Goal: Task Accomplishment & Management: Manage account settings

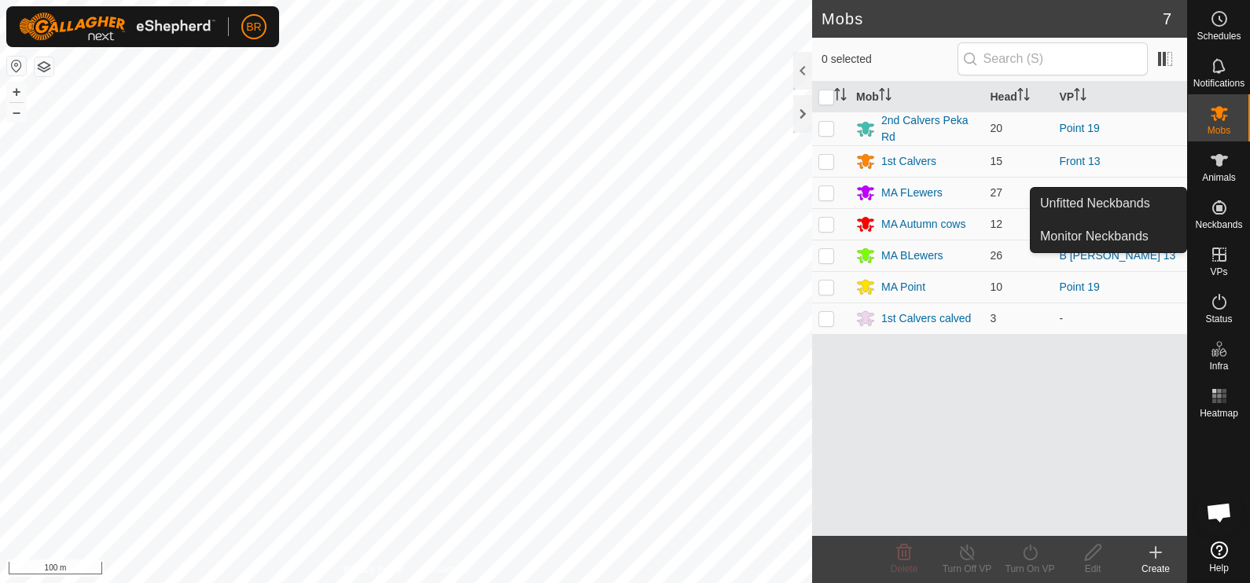
click at [1153, 553] on icon at bounding box center [1155, 553] width 11 height 0
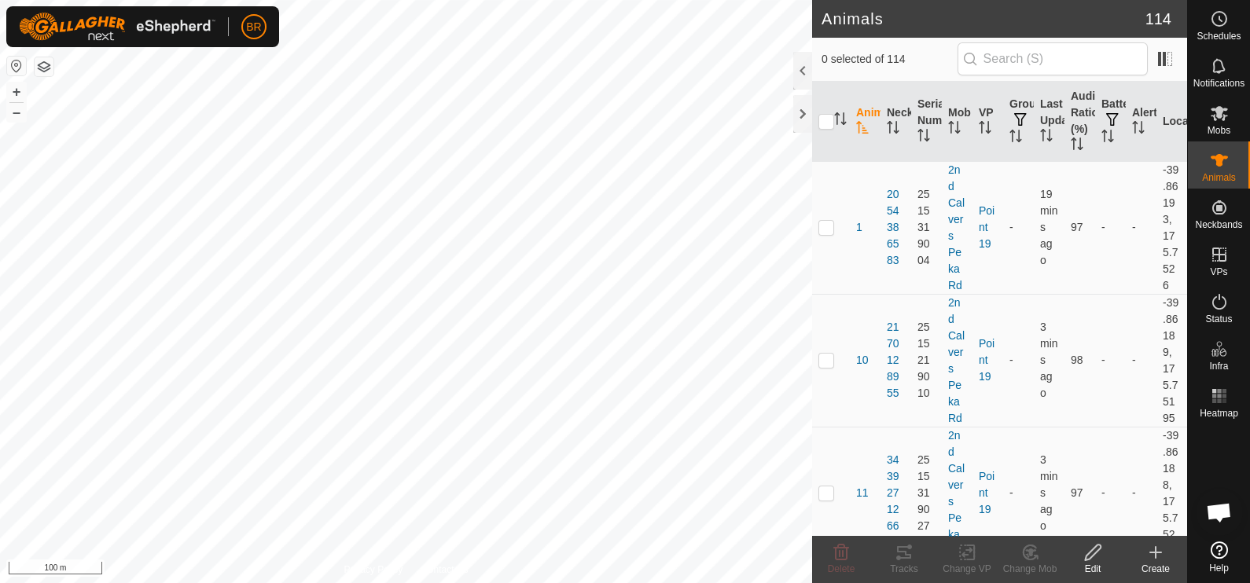
click at [1152, 553] on icon at bounding box center [1155, 553] width 11 height 0
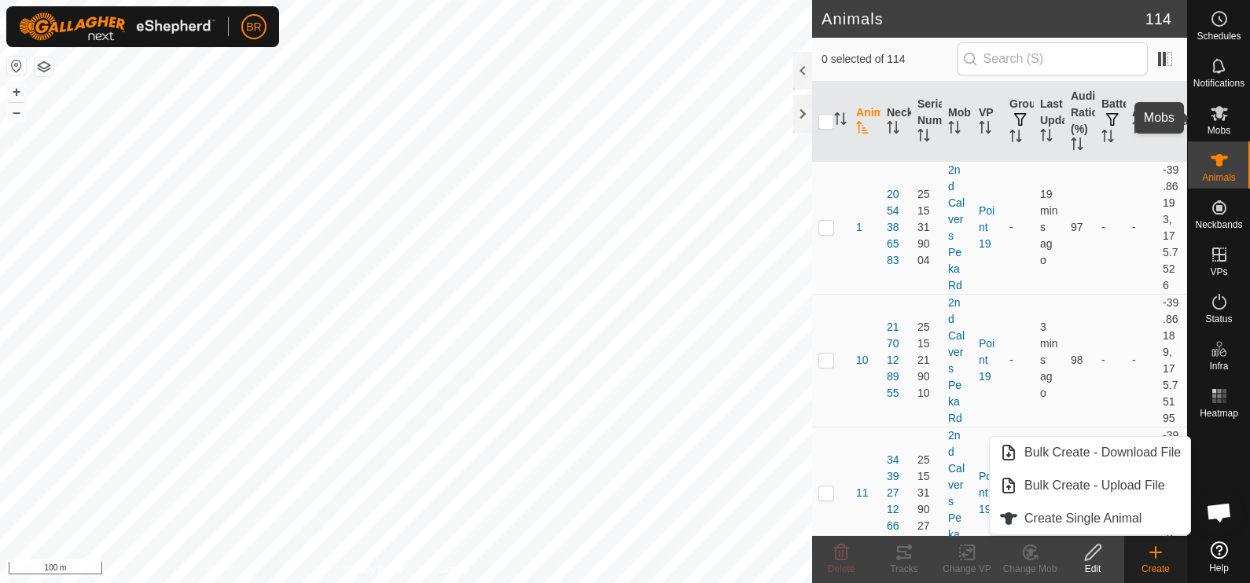
click at [1211, 123] on es-mob-svg-icon at bounding box center [1219, 113] width 28 height 25
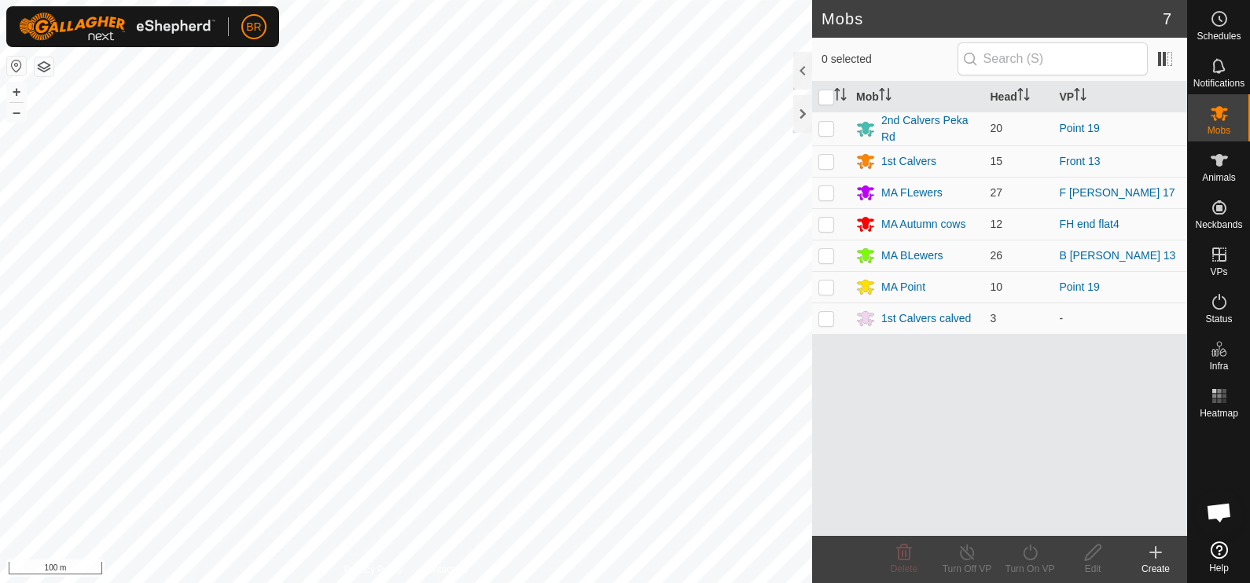
click at [1156, 553] on icon at bounding box center [1155, 553] width 11 height 0
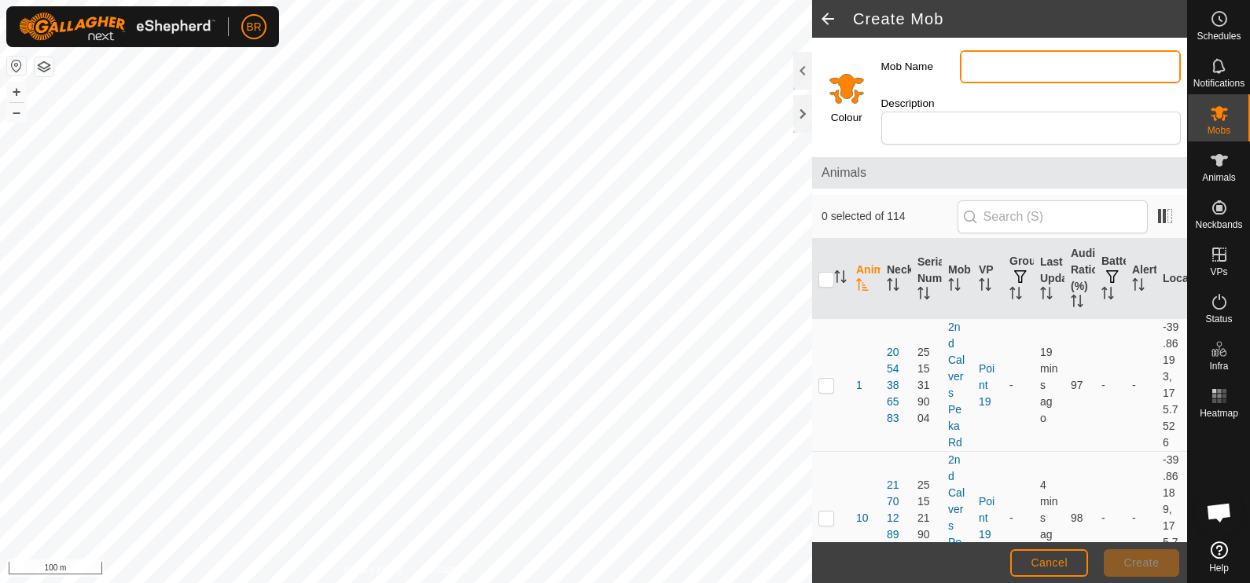
click at [979, 64] on input "Mob Name" at bounding box center [1070, 66] width 221 height 33
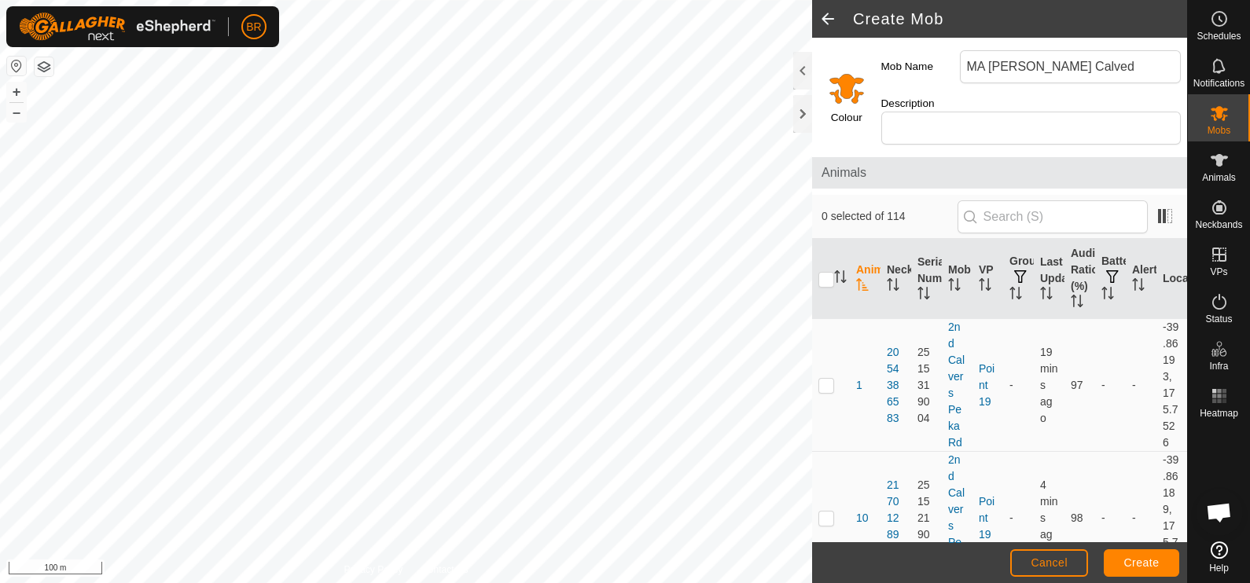
click at [841, 79] on input "Select a color" at bounding box center [847, 88] width 38 height 38
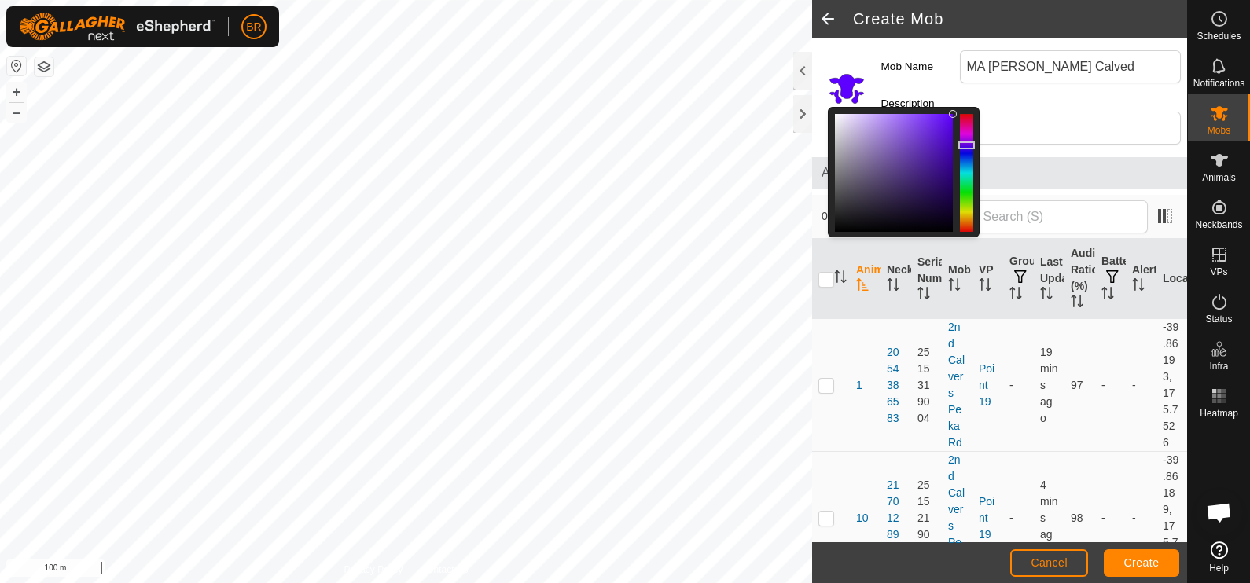
drag, startPoint x: 967, startPoint y: 216, endPoint x: 962, endPoint y: 145, distance: 70.9
click at [962, 145] on div at bounding box center [966, 146] width 17 height 8
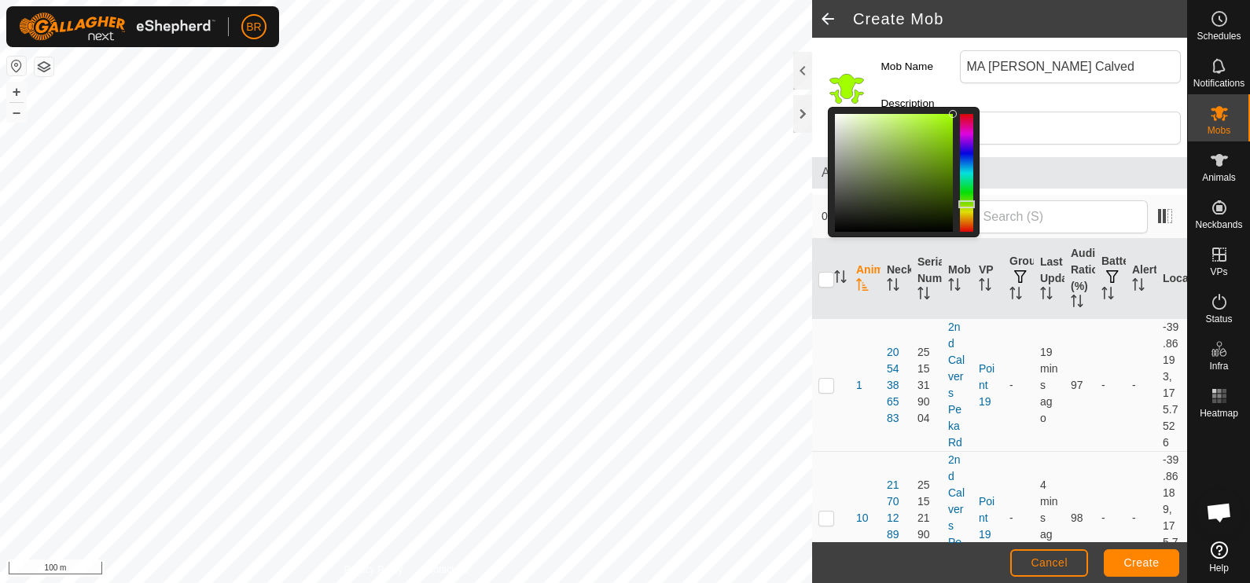
click at [965, 204] on div at bounding box center [966, 173] width 13 height 118
click at [863, 194] on div at bounding box center [894, 173] width 118 height 118
click at [880, 195] on div at bounding box center [894, 173] width 118 height 118
click at [875, 191] on div at bounding box center [894, 173] width 118 height 118
click at [876, 181] on div at bounding box center [894, 173] width 118 height 118
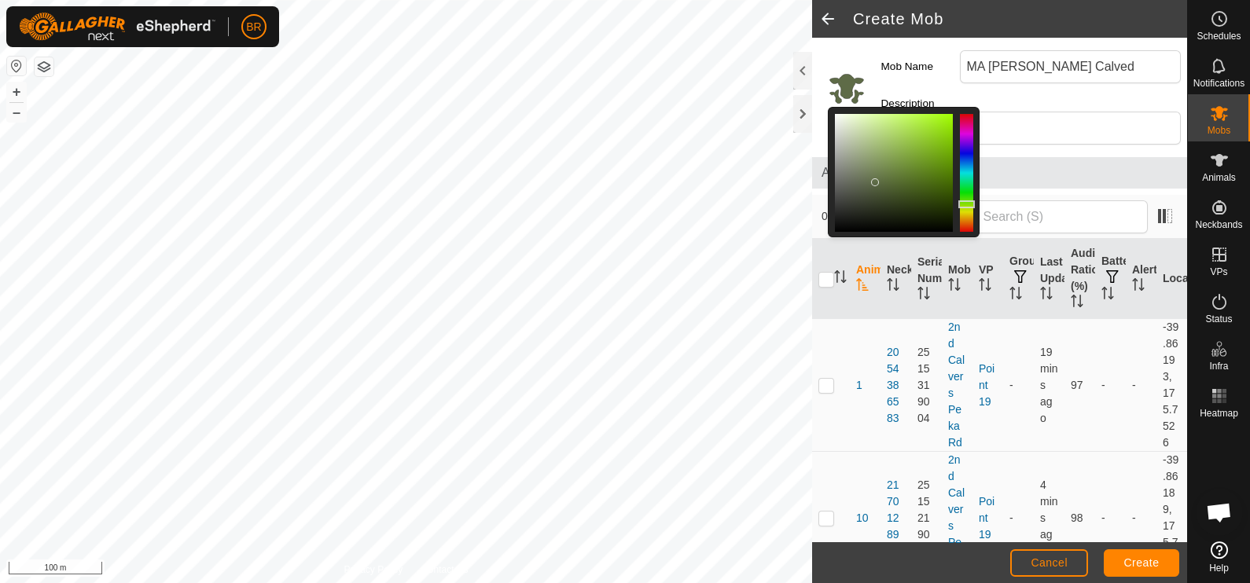
click at [884, 177] on div at bounding box center [894, 173] width 118 height 118
click at [888, 167] on div at bounding box center [894, 173] width 118 height 118
click at [900, 153] on div at bounding box center [894, 173] width 118 height 118
click at [1149, 557] on span "Create" at bounding box center [1141, 563] width 35 height 13
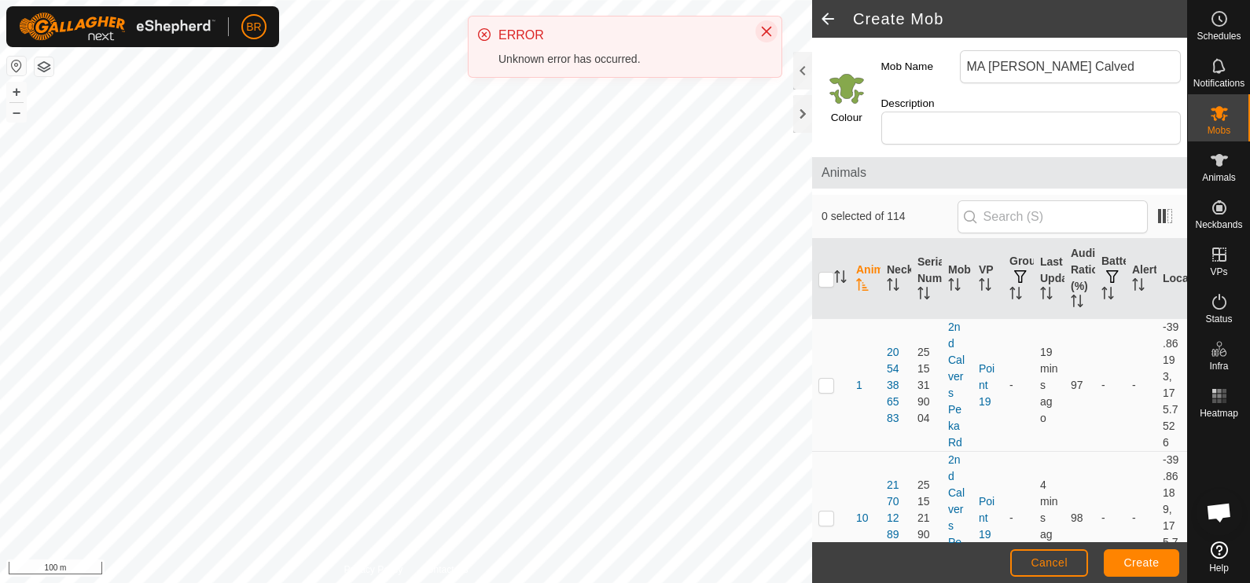
click at [763, 24] on button "Close" at bounding box center [766, 31] width 22 height 22
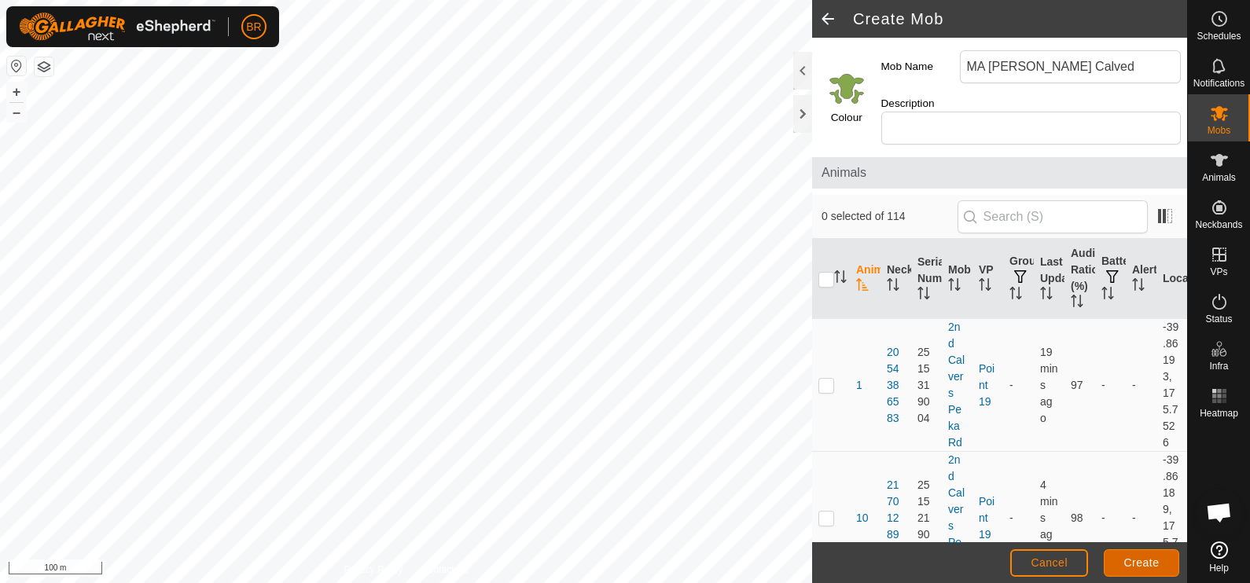
click at [1152, 559] on span "Create" at bounding box center [1141, 563] width 35 height 13
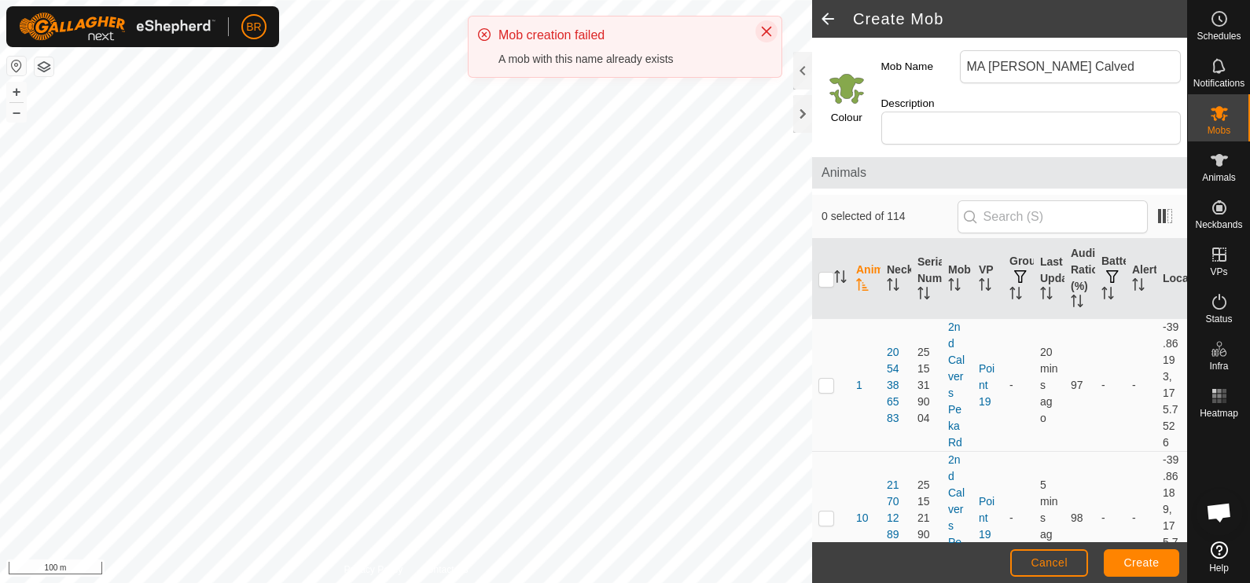
click at [763, 32] on icon "Close" at bounding box center [766, 31] width 13 height 13
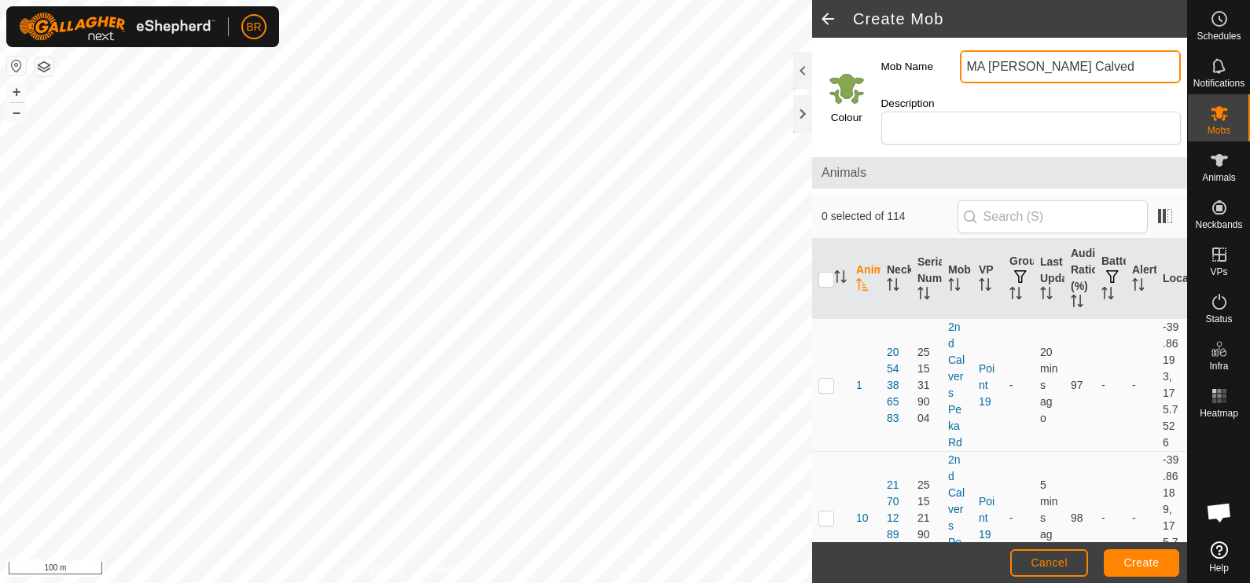
click at [1083, 63] on input "MA Lewers Calved" at bounding box center [1070, 66] width 221 height 33
type input "MA Lewers"
click at [1048, 561] on span "Cancel" at bounding box center [1049, 563] width 37 height 13
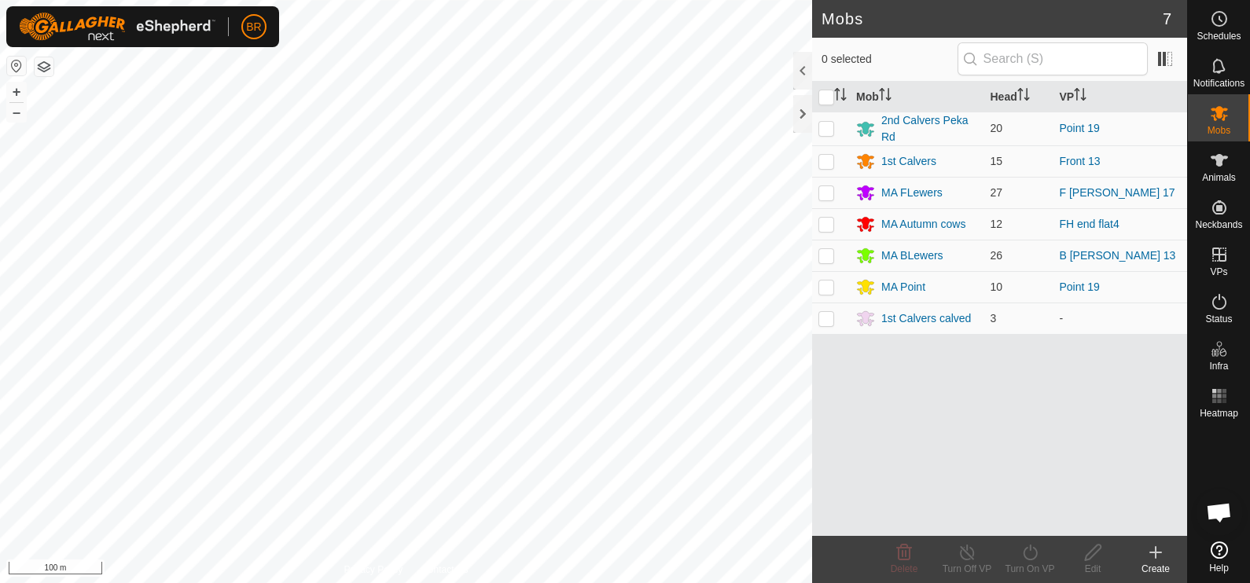
click at [1155, 553] on icon at bounding box center [1155, 553] width 11 height 0
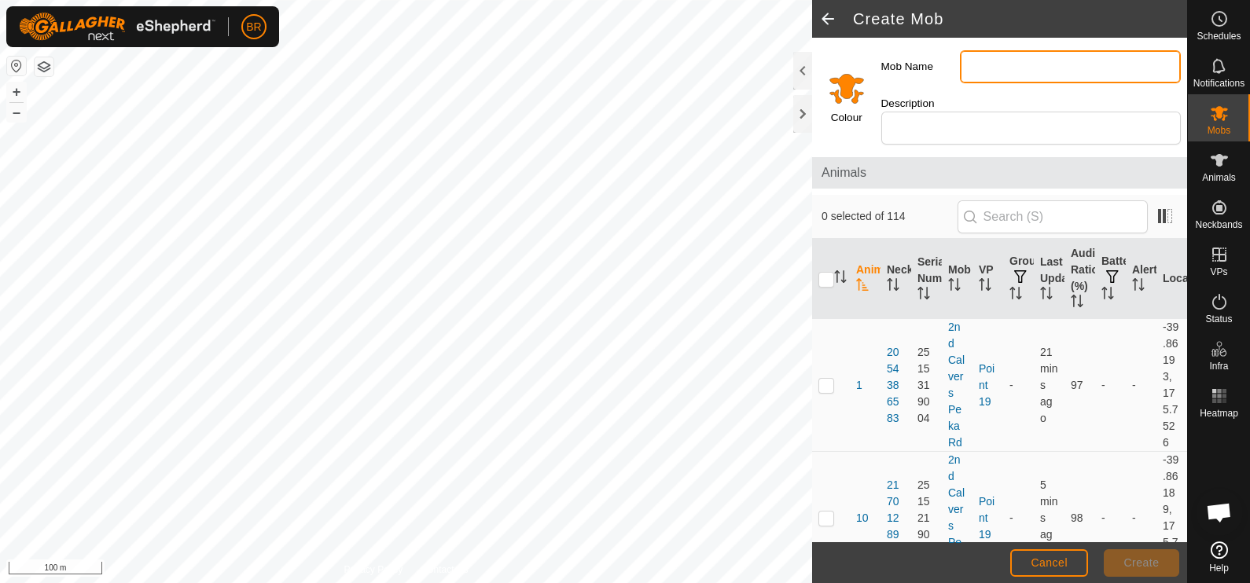
click at [970, 69] on input "Mob Name" at bounding box center [1070, 66] width 221 height 33
type input "MA Calved"
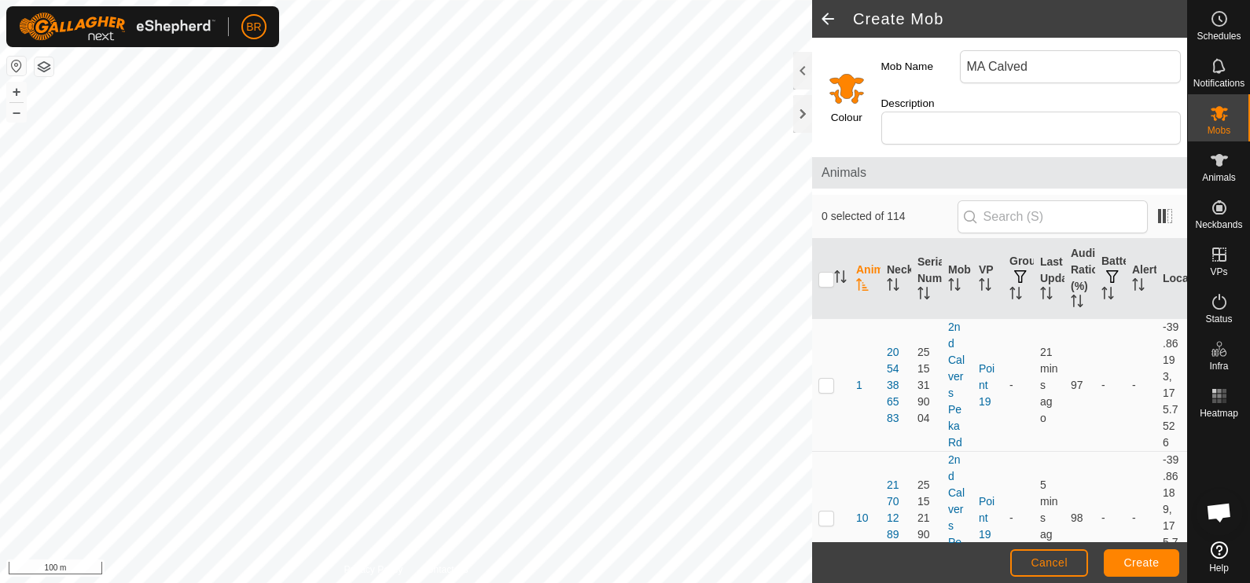
click at [844, 87] on input "Select a color" at bounding box center [847, 88] width 38 height 38
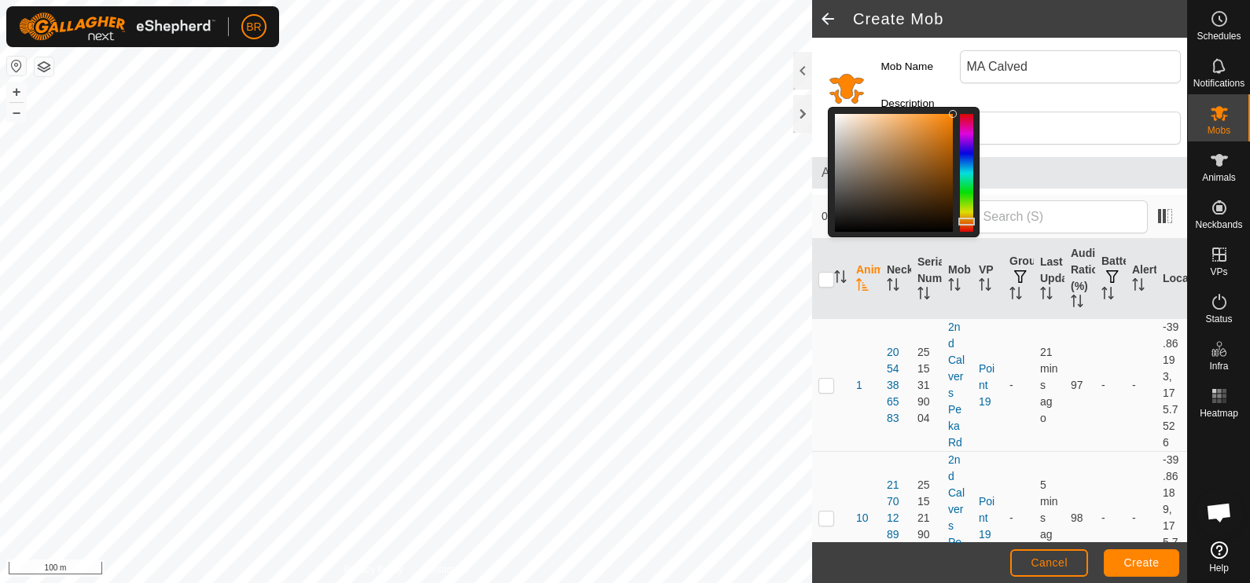
click at [965, 114] on div at bounding box center [966, 173] width 13 height 118
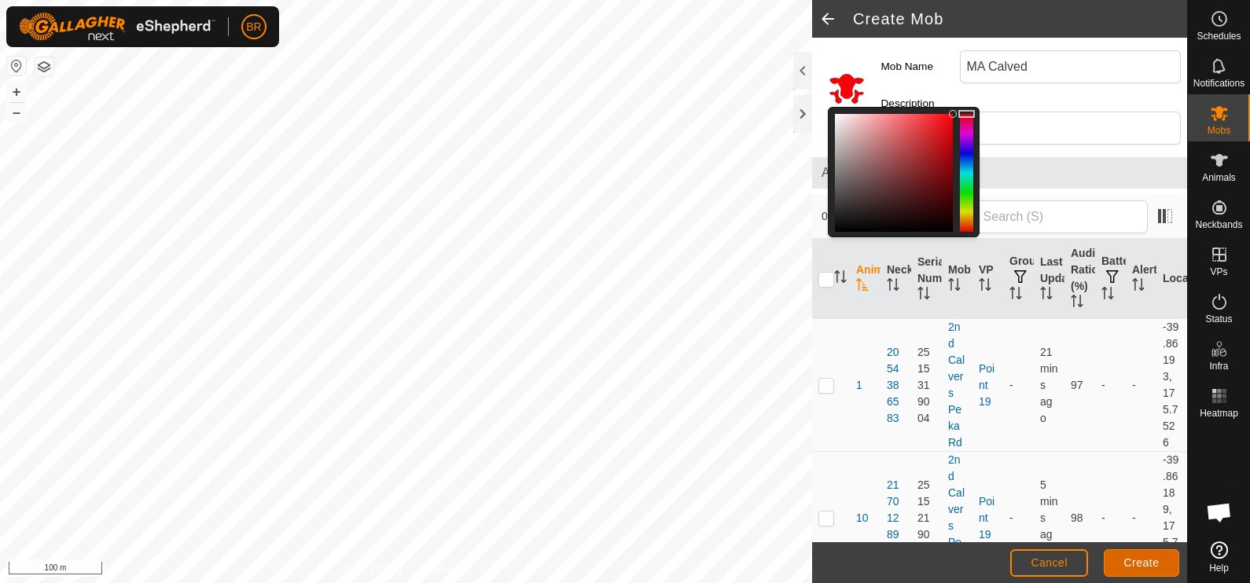
click at [1132, 559] on span "Create" at bounding box center [1141, 563] width 35 height 13
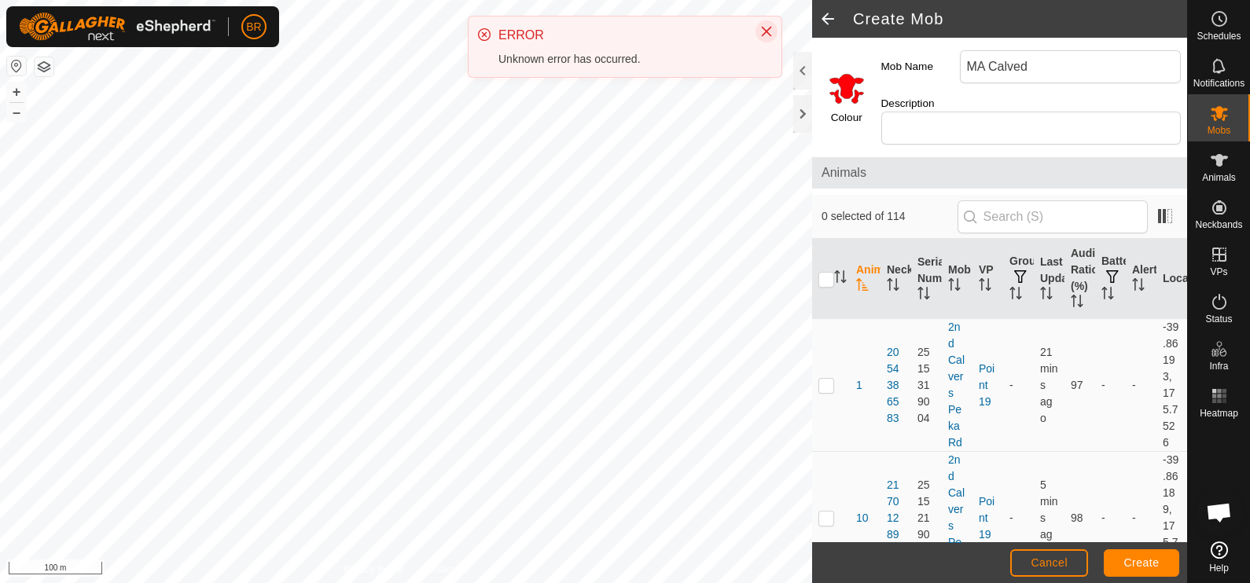
click at [770, 28] on icon "Close" at bounding box center [767, 32] width 10 height 10
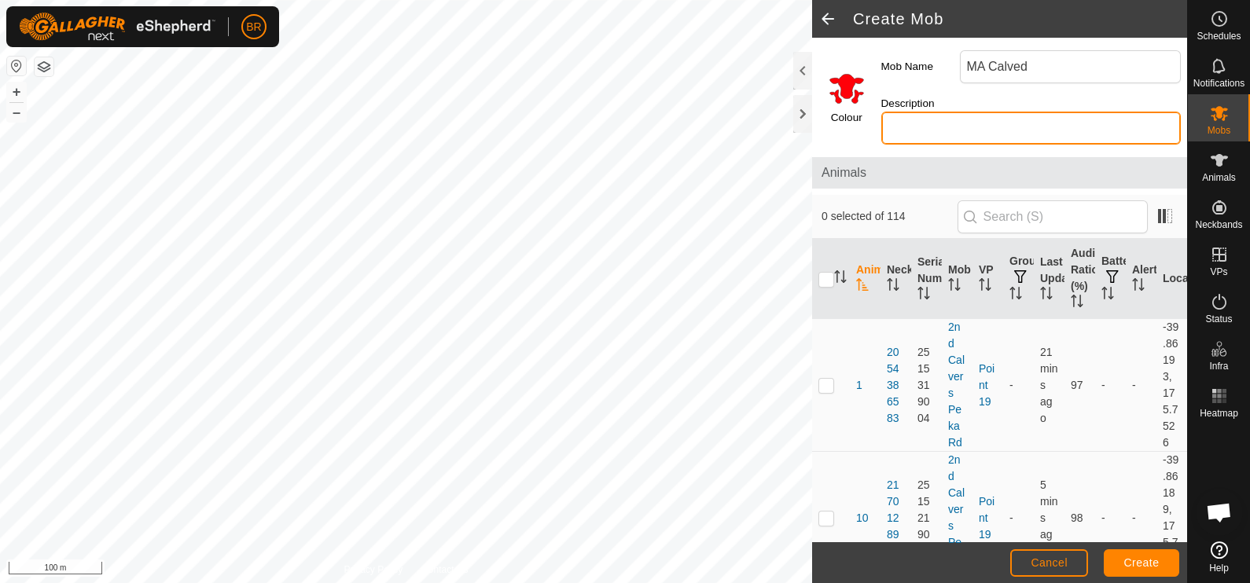
click at [926, 129] on input "Description" at bounding box center [1031, 128] width 300 height 33
type input "Calved"
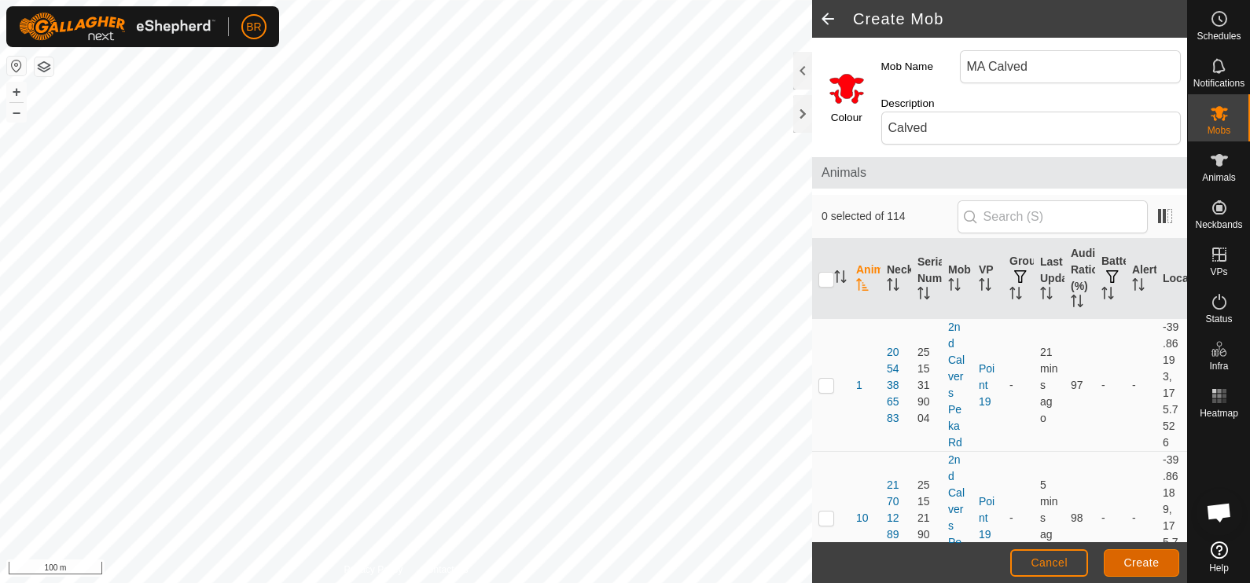
click at [1151, 553] on button "Create" at bounding box center [1141, 564] width 75 height 28
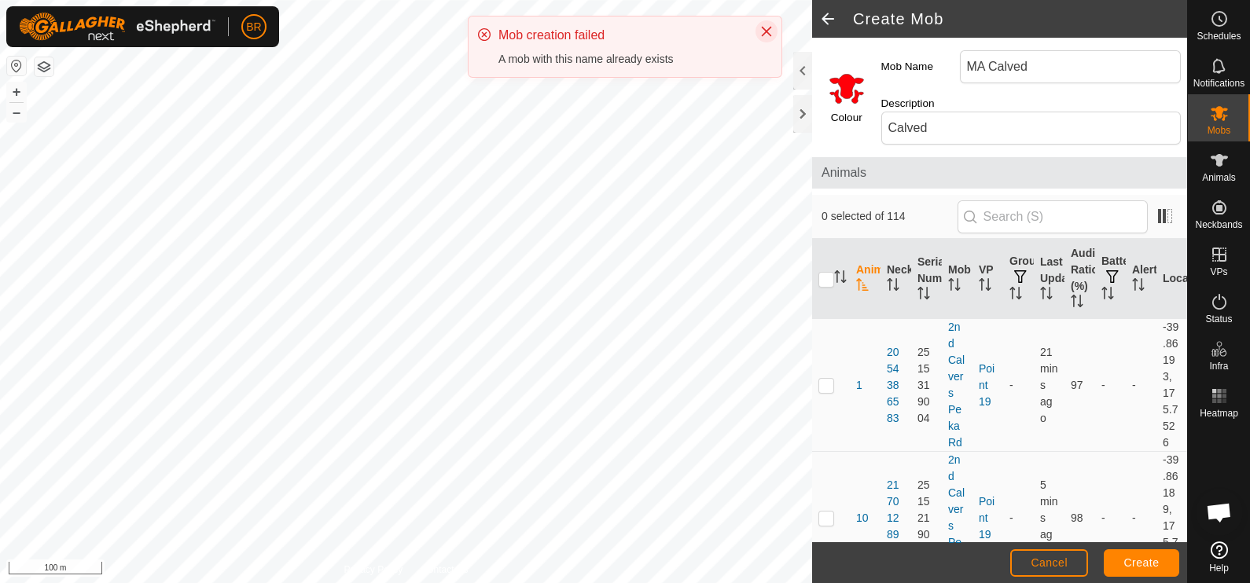
click at [770, 27] on icon "Close" at bounding box center [767, 32] width 10 height 10
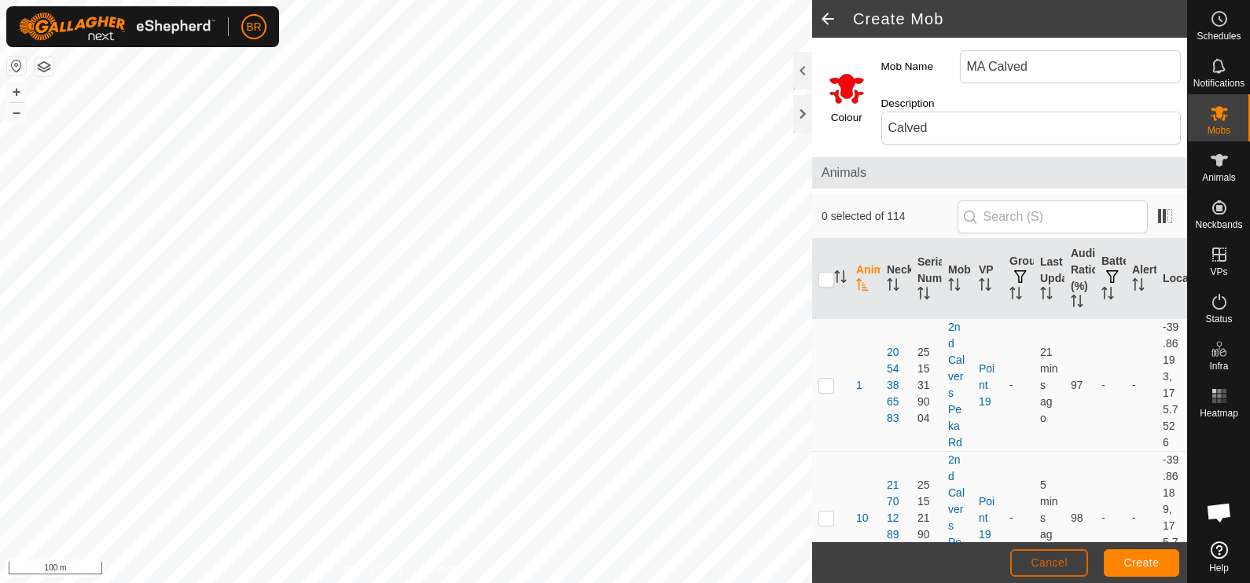
click at [1064, 559] on span "Cancel" at bounding box center [1049, 563] width 37 height 13
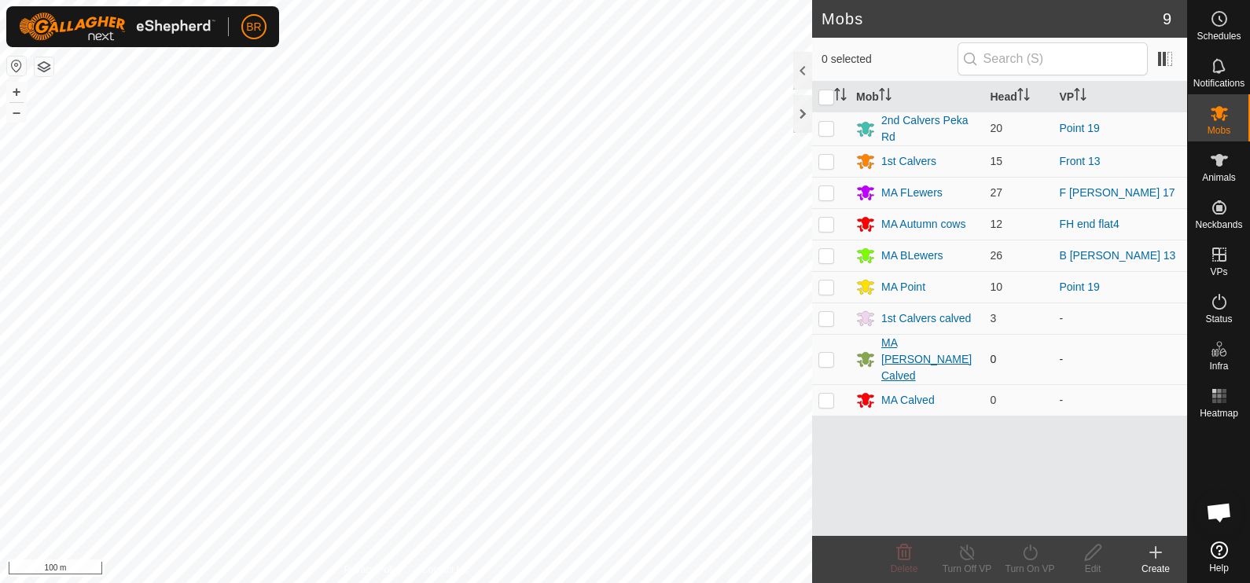
click at [900, 344] on div "MA Lewers Calved" at bounding box center [929, 360] width 97 height 50
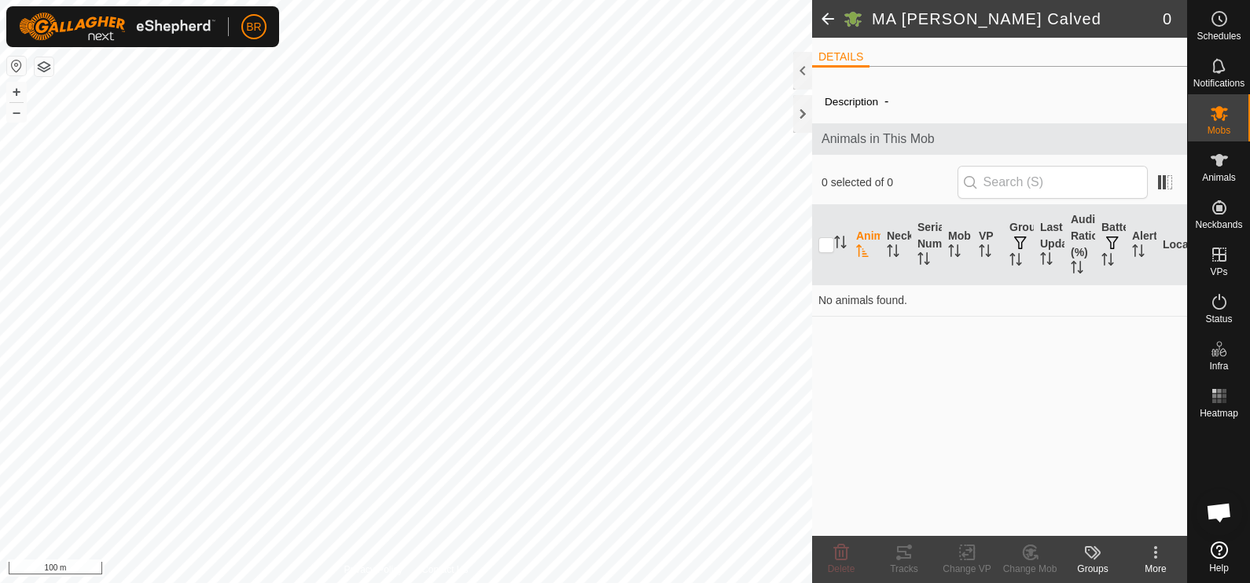
click at [1161, 565] on div "More" at bounding box center [1155, 569] width 63 height 14
click at [1128, 519] on link "Edit Mob Detail" at bounding box center [1109, 519] width 156 height 31
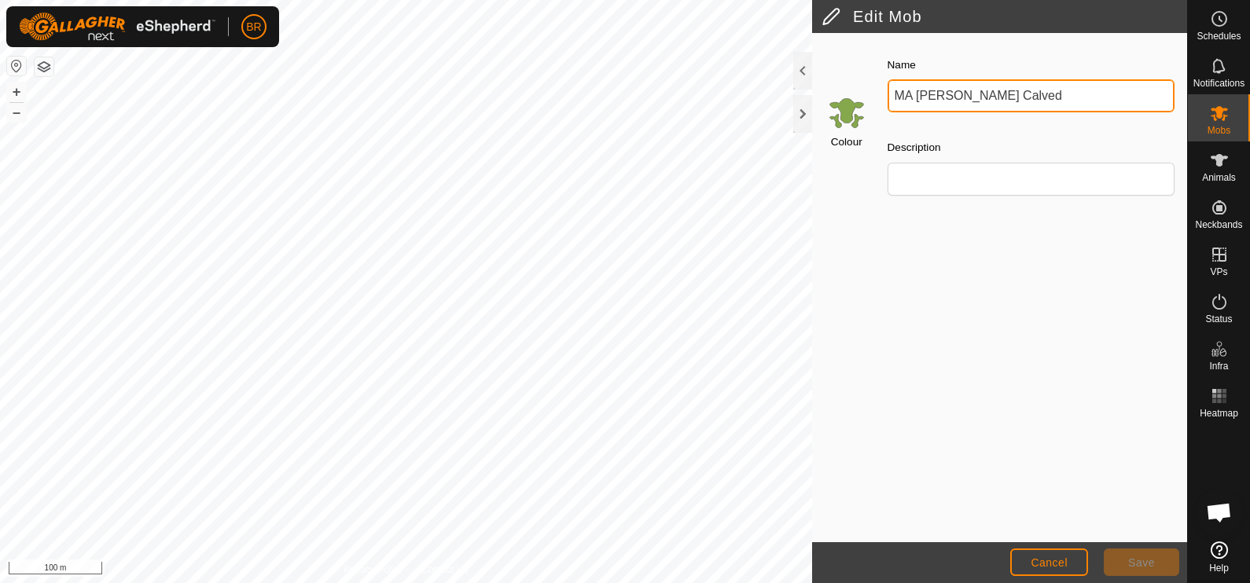
drag, startPoint x: 916, startPoint y: 92, endPoint x: 869, endPoint y: 77, distance: 49.5
click at [869, 77] on div "Colour Name MA Lewers Calved Description" at bounding box center [999, 131] width 375 height 178
type input "[PERSON_NAME] Calved"
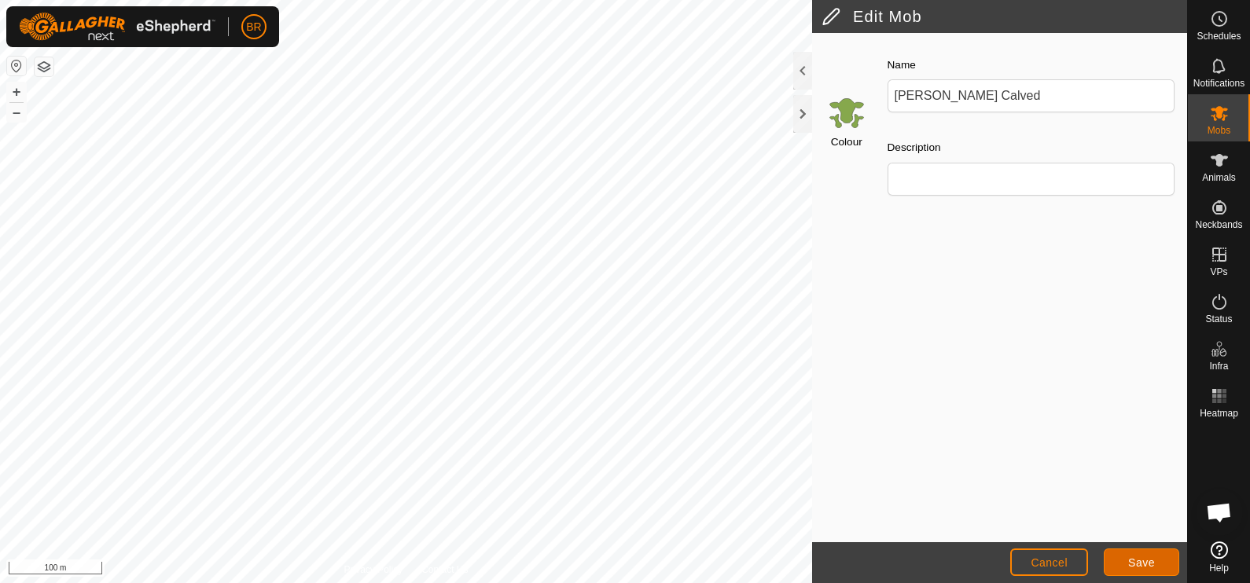
click at [1140, 550] on button "Save" at bounding box center [1141, 563] width 75 height 28
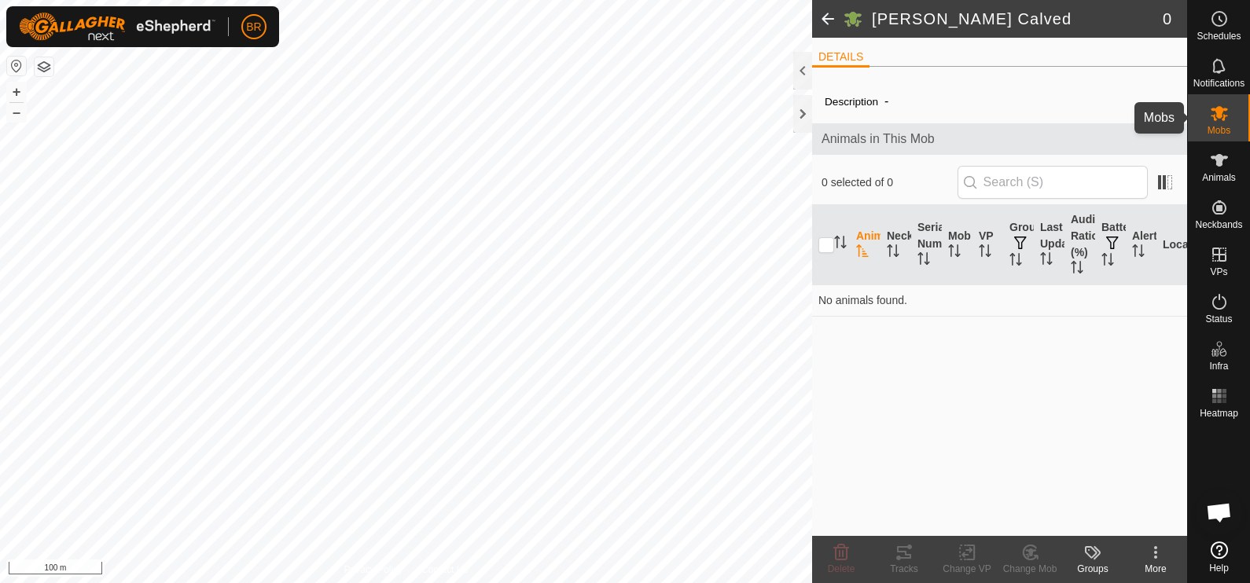
click at [1216, 117] on icon at bounding box center [1219, 113] width 17 height 15
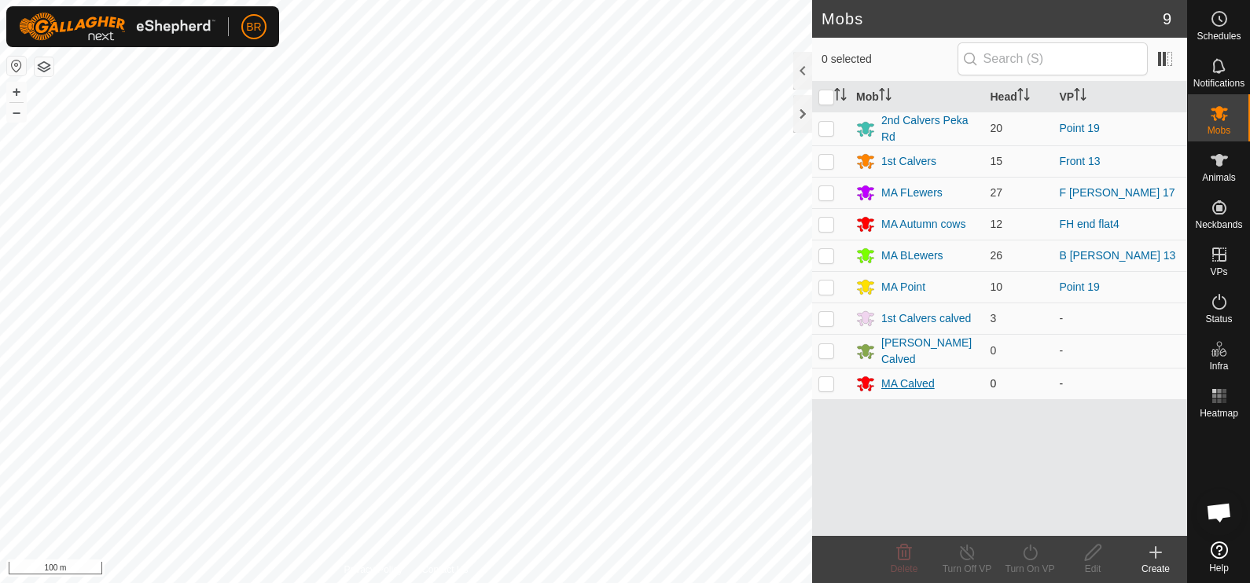
click at [908, 377] on div "MA Calved" at bounding box center [907, 384] width 53 height 17
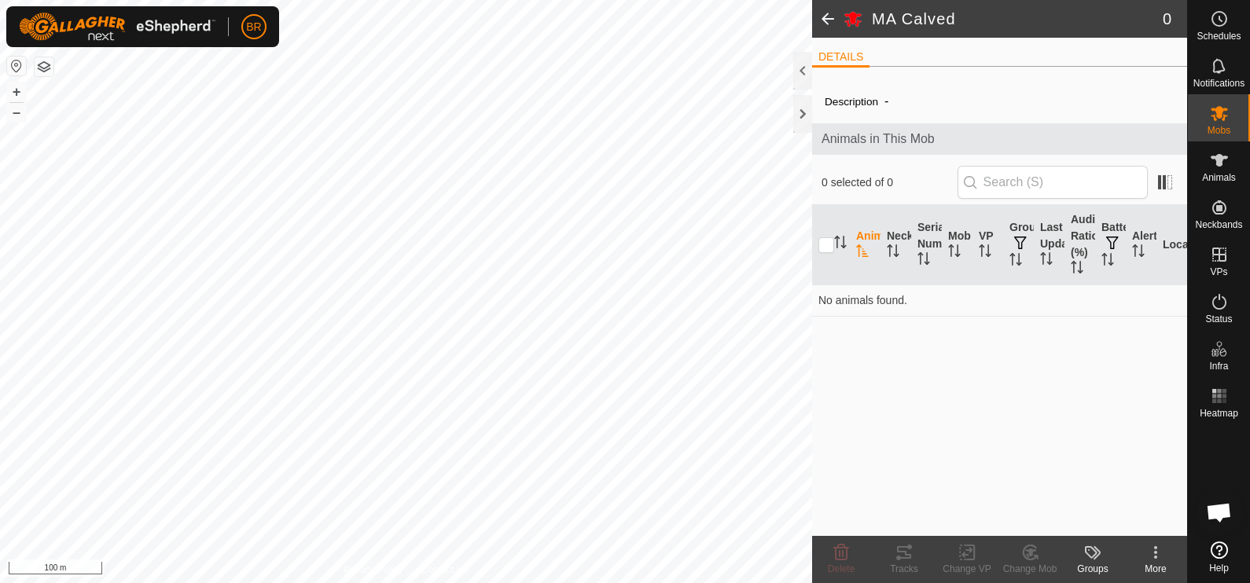
click at [1150, 546] on icon at bounding box center [1155, 552] width 19 height 19
click at [1127, 515] on link "Edit Mob Detail" at bounding box center [1109, 519] width 156 height 31
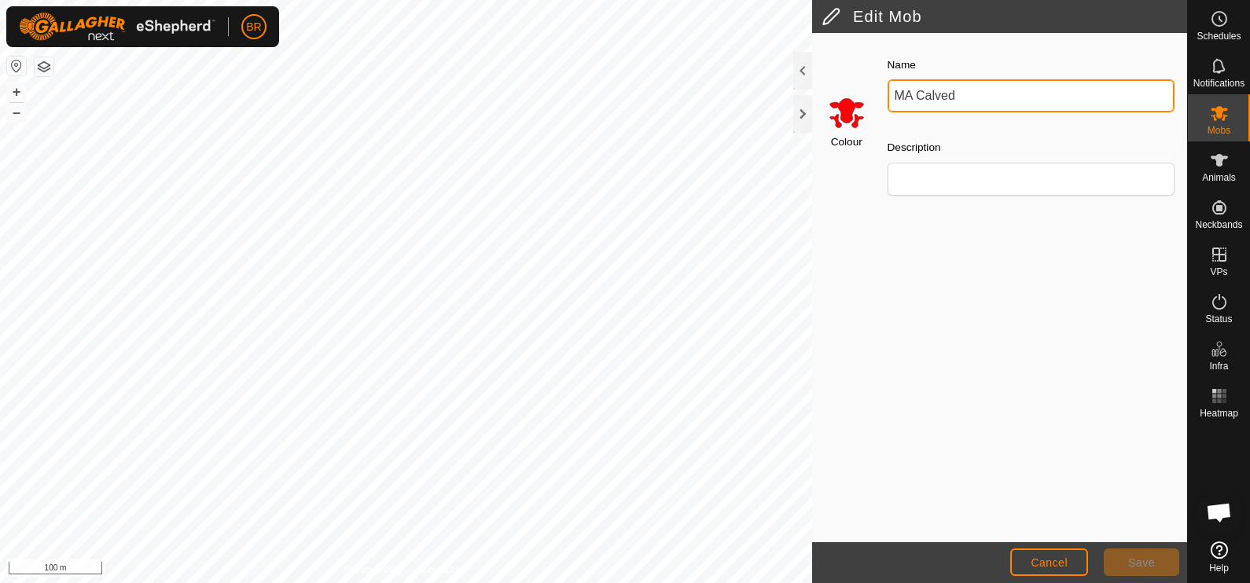
drag, startPoint x: 959, startPoint y: 97, endPoint x: 880, endPoint y: 86, distance: 79.3
click at [881, 86] on div "Name MA Calved" at bounding box center [1031, 84] width 300 height 70
type input "Point Calved"
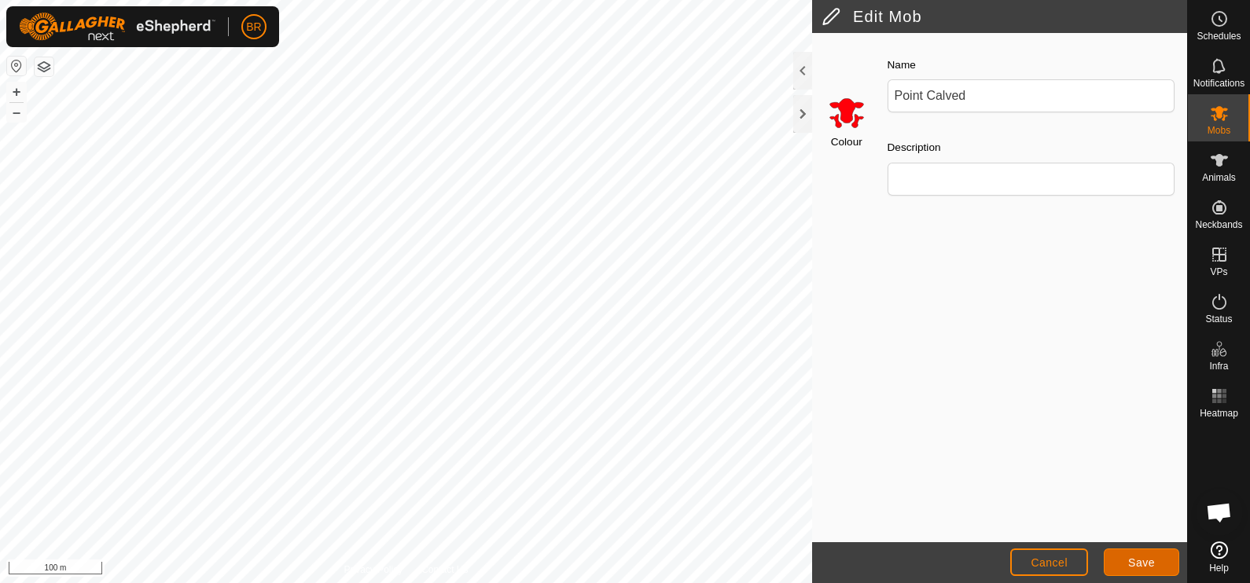
click at [1138, 558] on span "Save" at bounding box center [1141, 563] width 27 height 13
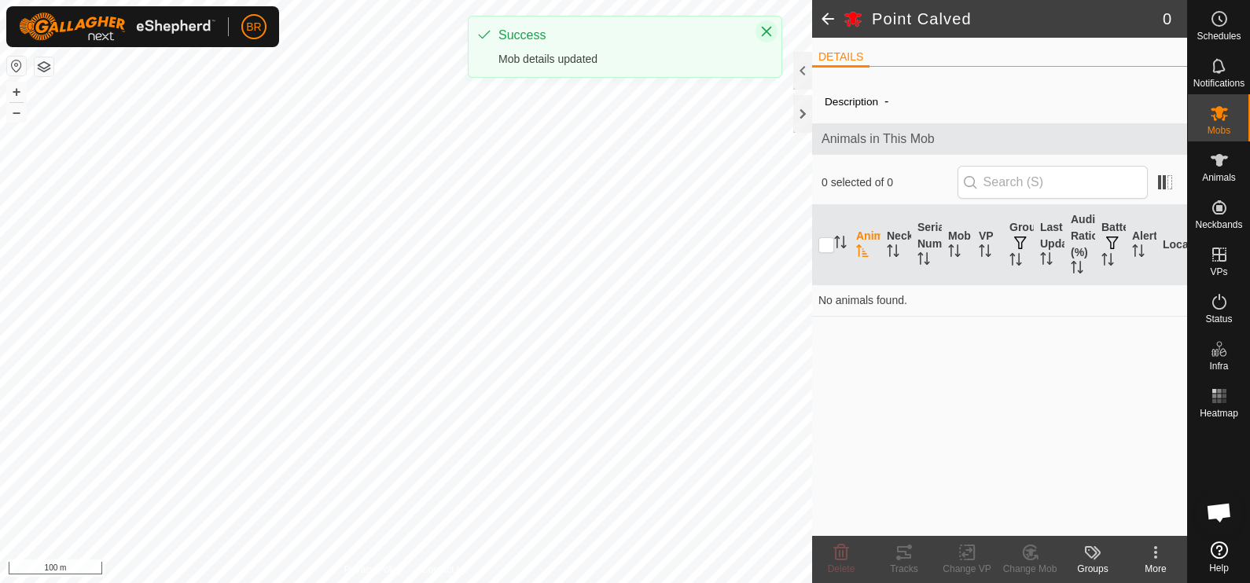
click at [766, 27] on icon "Close" at bounding box center [766, 31] width 13 height 13
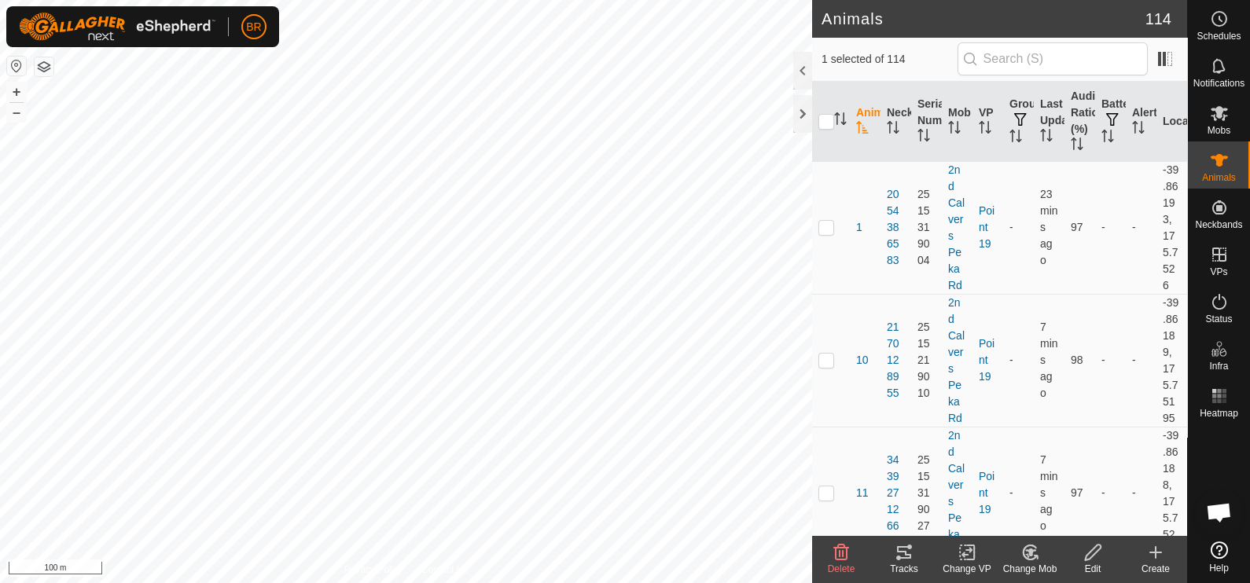
click at [1026, 551] on icon at bounding box center [1030, 553] width 11 height 8
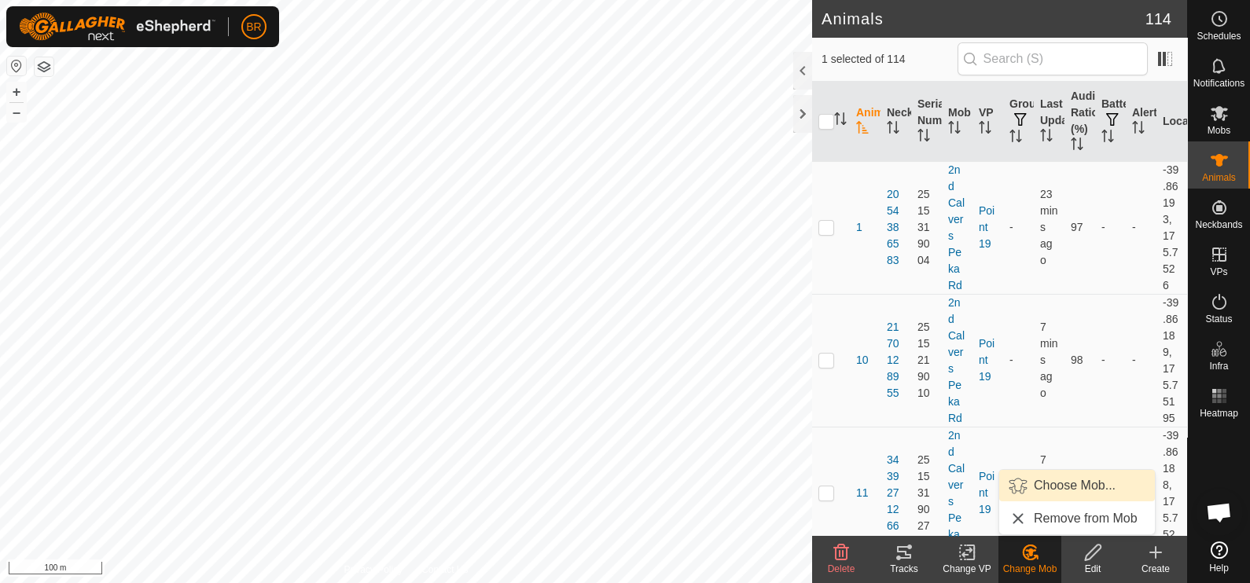
click at [1050, 487] on link "Choose Mob..." at bounding box center [1077, 485] width 156 height 31
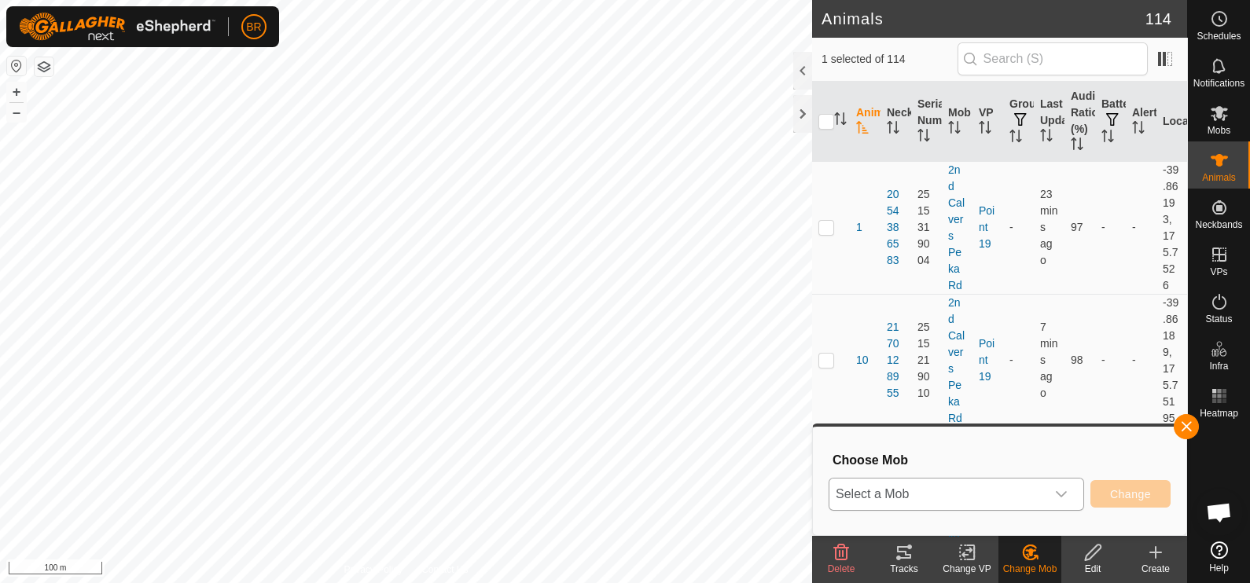
click at [1062, 497] on icon "dropdown trigger" at bounding box center [1061, 494] width 13 height 13
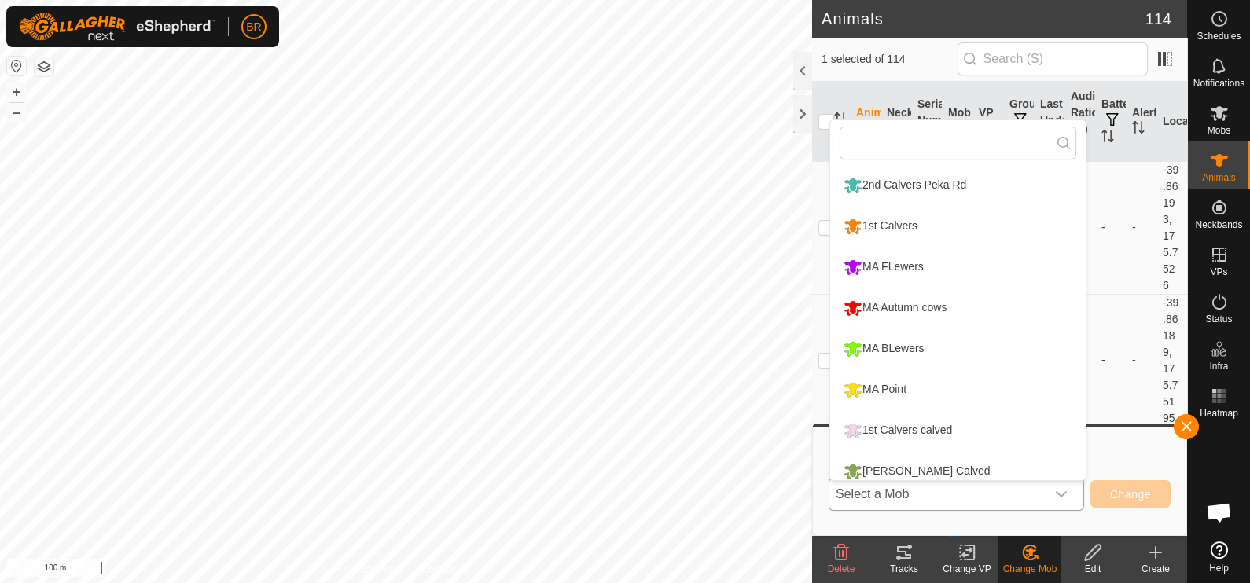
scroll to position [11, 0]
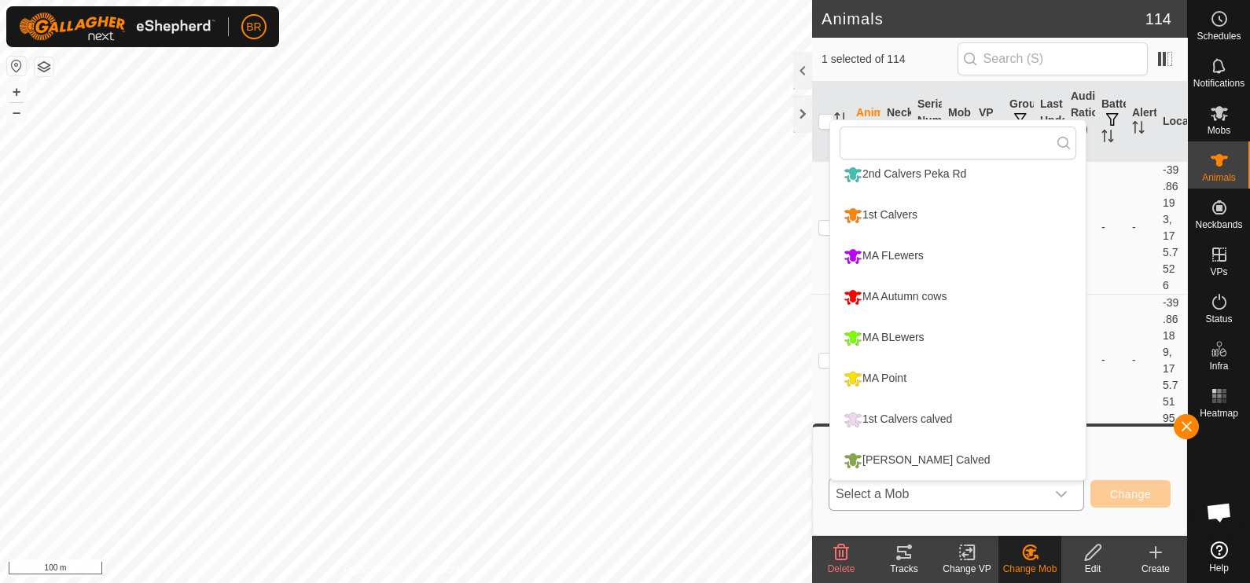
click at [912, 446] on li "[PERSON_NAME] Calved" at bounding box center [957, 460] width 255 height 39
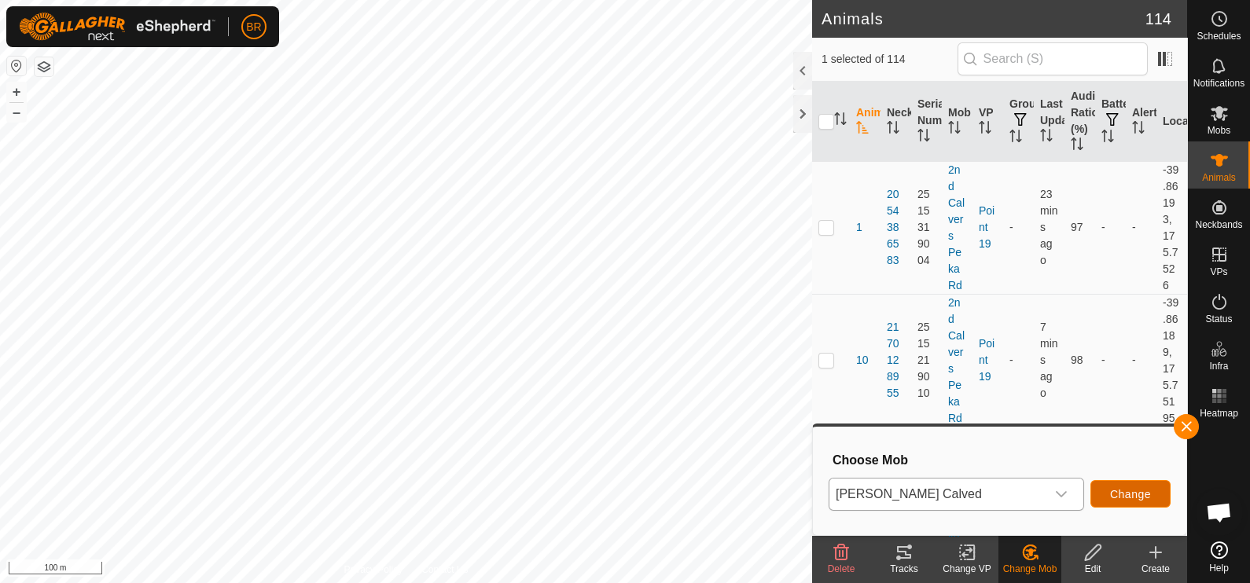
click at [1125, 492] on span "Change" at bounding box center [1130, 494] width 41 height 13
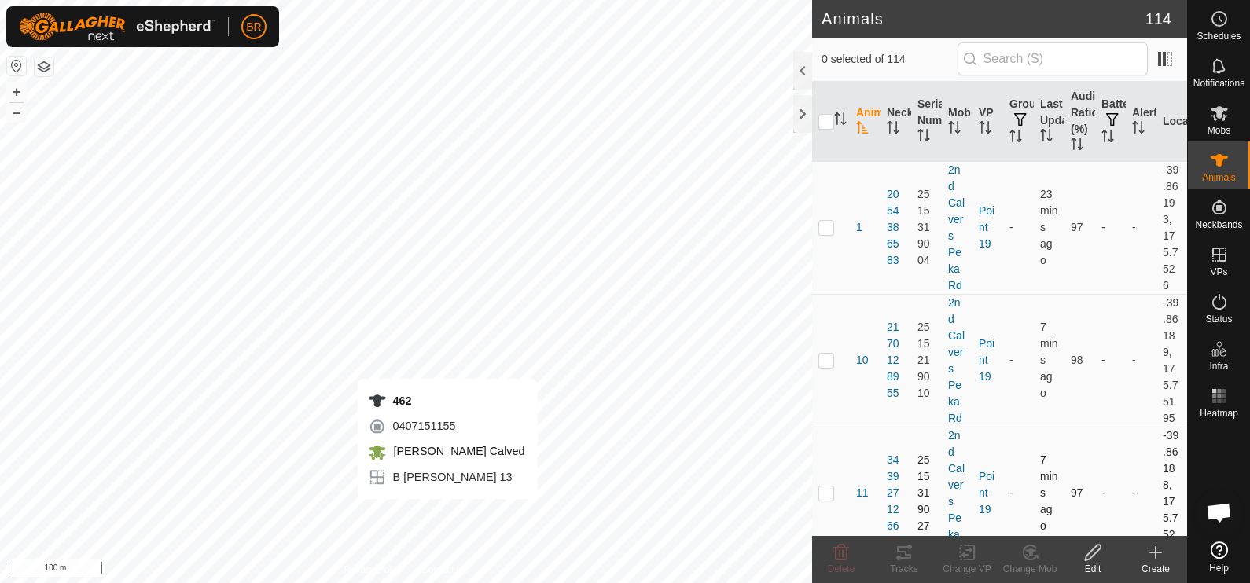
checkbox input "true"
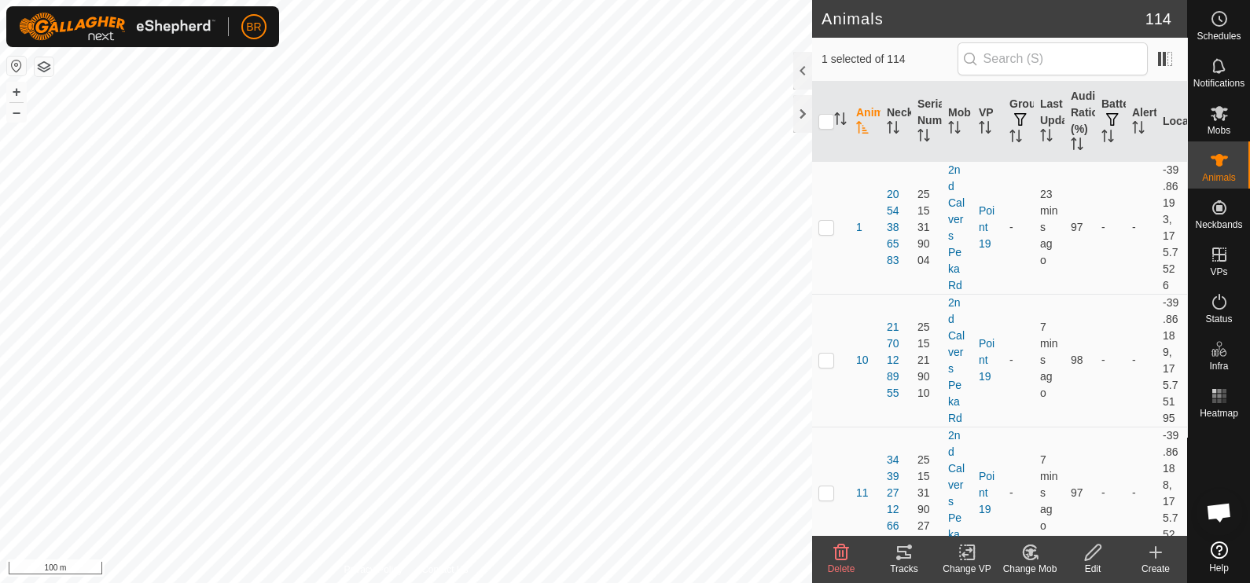
click at [1097, 556] on icon at bounding box center [1093, 552] width 20 height 19
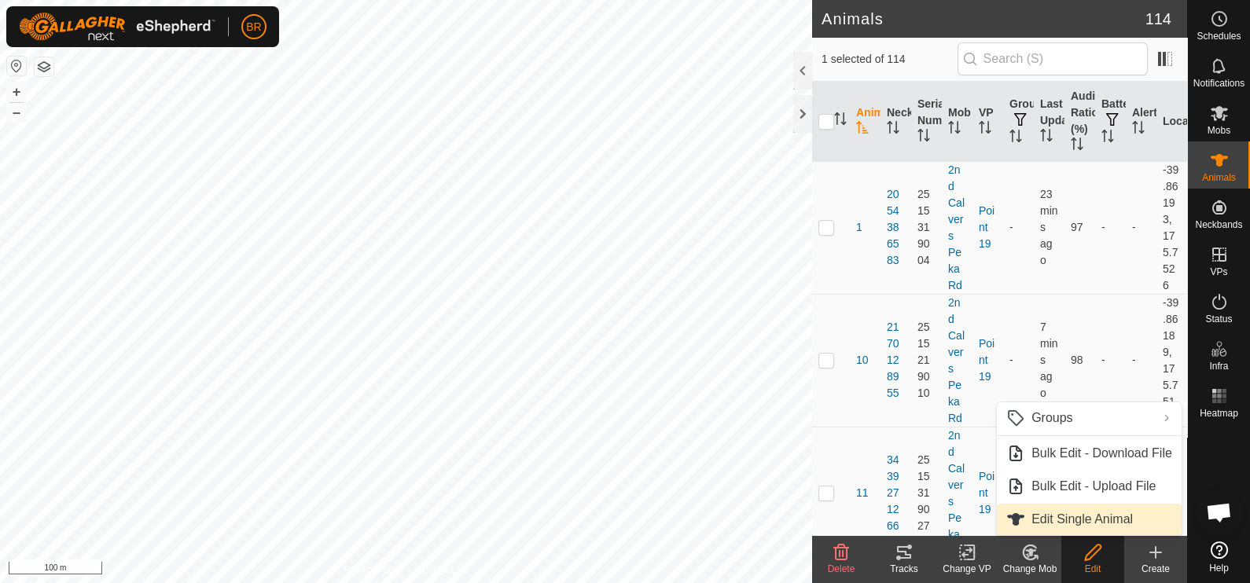
click at [1090, 520] on link "Edit Single Animal" at bounding box center [1089, 519] width 185 height 31
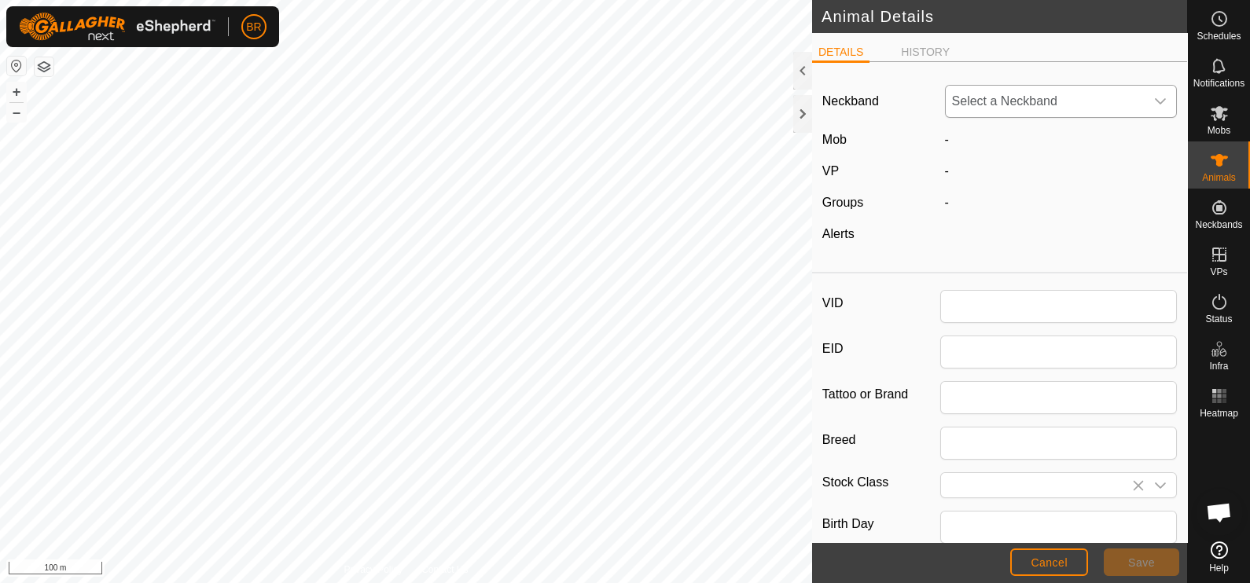
type input "462"
type input "0"
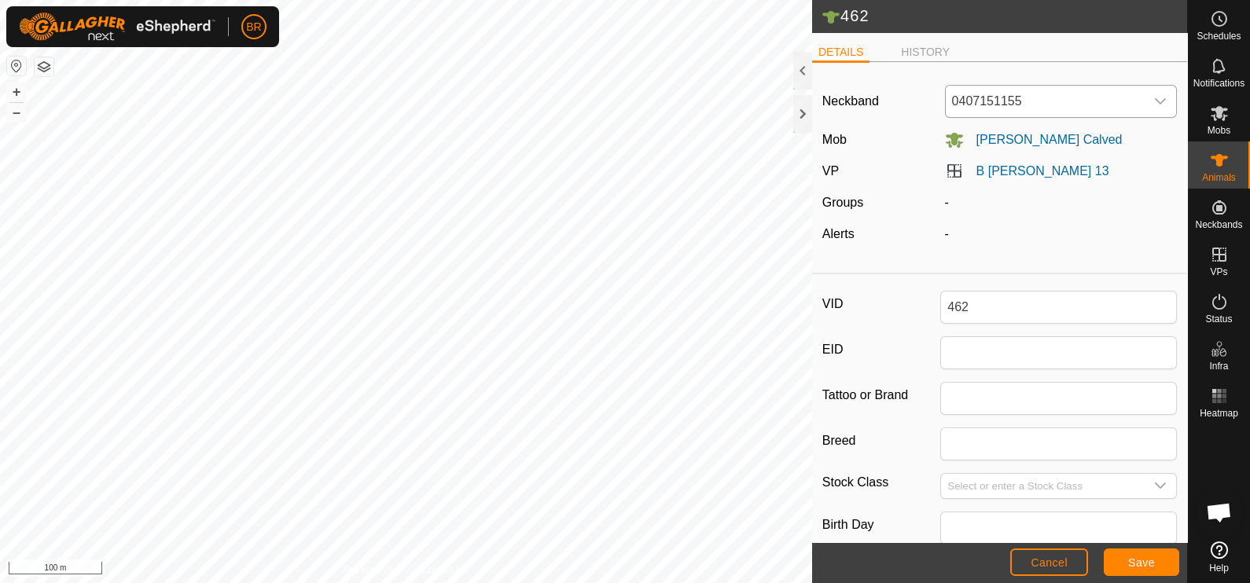
click at [1154, 95] on icon "dropdown trigger" at bounding box center [1160, 101] width 13 height 13
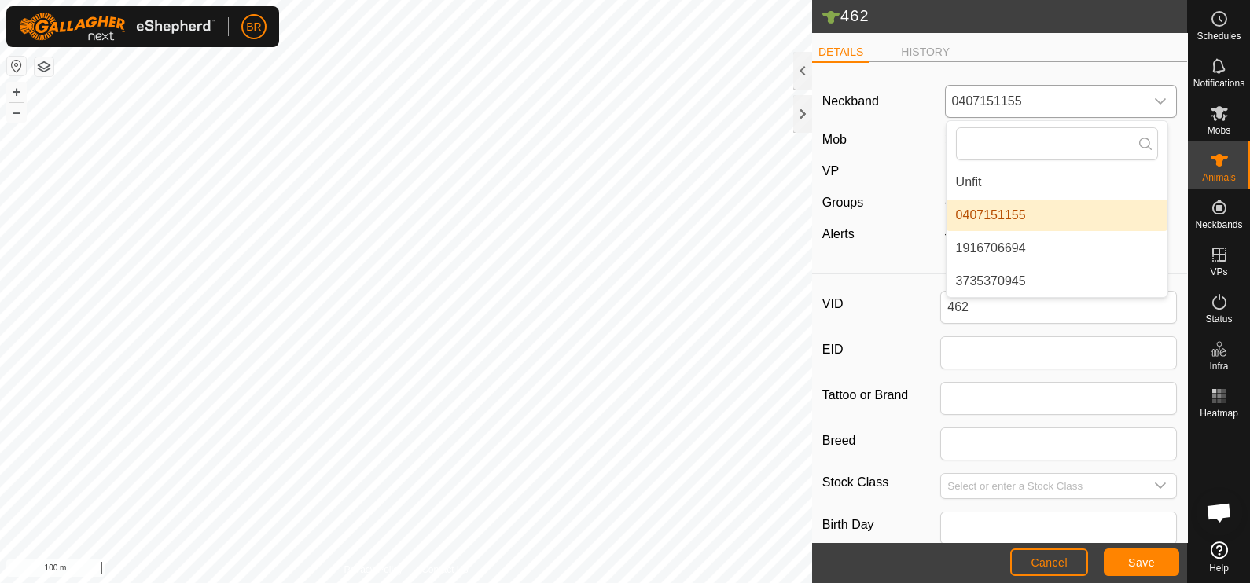
click at [1154, 95] on icon "dropdown trigger" at bounding box center [1160, 101] width 13 height 13
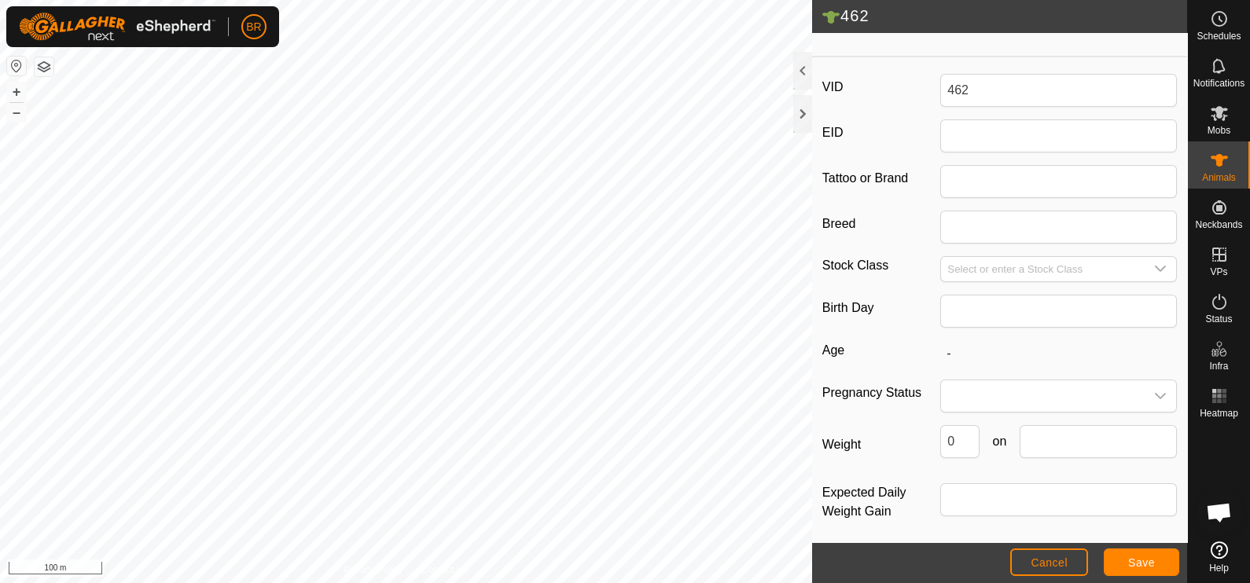
scroll to position [221, 0]
click at [1058, 561] on span "Cancel" at bounding box center [1049, 563] width 37 height 13
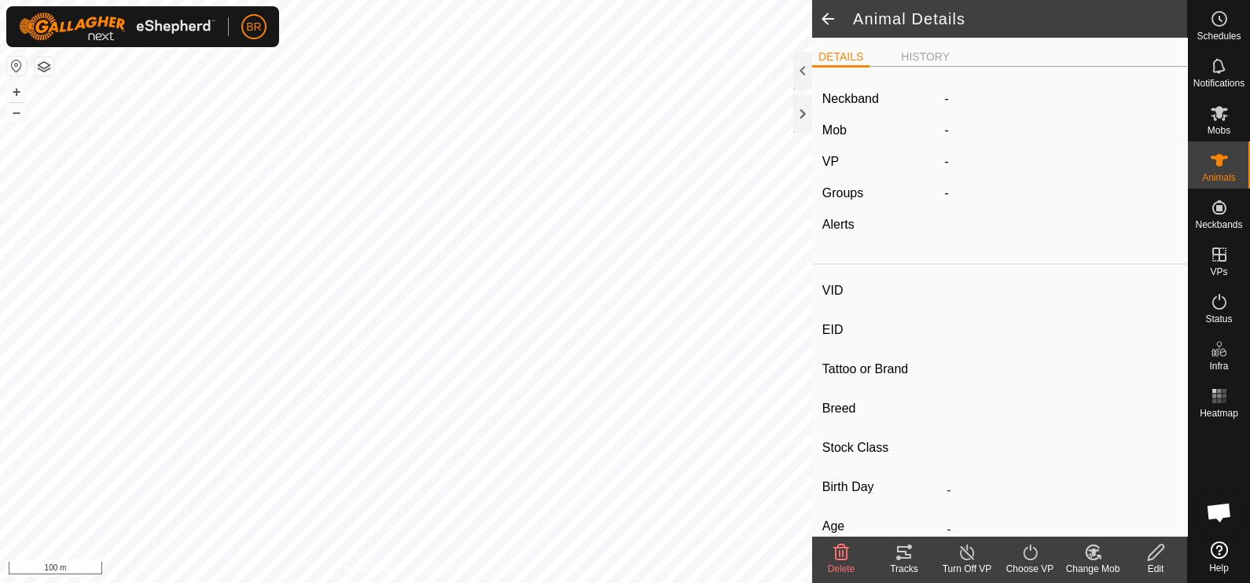
type input "462"
type input "-"
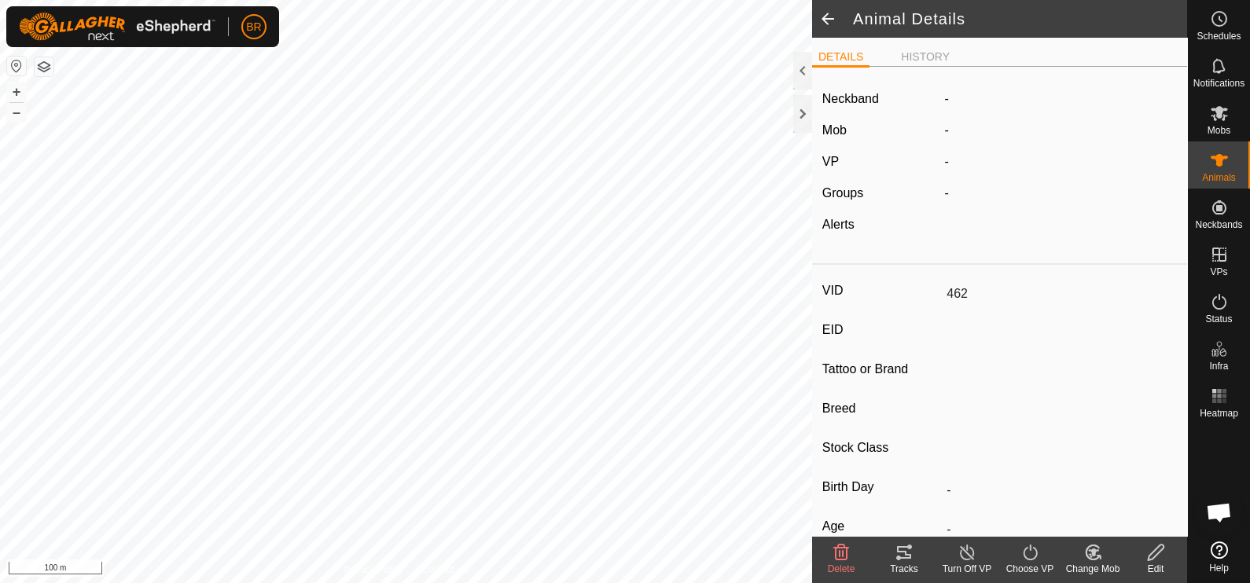
type input "0 kg"
type input "-"
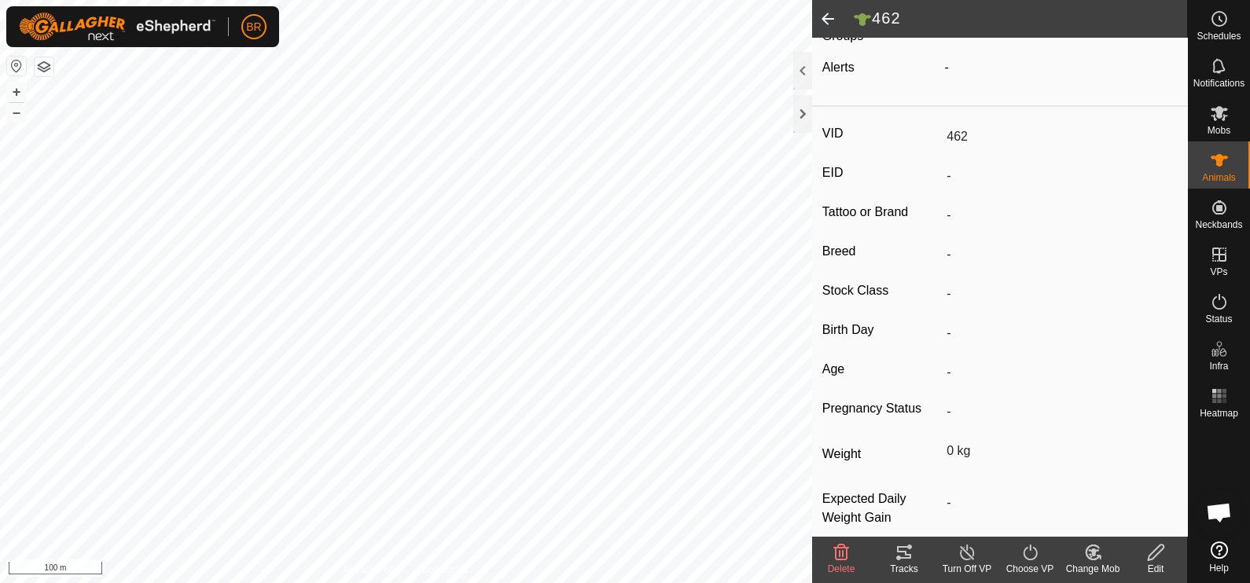
scroll to position [185, 0]
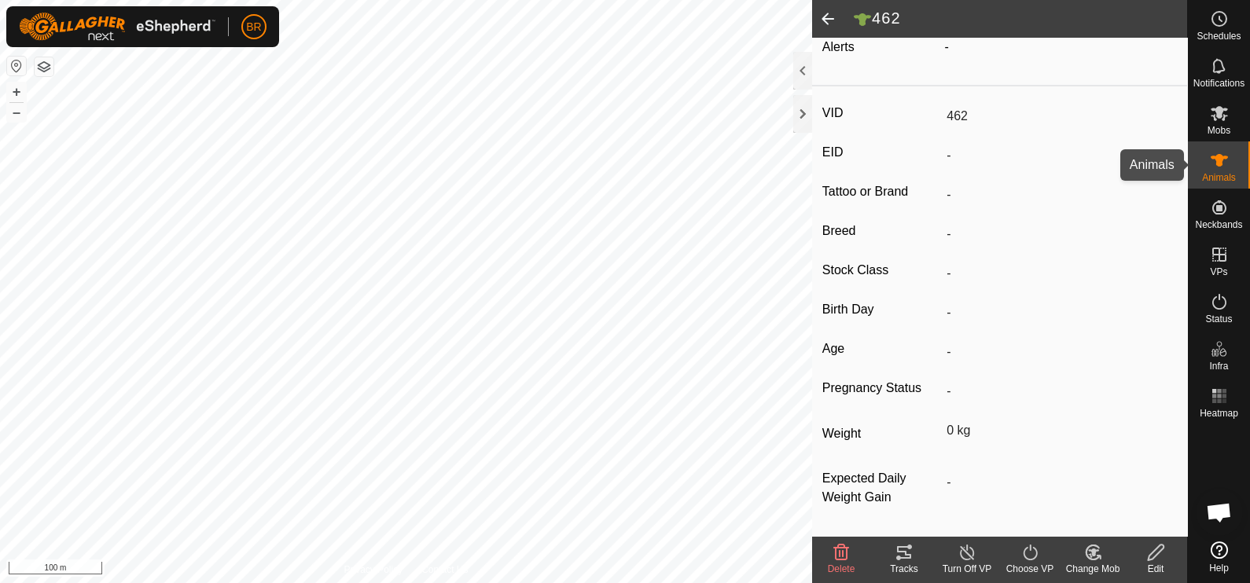
click at [1215, 156] on icon at bounding box center [1219, 160] width 17 height 13
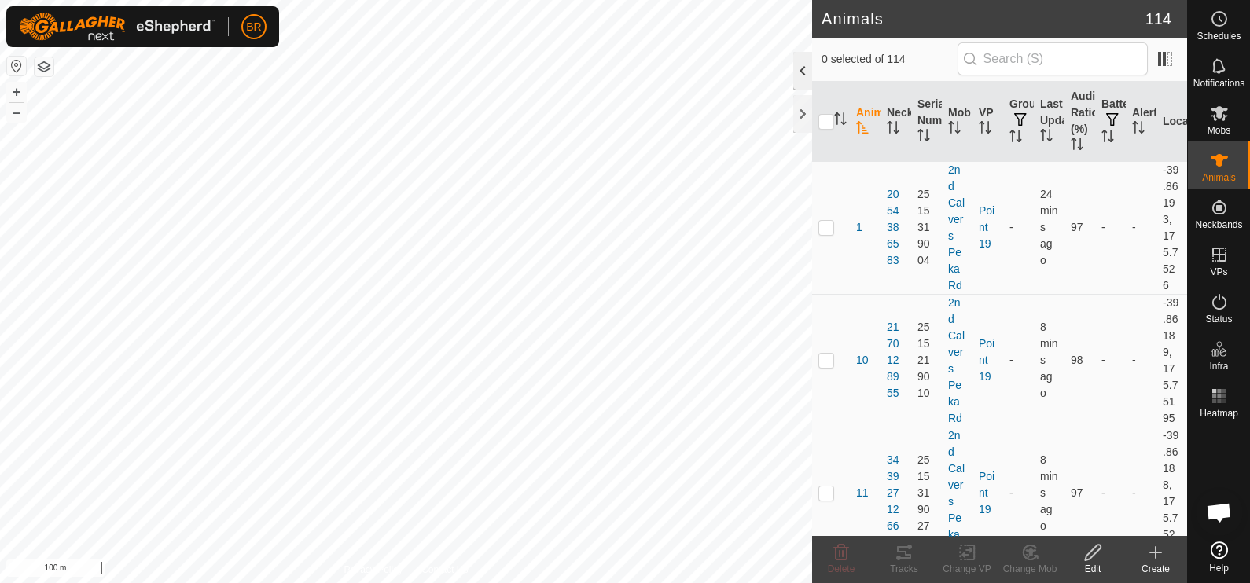
click at [800, 66] on div at bounding box center [802, 71] width 19 height 38
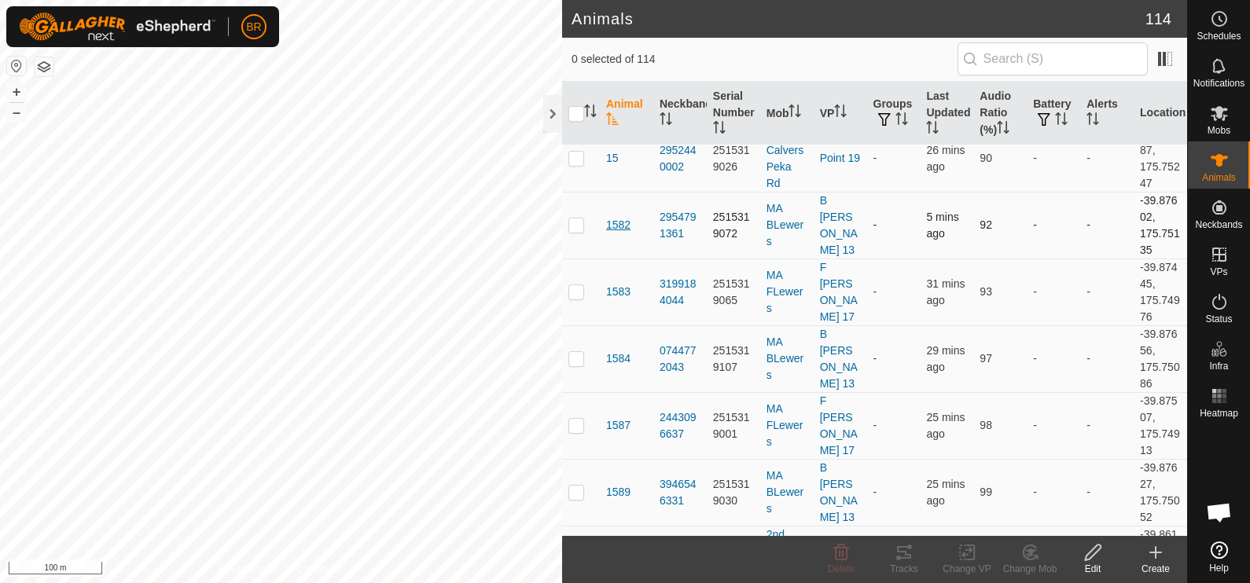
scroll to position [491, 0]
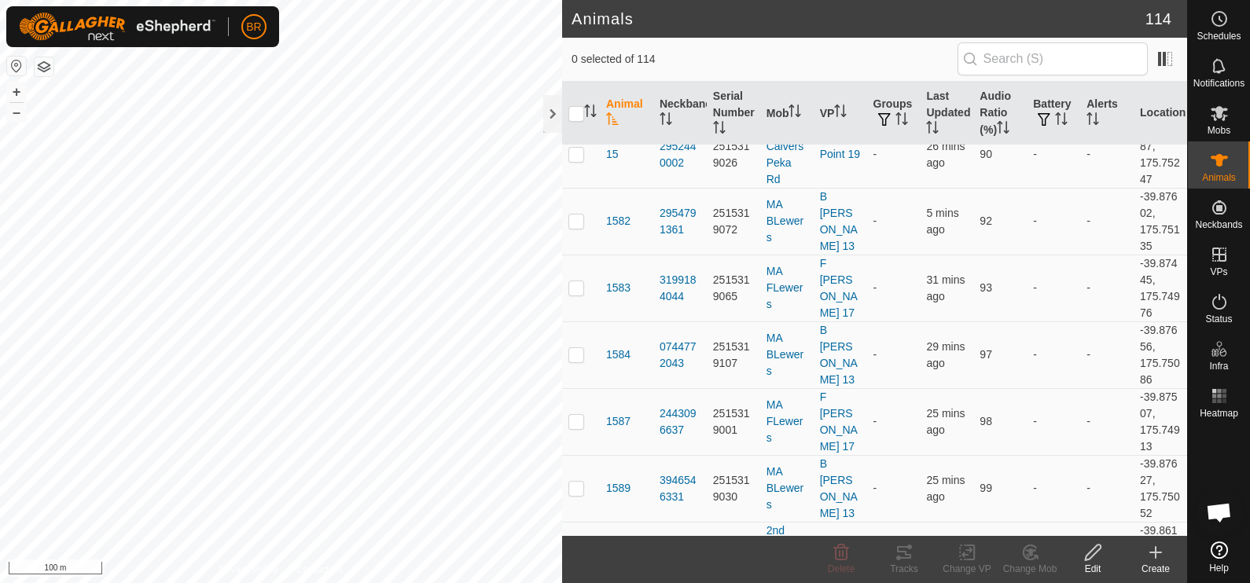
click at [619, 106] on th "Animal" at bounding box center [626, 114] width 53 height 64
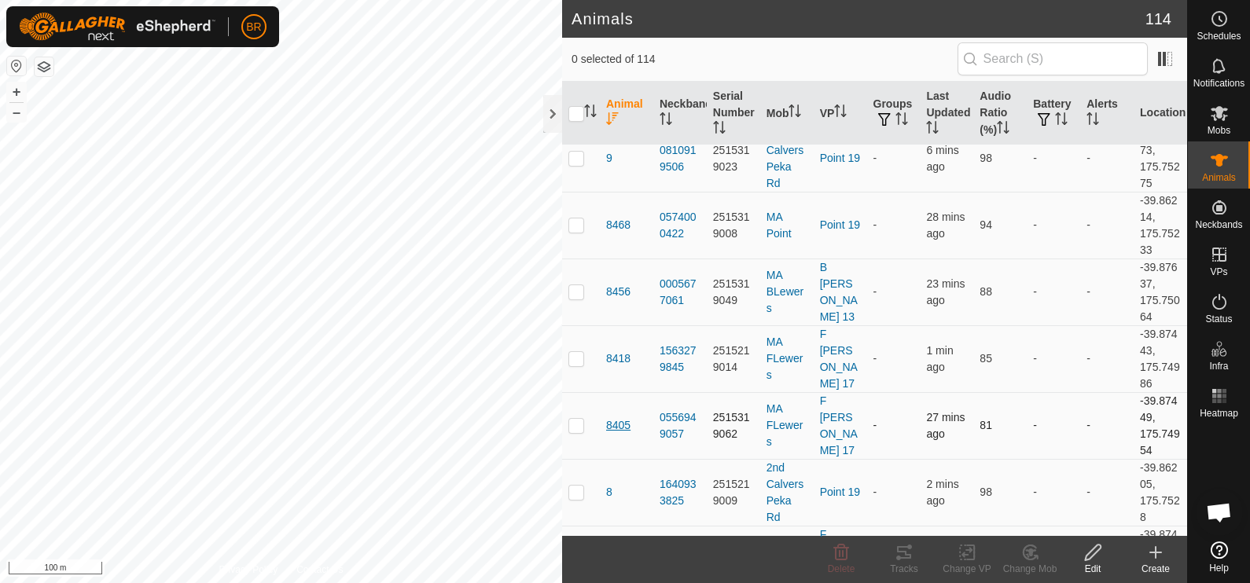
scroll to position [392, 0]
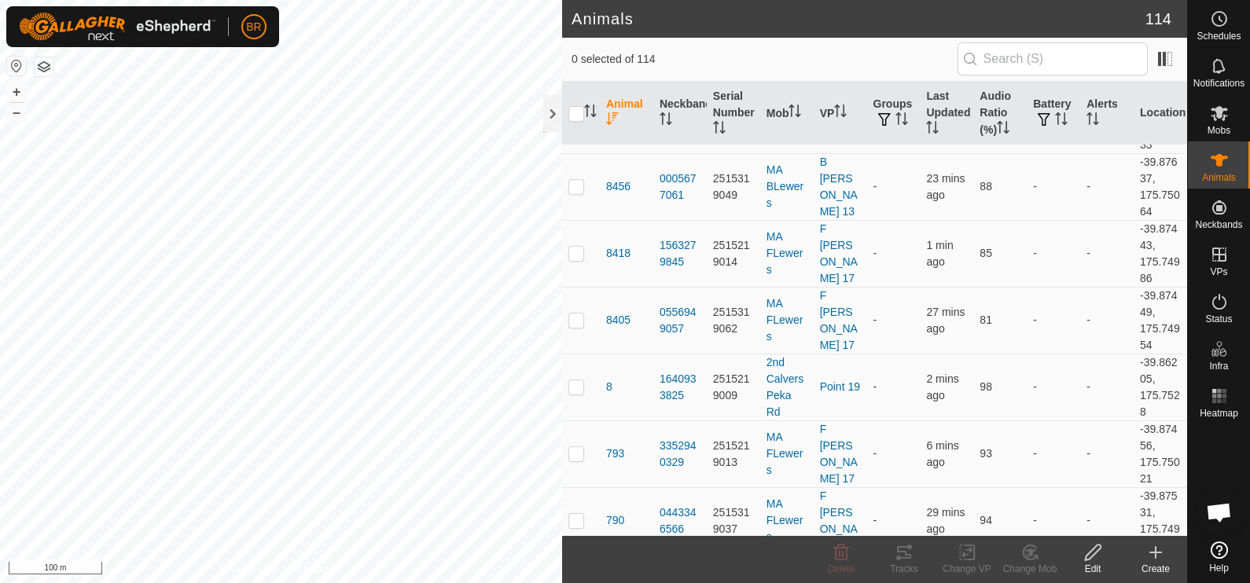
click at [610, 110] on th "Animal" at bounding box center [626, 114] width 53 height 64
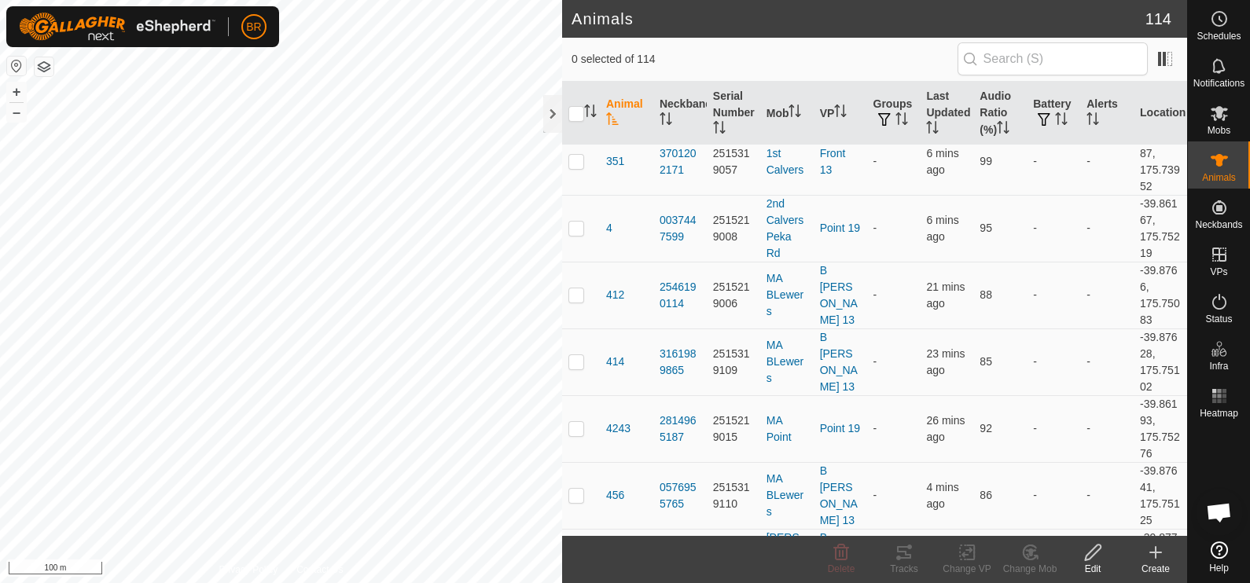
scroll to position [4422, 0]
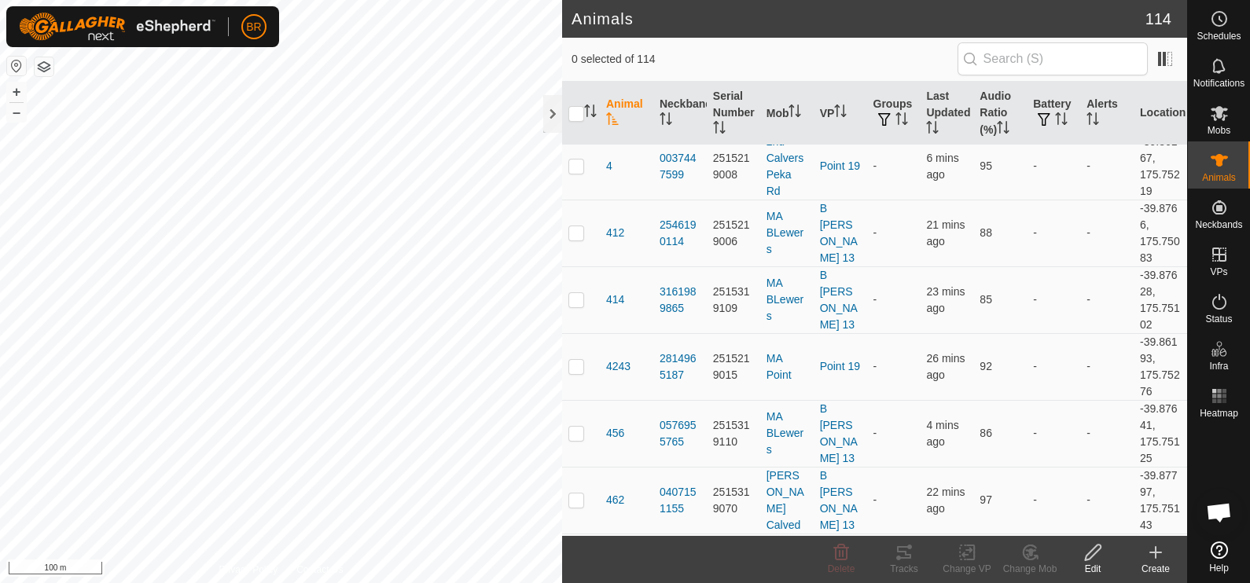
click at [619, 105] on th "Animal" at bounding box center [626, 114] width 53 height 64
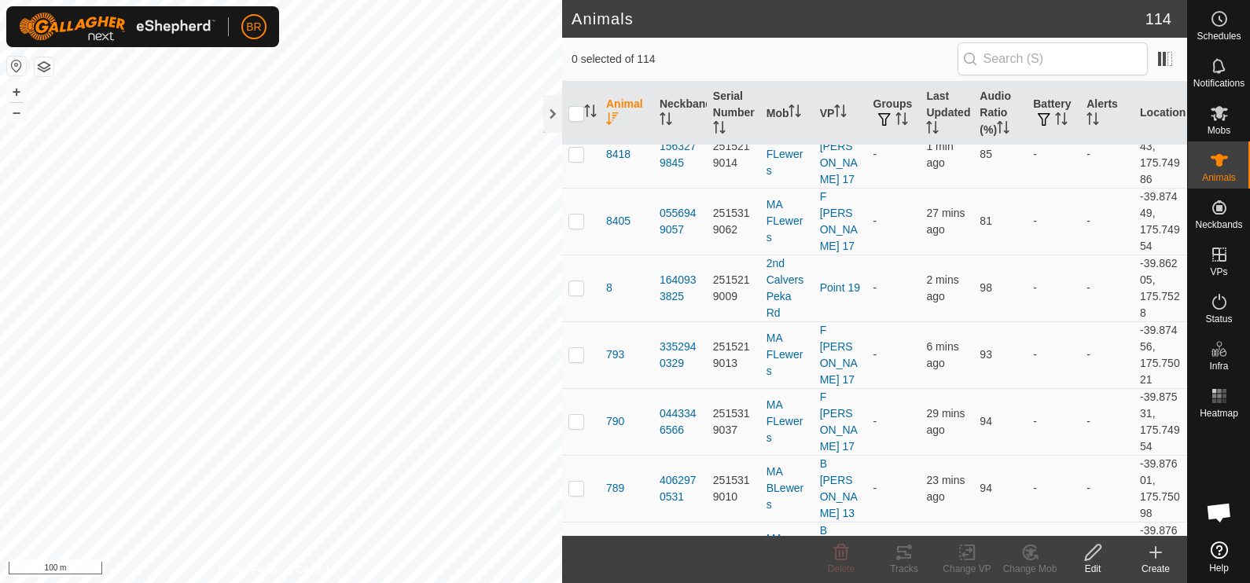
scroll to position [0, 0]
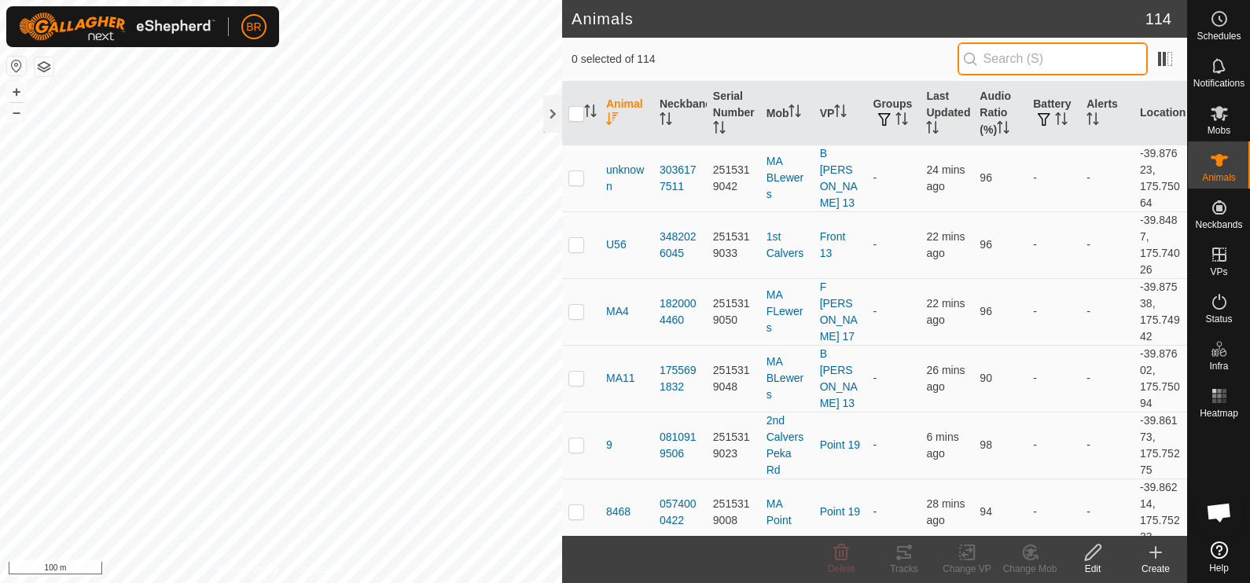
click at [1007, 62] on input "text" at bounding box center [1053, 58] width 190 height 33
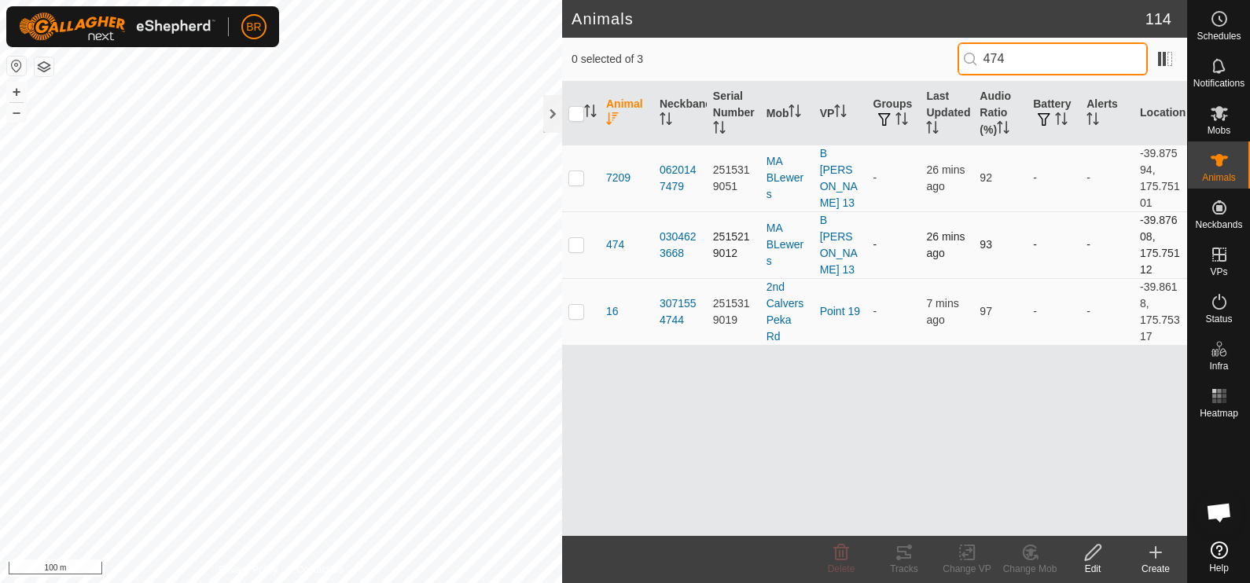
type input "474"
click at [576, 241] on p-checkbox at bounding box center [576, 244] width 16 height 13
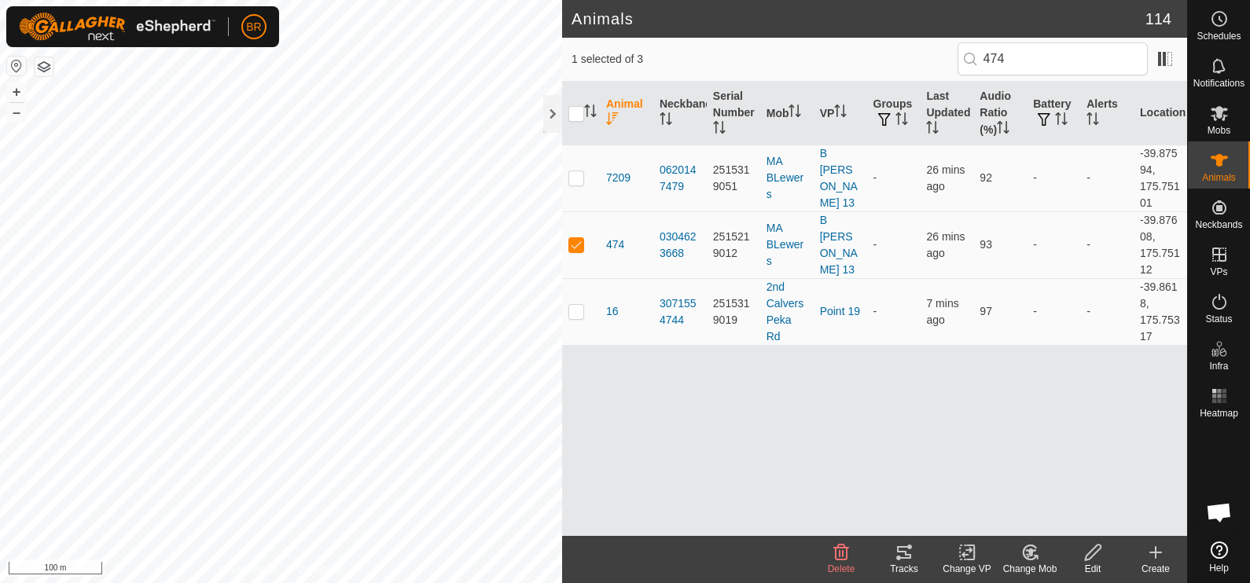
click at [1032, 557] on icon at bounding box center [1030, 552] width 20 height 19
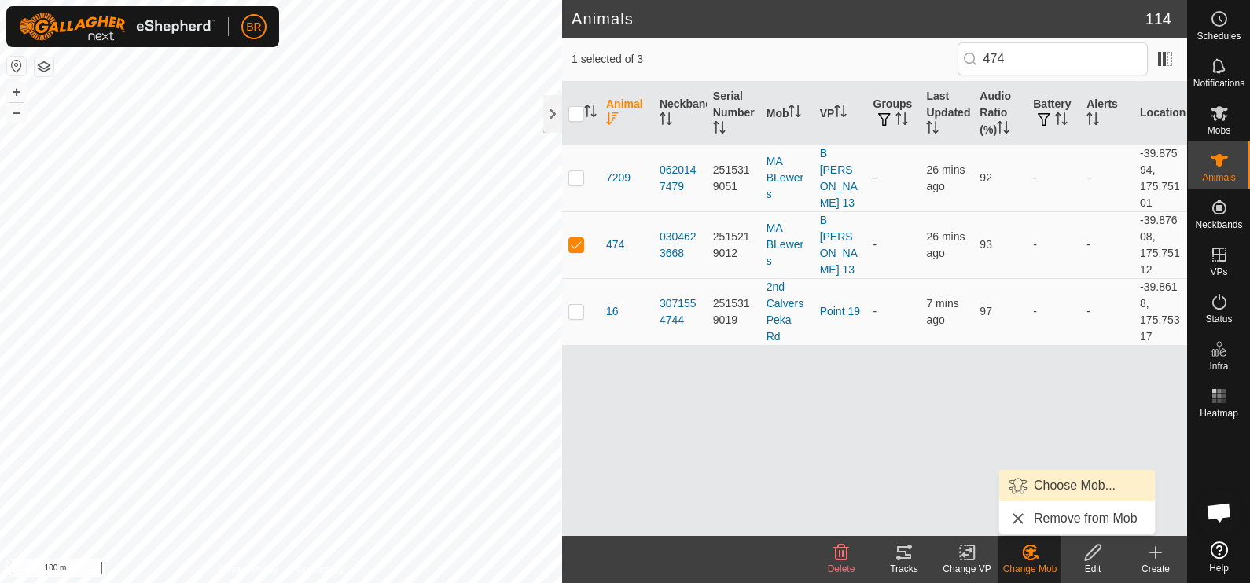
click at [1074, 488] on link "Choose Mob..." at bounding box center [1077, 485] width 156 height 31
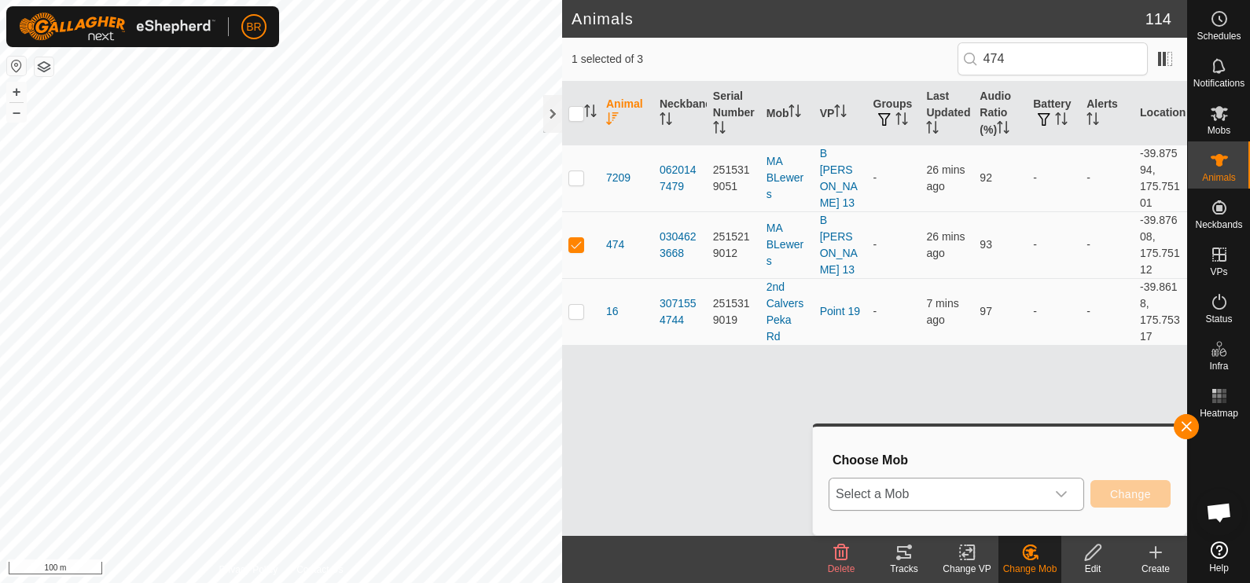
click at [1031, 483] on span "Select a Mob" at bounding box center [937, 494] width 216 height 31
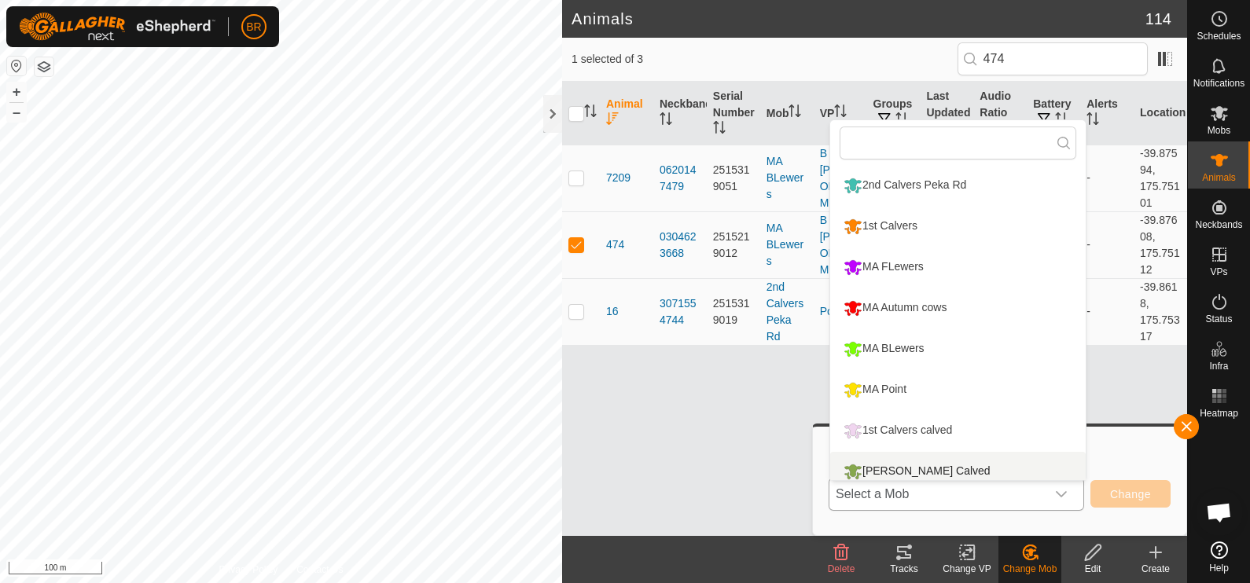
scroll to position [11, 0]
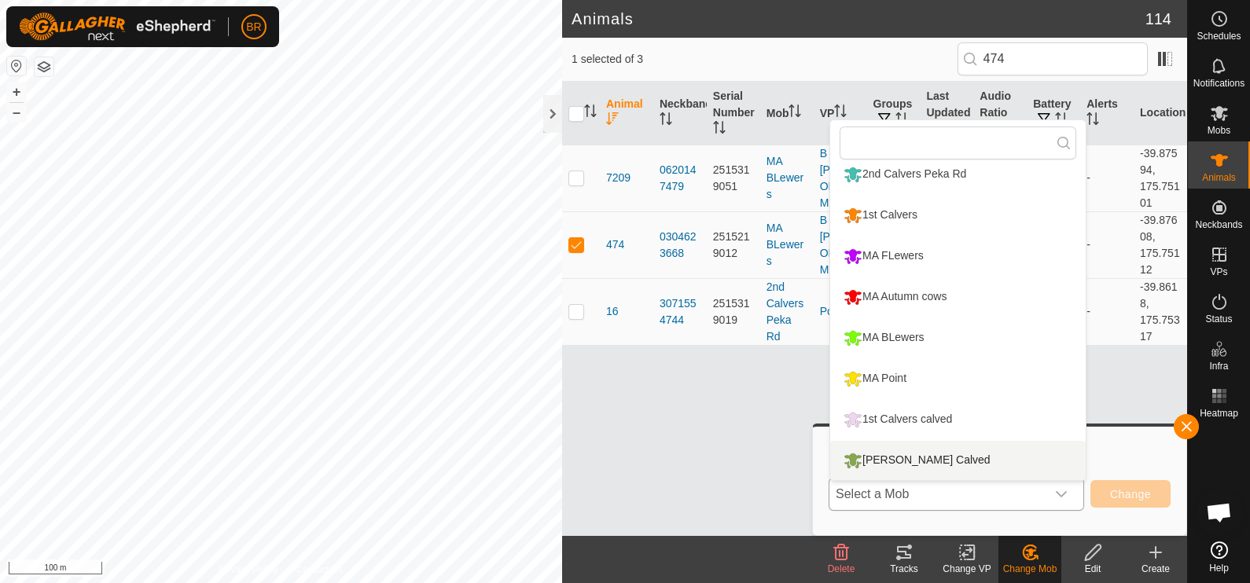
click at [946, 454] on li "[PERSON_NAME] Calved" at bounding box center [957, 460] width 255 height 39
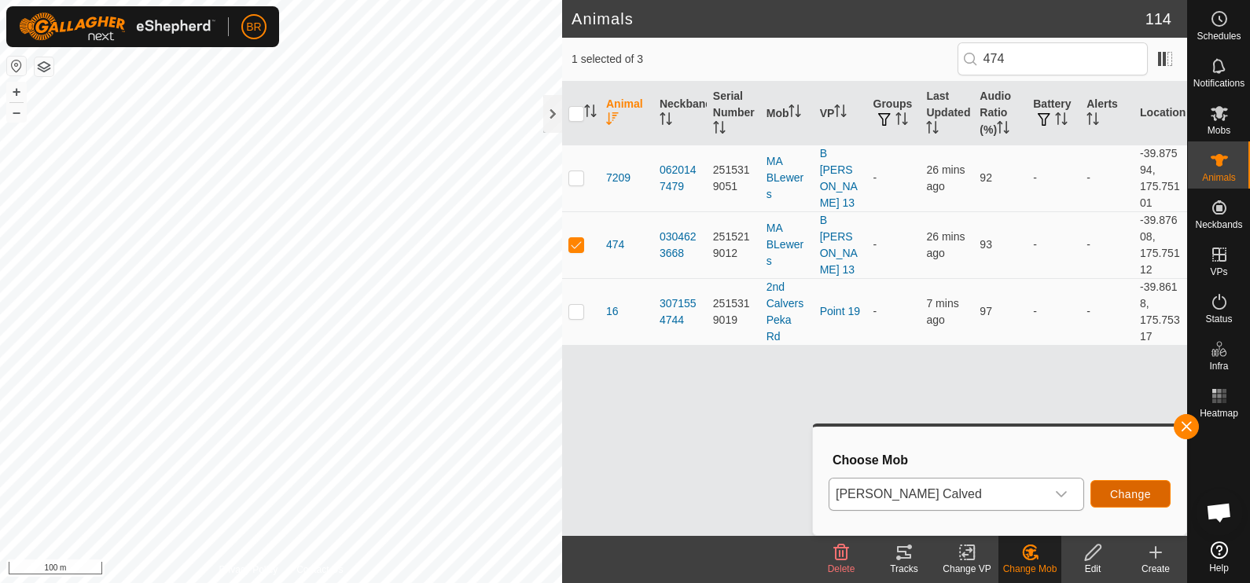
click at [1125, 489] on span "Change" at bounding box center [1130, 494] width 41 height 13
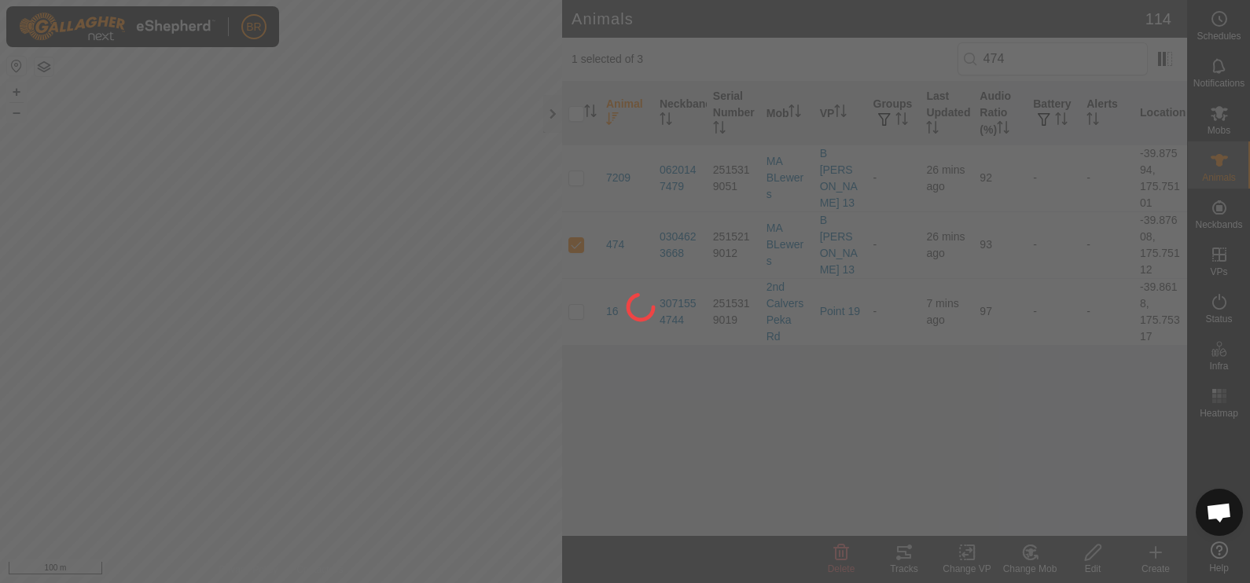
checkbox input "false"
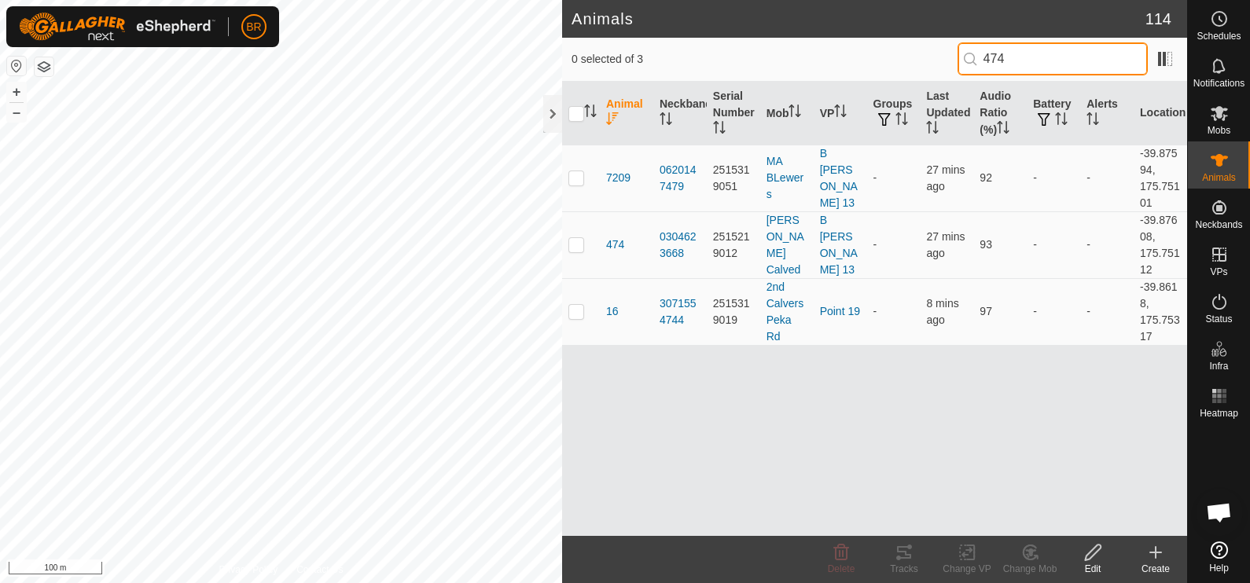
drag, startPoint x: 991, startPoint y: 63, endPoint x: 928, endPoint y: 55, distance: 62.6
click at [928, 55] on div "0 selected of 3 474" at bounding box center [875, 58] width 606 height 33
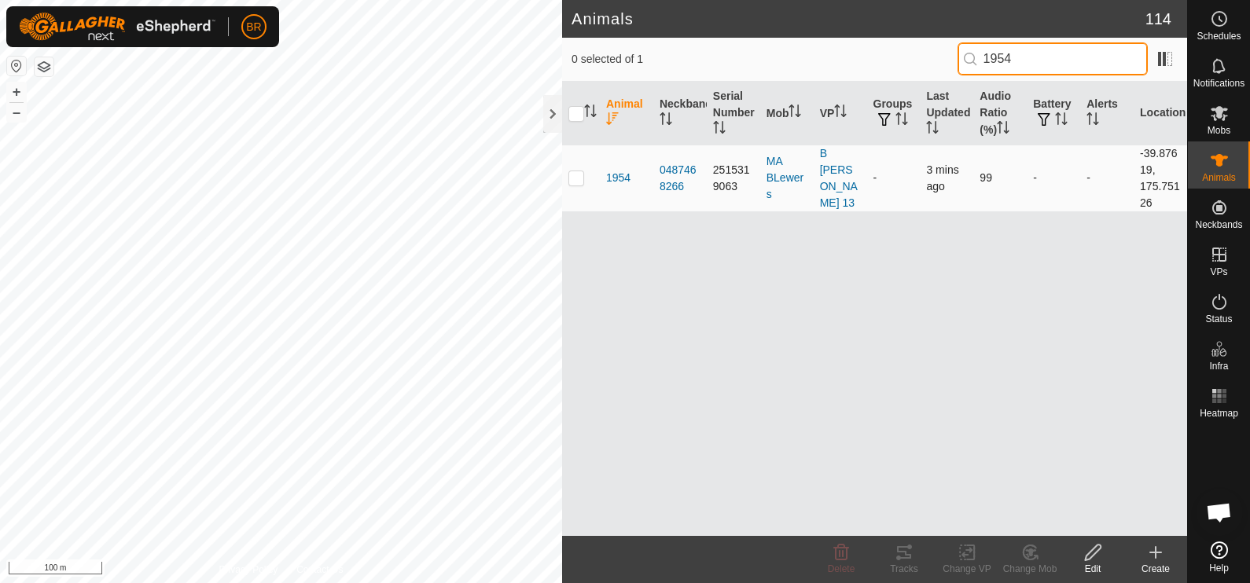
type input "1954"
click at [582, 182] on p-checkbox at bounding box center [576, 177] width 16 height 13
checkbox input "true"
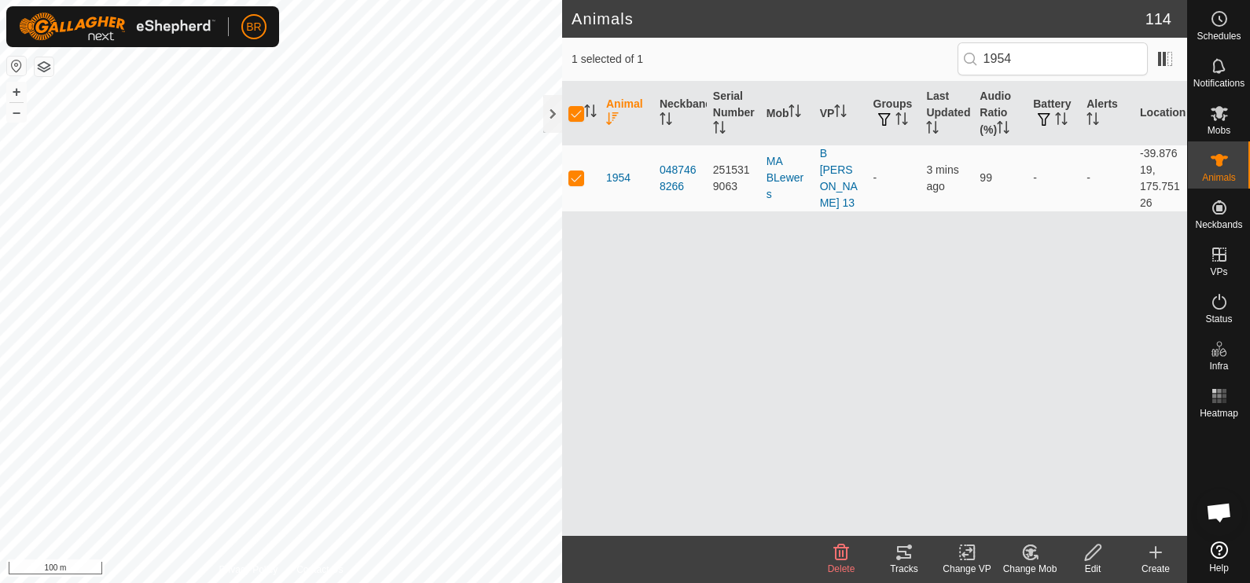
click at [1029, 551] on icon at bounding box center [1030, 553] width 11 height 8
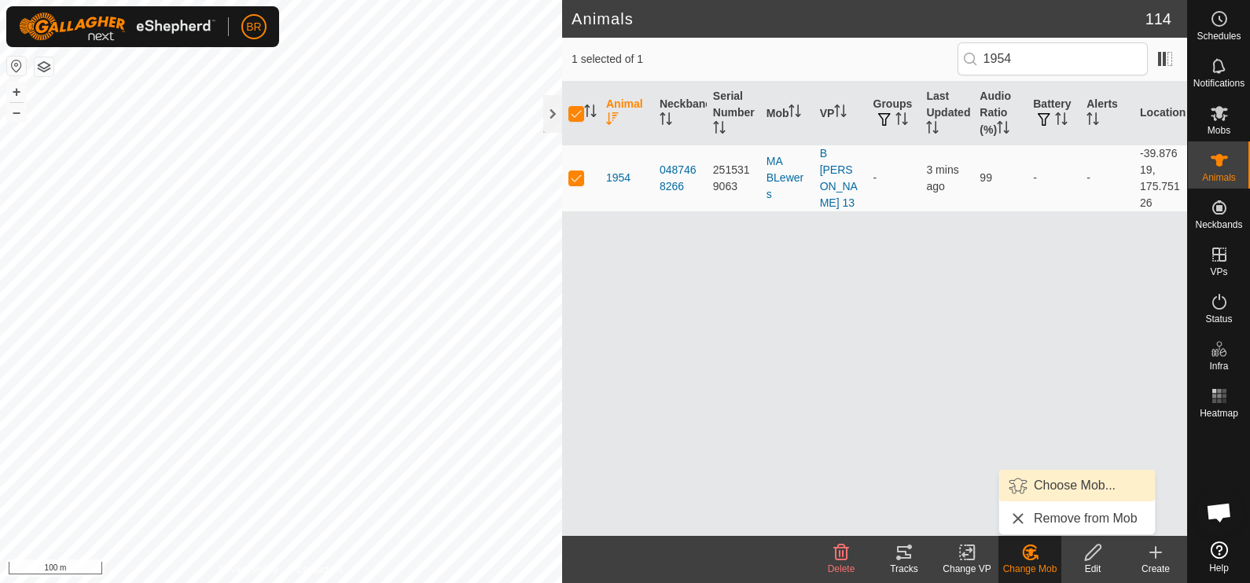
click at [1047, 480] on link "Choose Mob..." at bounding box center [1077, 485] width 156 height 31
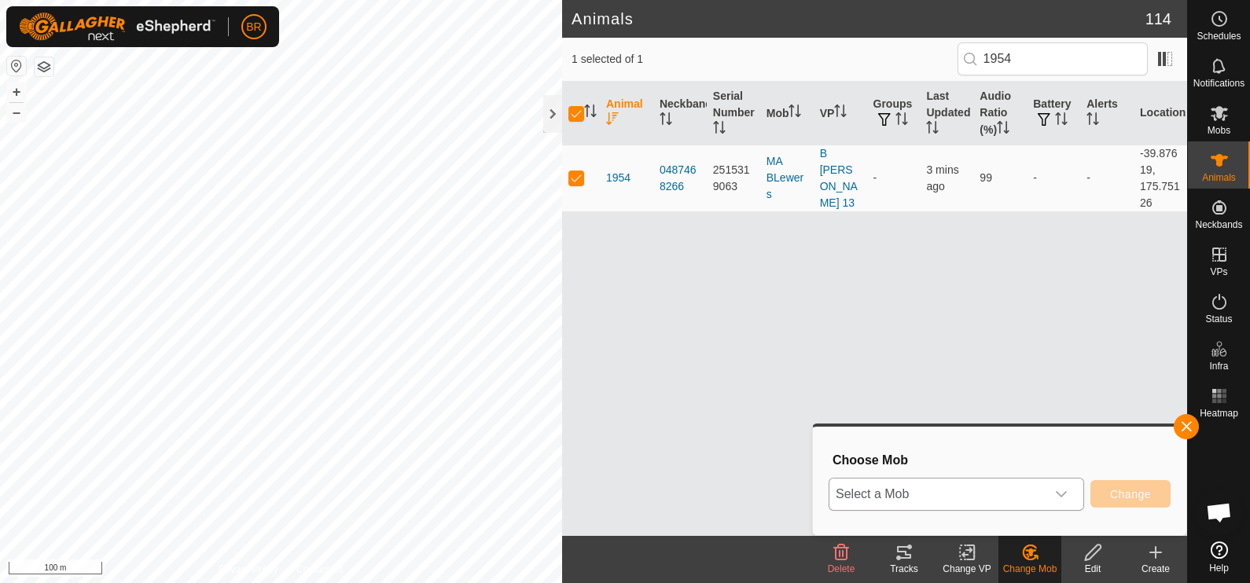
click at [1031, 498] on span "Select a Mob" at bounding box center [937, 494] width 216 height 31
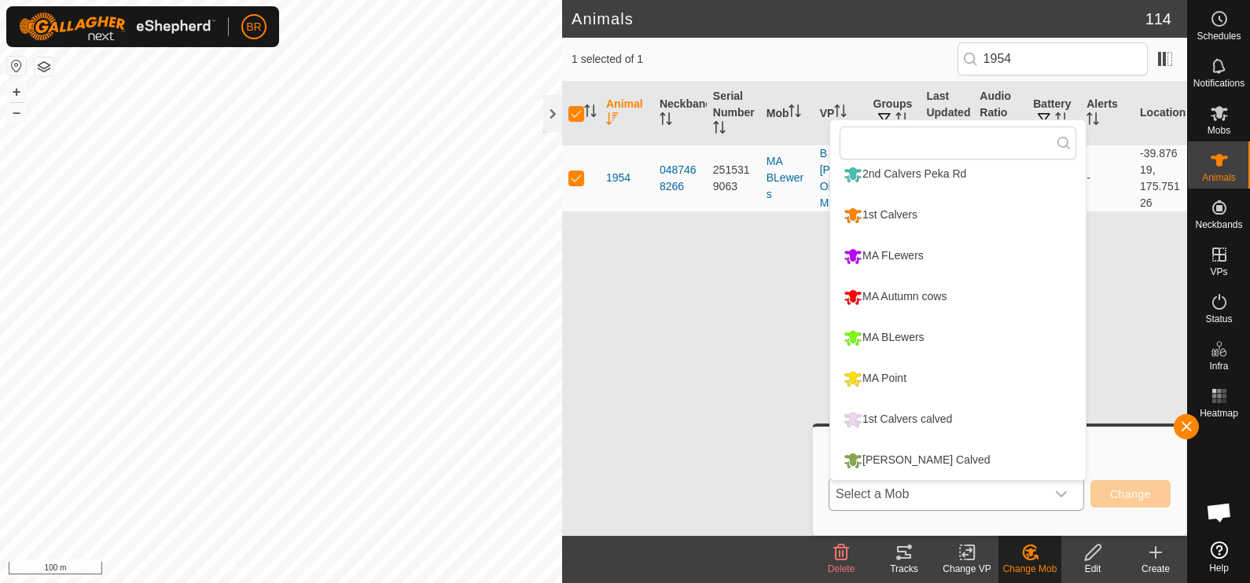
click at [888, 453] on li "[PERSON_NAME] Calved" at bounding box center [957, 460] width 255 height 39
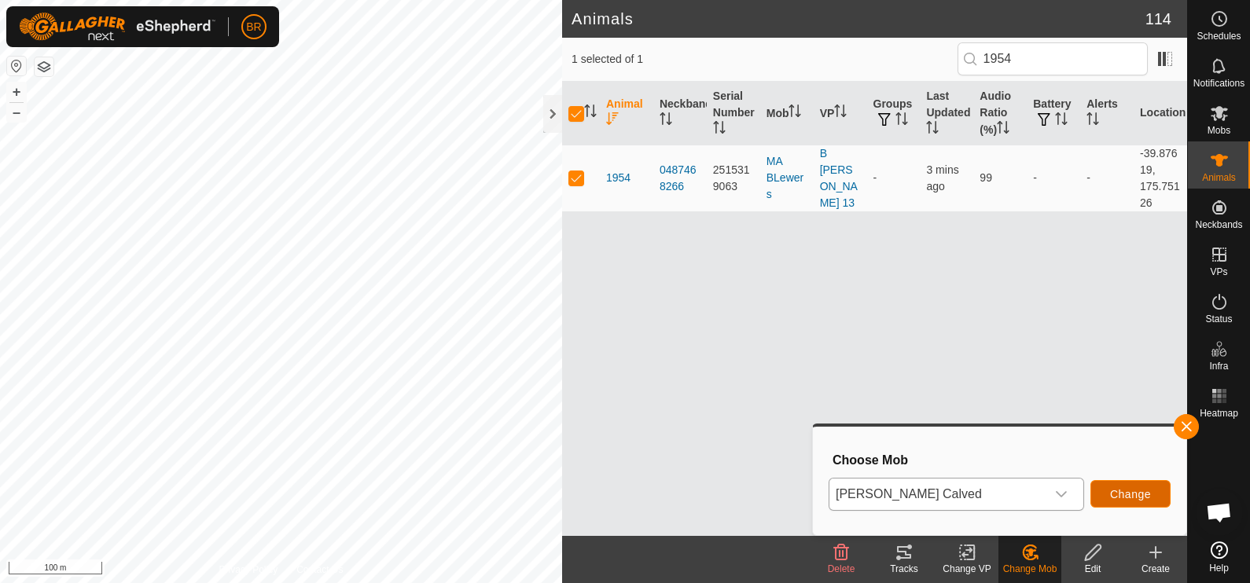
click at [1134, 491] on span "Change" at bounding box center [1130, 494] width 41 height 13
checkbox input "false"
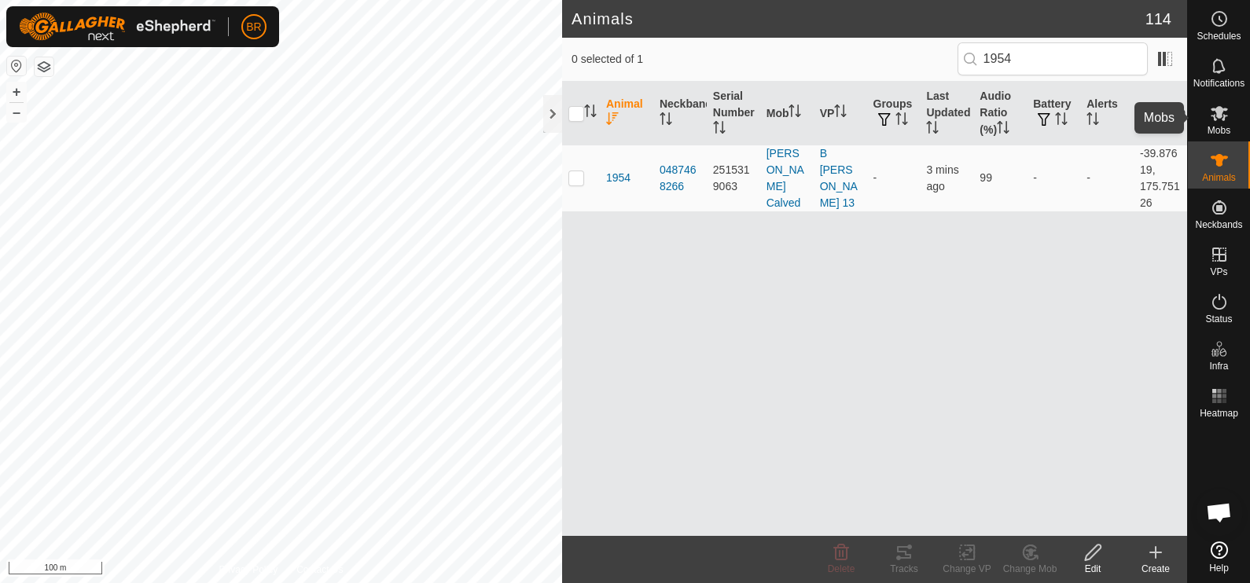
click at [1222, 117] on icon at bounding box center [1219, 113] width 19 height 19
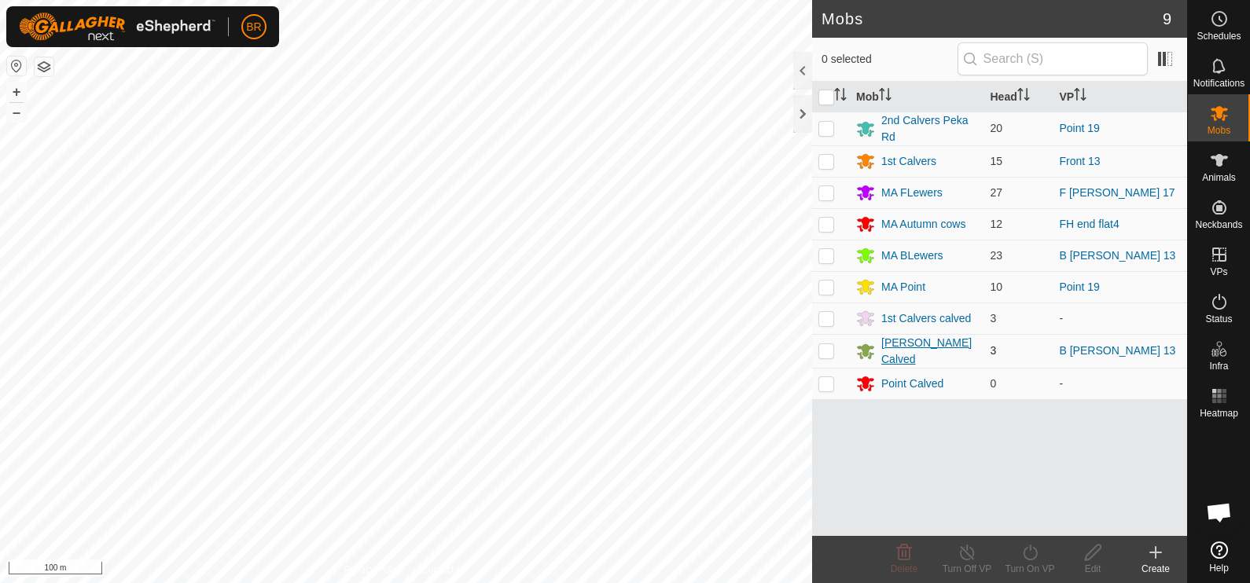
click at [909, 342] on div "[PERSON_NAME] Calved" at bounding box center [929, 351] width 97 height 33
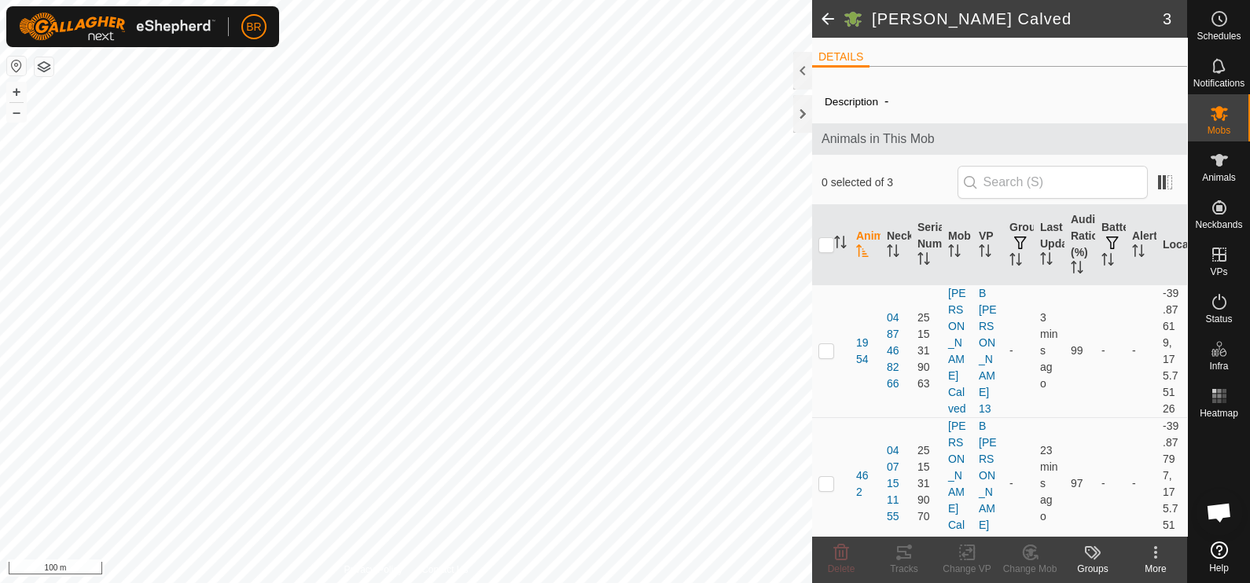
click at [1154, 550] on icon at bounding box center [1155, 552] width 19 height 19
click at [1121, 519] on link "Edit Mob Detail" at bounding box center [1109, 519] width 156 height 31
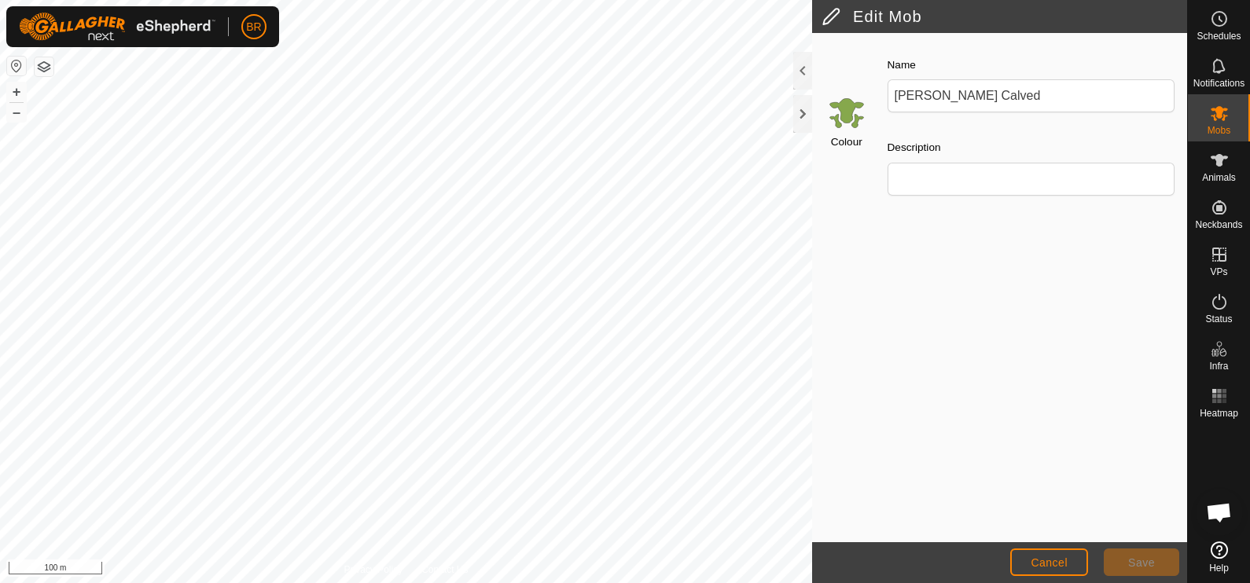
click at [841, 109] on input "Select a color" at bounding box center [847, 113] width 38 height 38
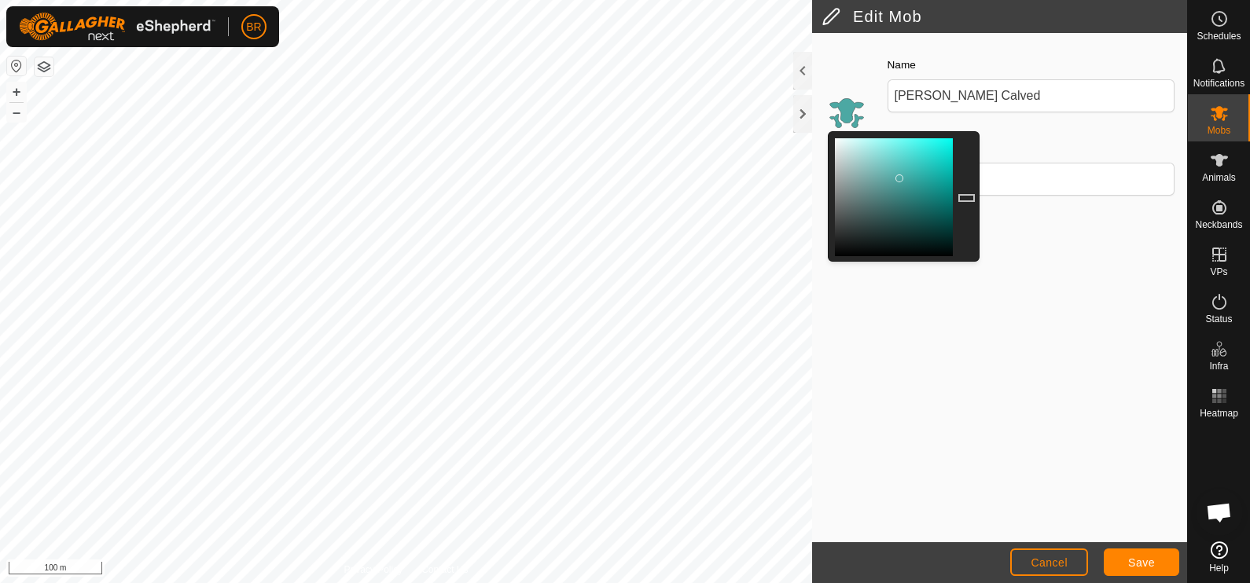
click at [967, 197] on div at bounding box center [966, 197] width 13 height 118
drag, startPoint x: 899, startPoint y: 173, endPoint x: 940, endPoint y: 144, distance: 50.2
click at [940, 144] on div at bounding box center [940, 146] width 8 height 8
click at [1141, 557] on span "Save" at bounding box center [1141, 563] width 27 height 13
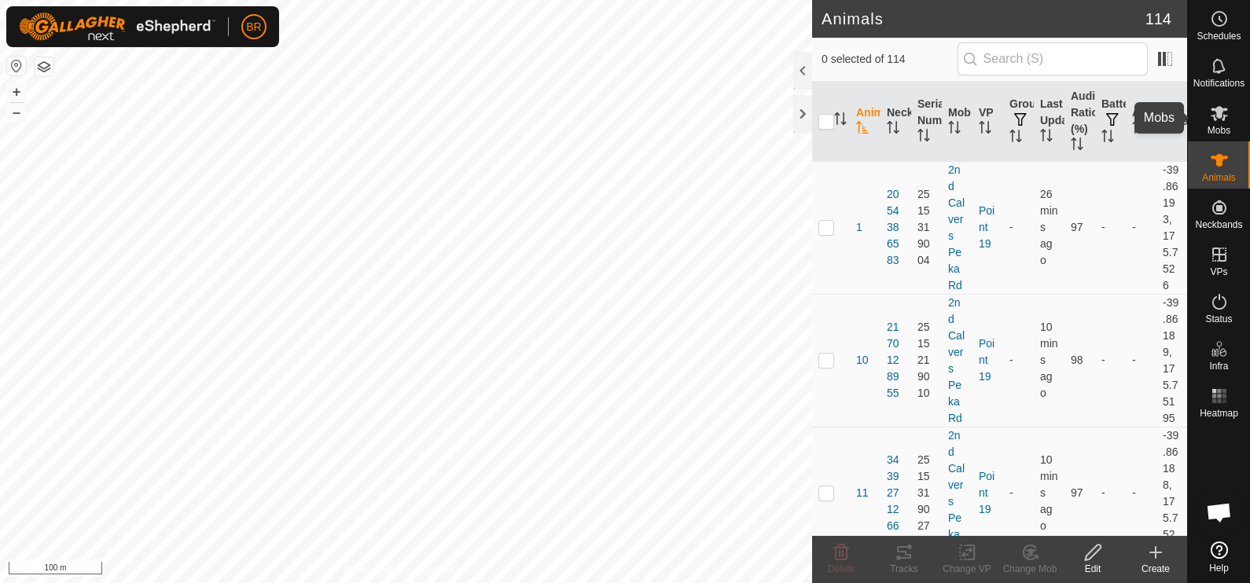
click at [1214, 108] on icon at bounding box center [1219, 113] width 17 height 15
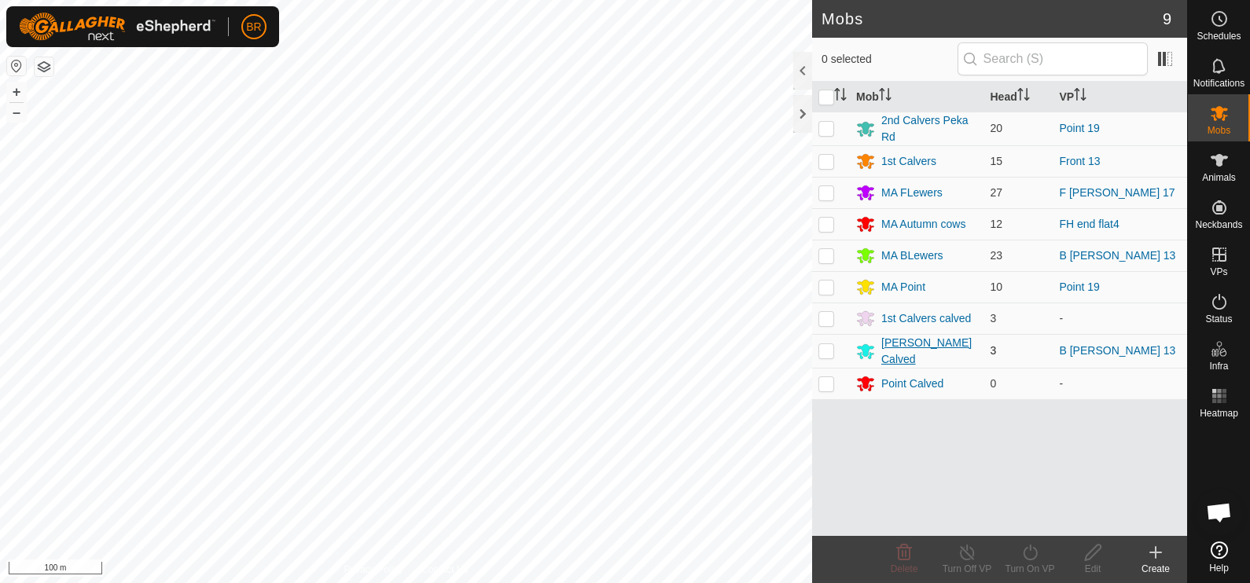
click at [914, 342] on div "[PERSON_NAME] Calved" at bounding box center [929, 351] width 97 height 33
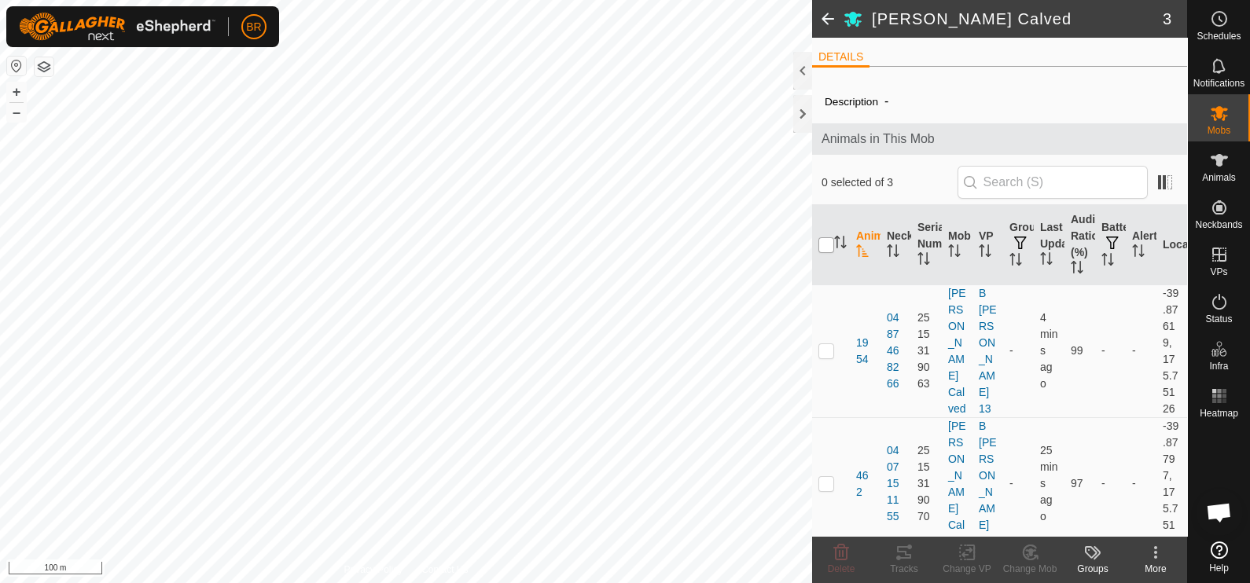
click at [822, 240] on input "checkbox" at bounding box center [826, 245] width 16 height 16
checkbox input "true"
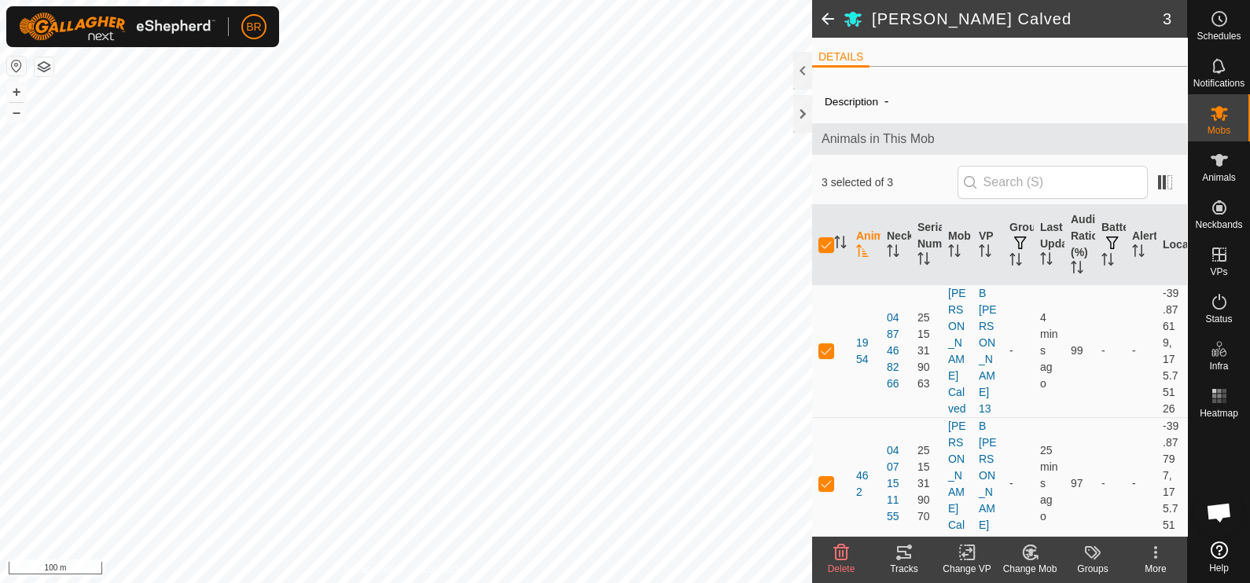
click at [963, 555] on icon at bounding box center [966, 553] width 11 height 10
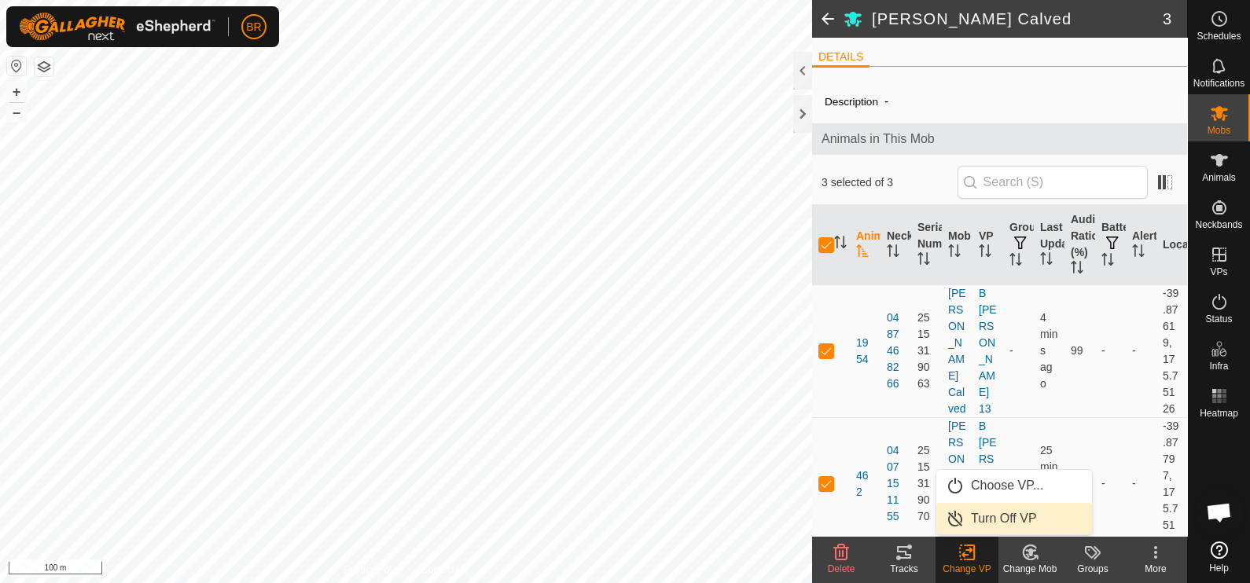
click at [995, 517] on link "Turn Off VP" at bounding box center [1014, 518] width 156 height 31
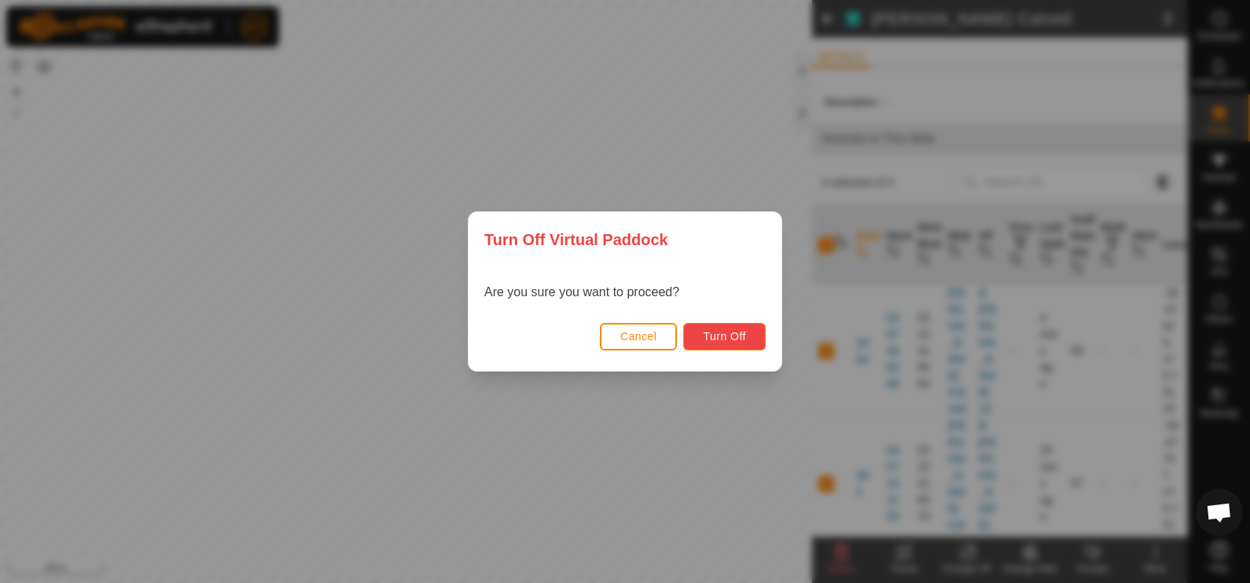
click at [711, 332] on span "Turn Off" at bounding box center [724, 336] width 43 height 13
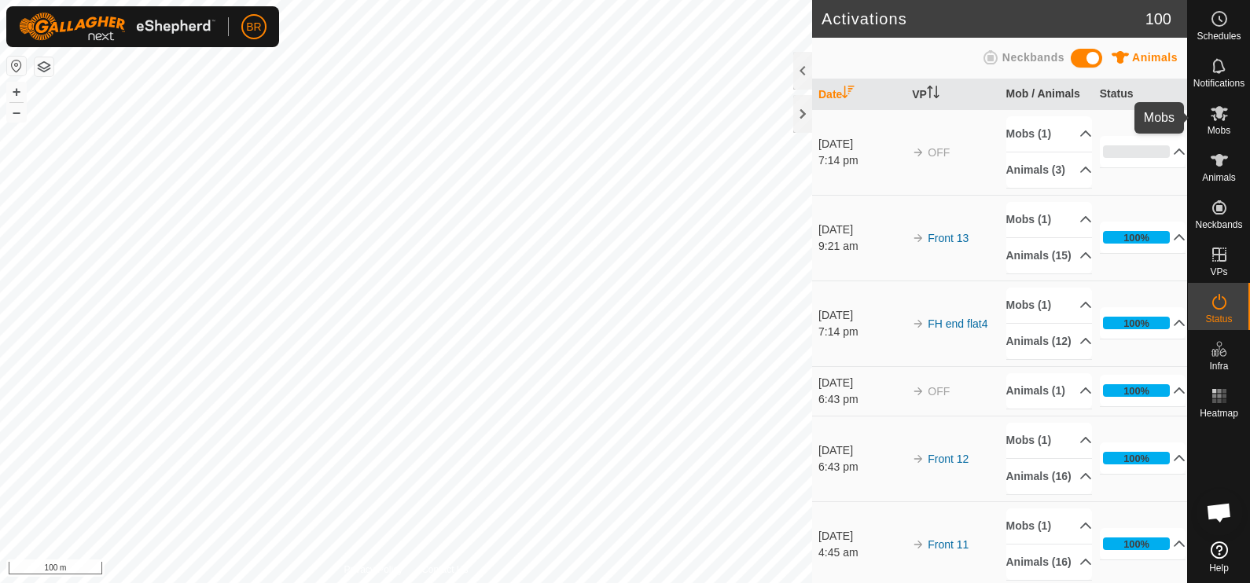
click at [1225, 123] on es-mob-svg-icon at bounding box center [1219, 113] width 28 height 25
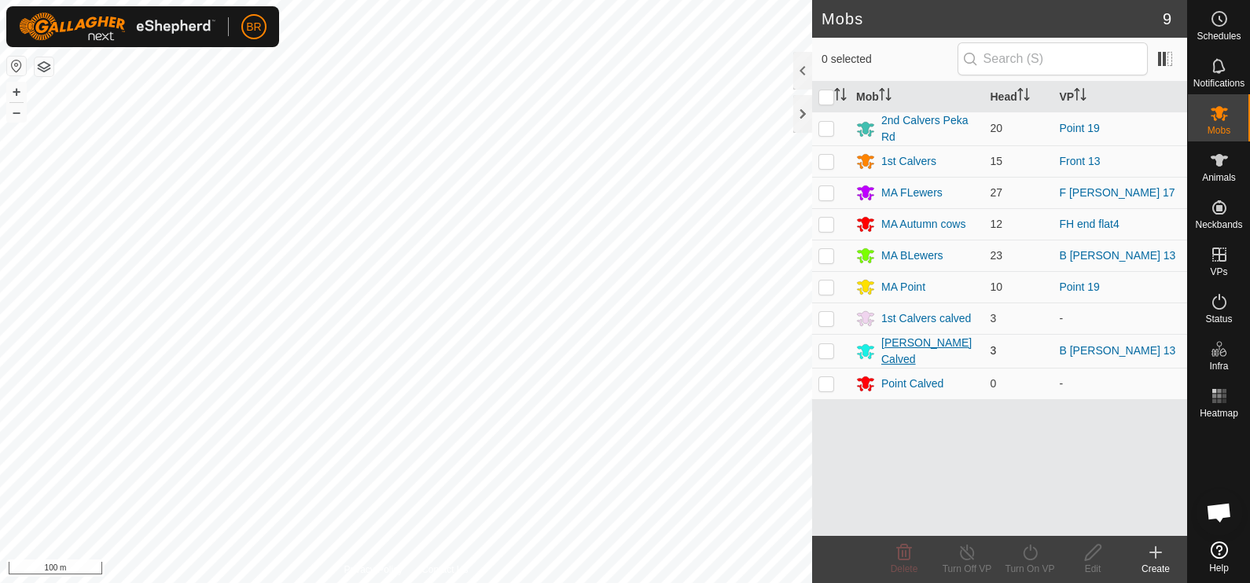
click at [904, 346] on div "[PERSON_NAME] Calved" at bounding box center [929, 351] width 97 height 33
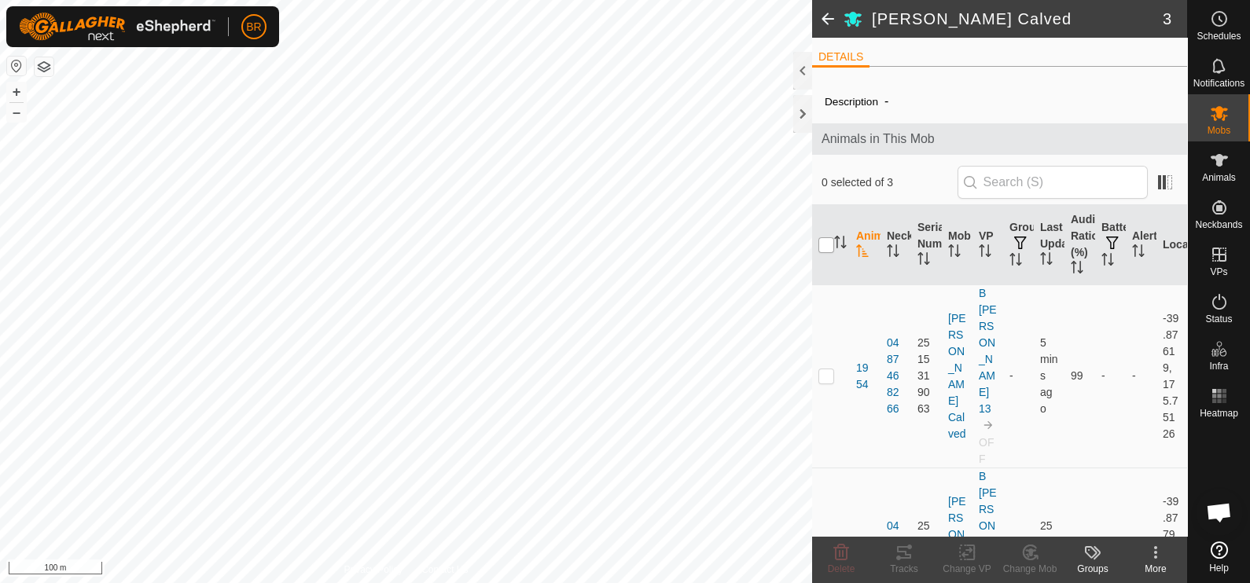
click at [827, 241] on input "checkbox" at bounding box center [826, 245] width 16 height 16
checkbox input "true"
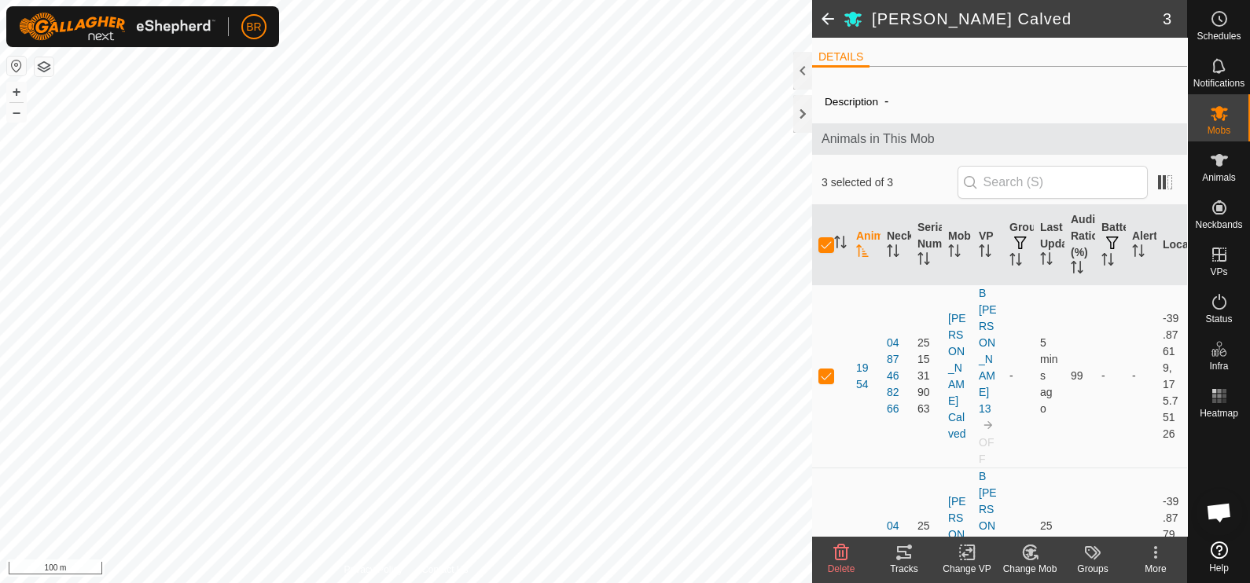
click at [1152, 558] on icon at bounding box center [1155, 552] width 19 height 19
click at [1153, 558] on icon at bounding box center [1155, 552] width 19 height 19
click at [823, 20] on span at bounding box center [827, 19] width 31 height 38
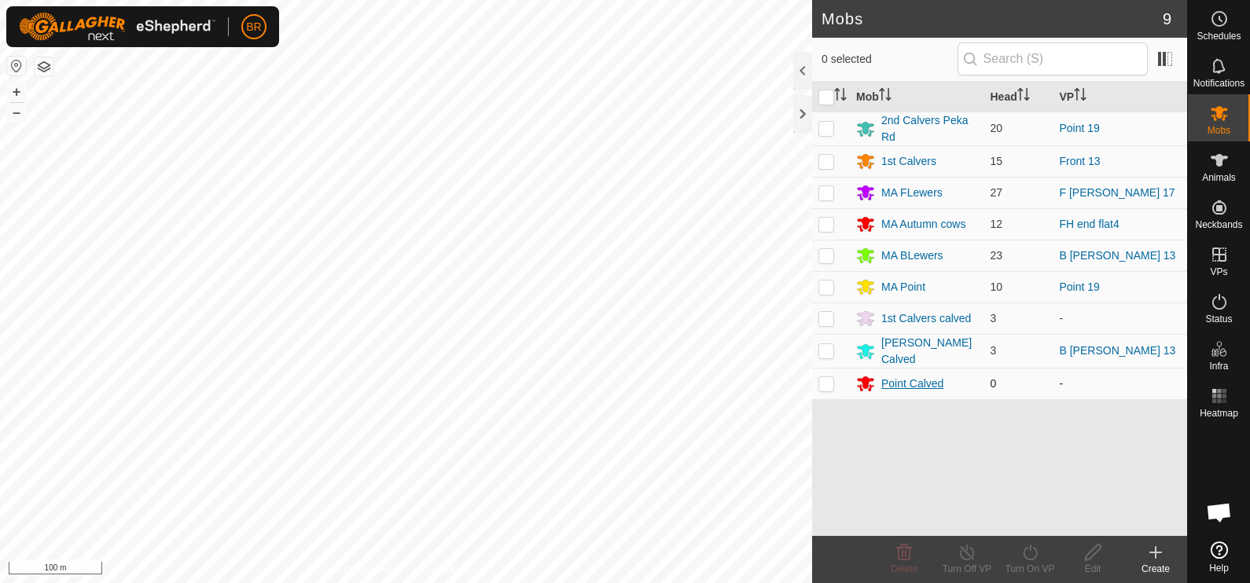
click at [896, 377] on div "Point Calved" at bounding box center [912, 384] width 62 height 17
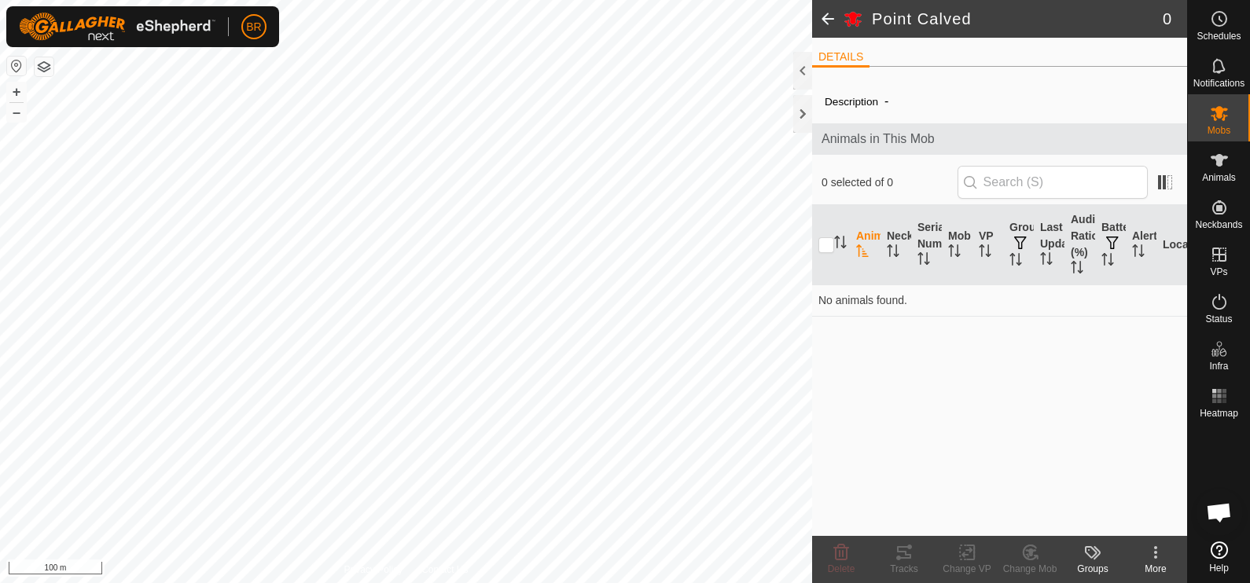
click at [1153, 562] on div "More" at bounding box center [1155, 569] width 63 height 14
click at [1105, 520] on link "Edit Mob Detail" at bounding box center [1109, 519] width 156 height 31
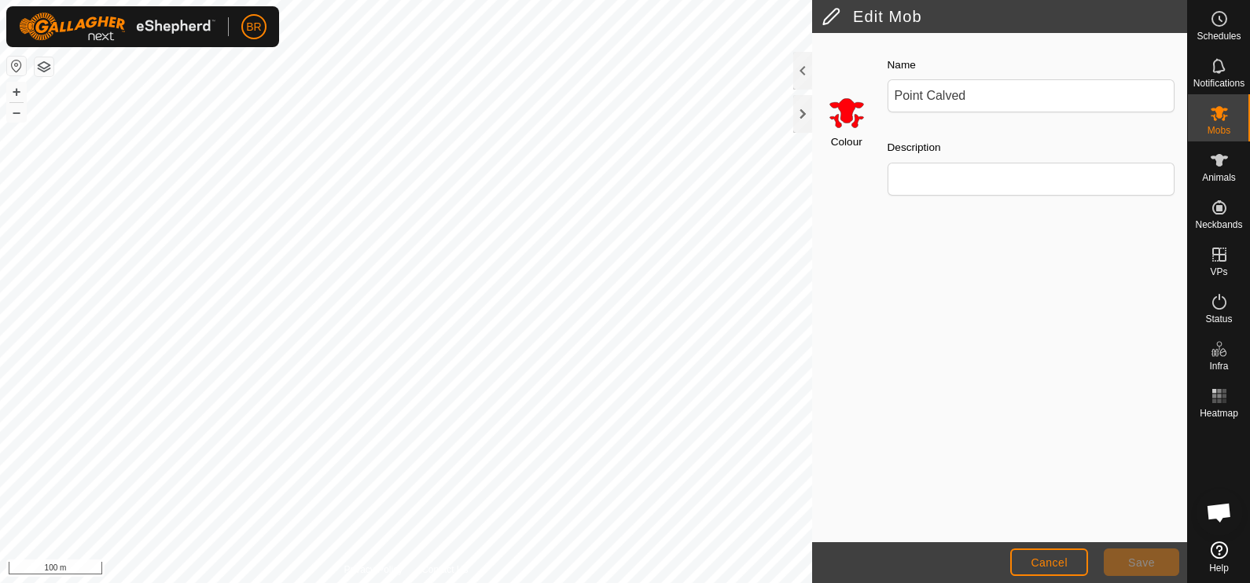
click at [853, 106] on input "Select a color" at bounding box center [847, 113] width 38 height 38
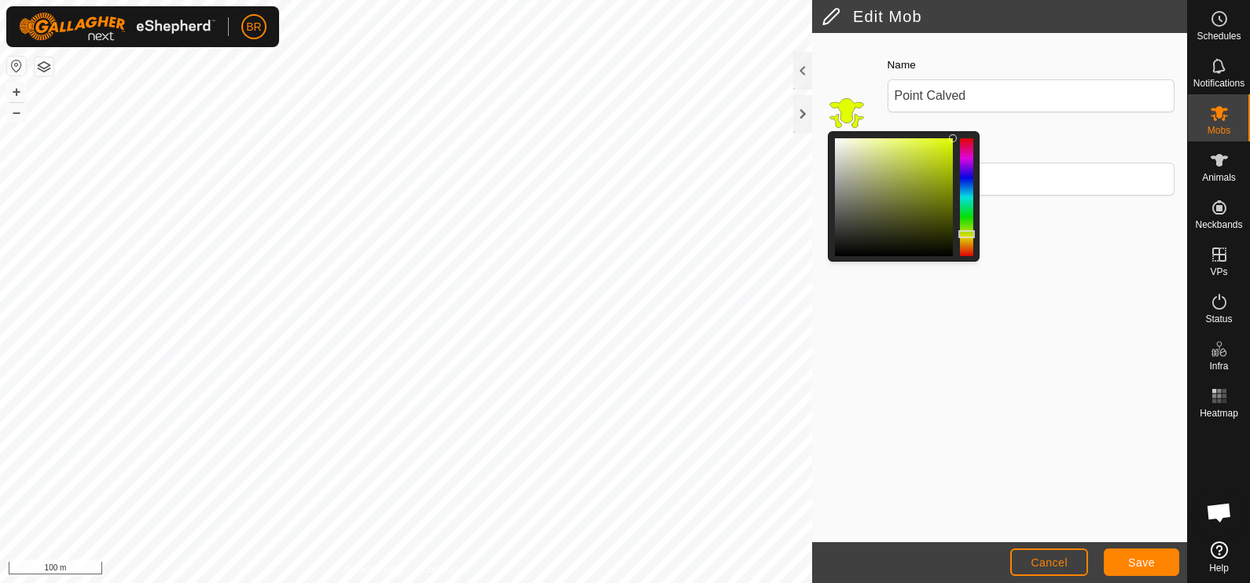
click at [963, 233] on div at bounding box center [966, 197] width 13 height 118
click at [870, 156] on div at bounding box center [894, 197] width 118 height 118
click at [833, 145] on div at bounding box center [904, 196] width 152 height 131
click at [842, 150] on div at bounding box center [894, 197] width 118 height 118
click at [1144, 563] on span "Save" at bounding box center [1141, 563] width 27 height 13
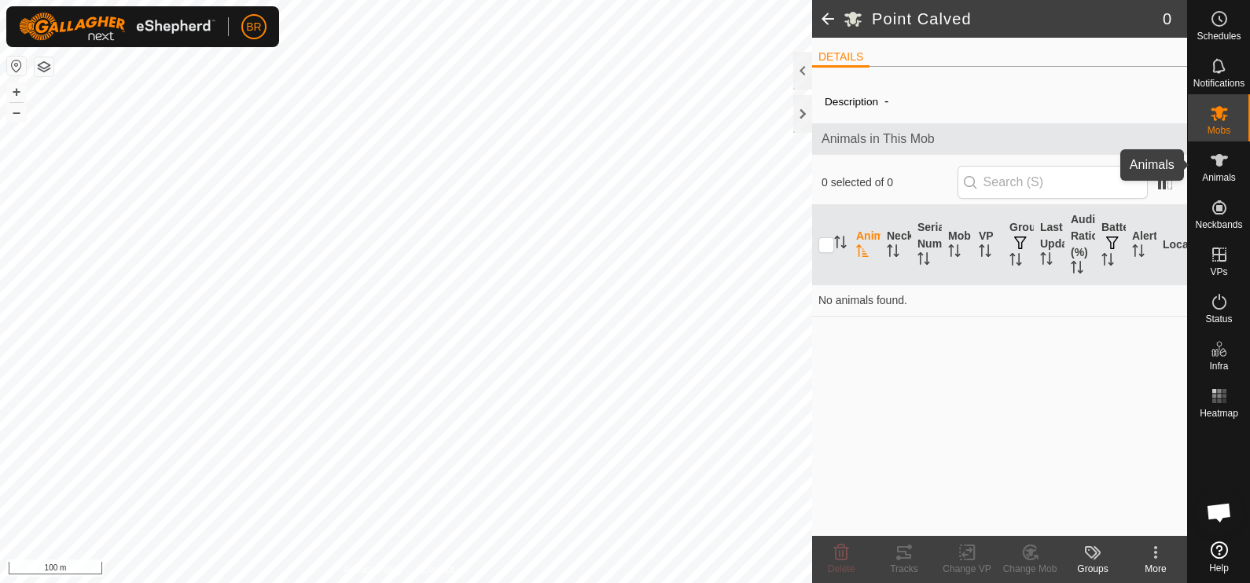
click at [1224, 165] on icon at bounding box center [1219, 160] width 19 height 19
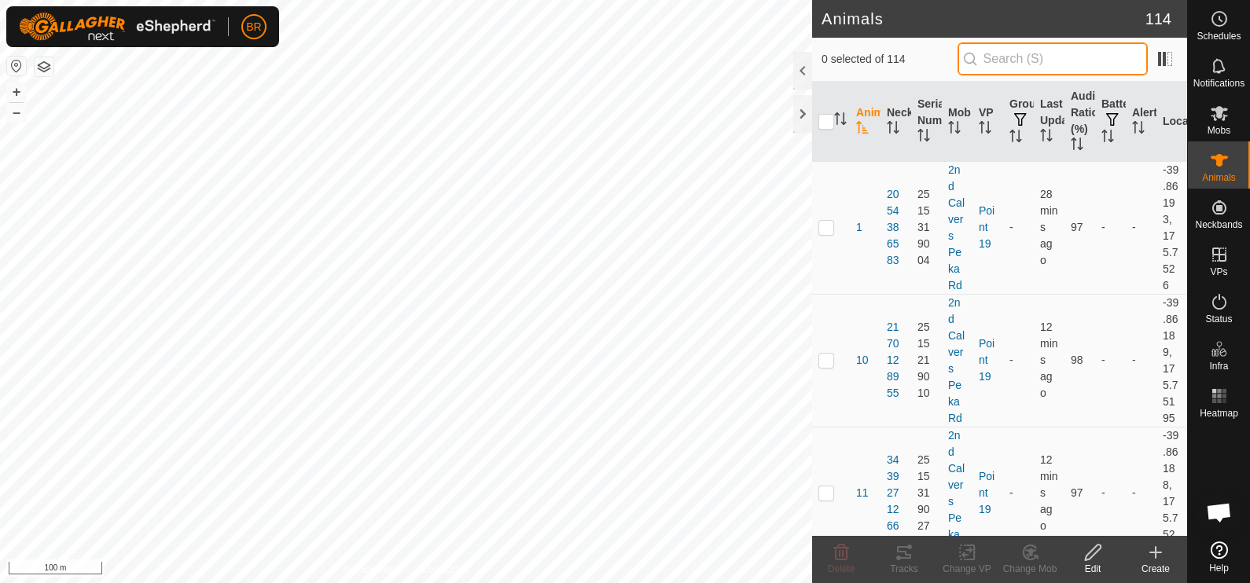
click at [1008, 58] on input "text" at bounding box center [1053, 58] width 190 height 33
type input "11"
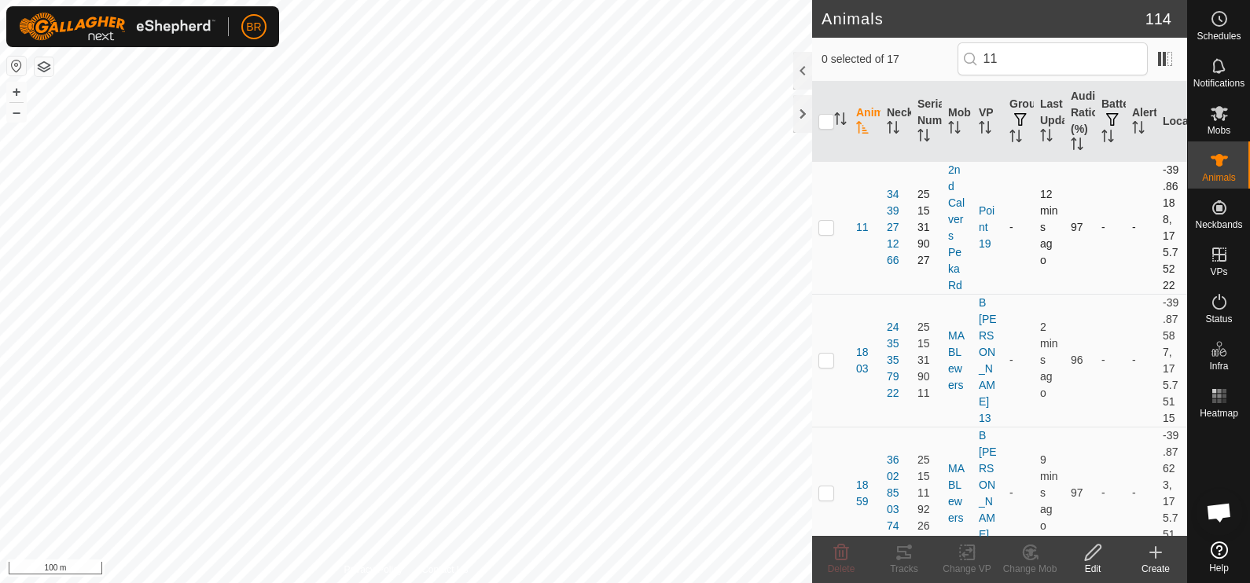
click at [823, 226] on p-checkbox at bounding box center [826, 227] width 16 height 13
checkbox input "true"
click at [1024, 551] on icon at bounding box center [1030, 552] width 20 height 19
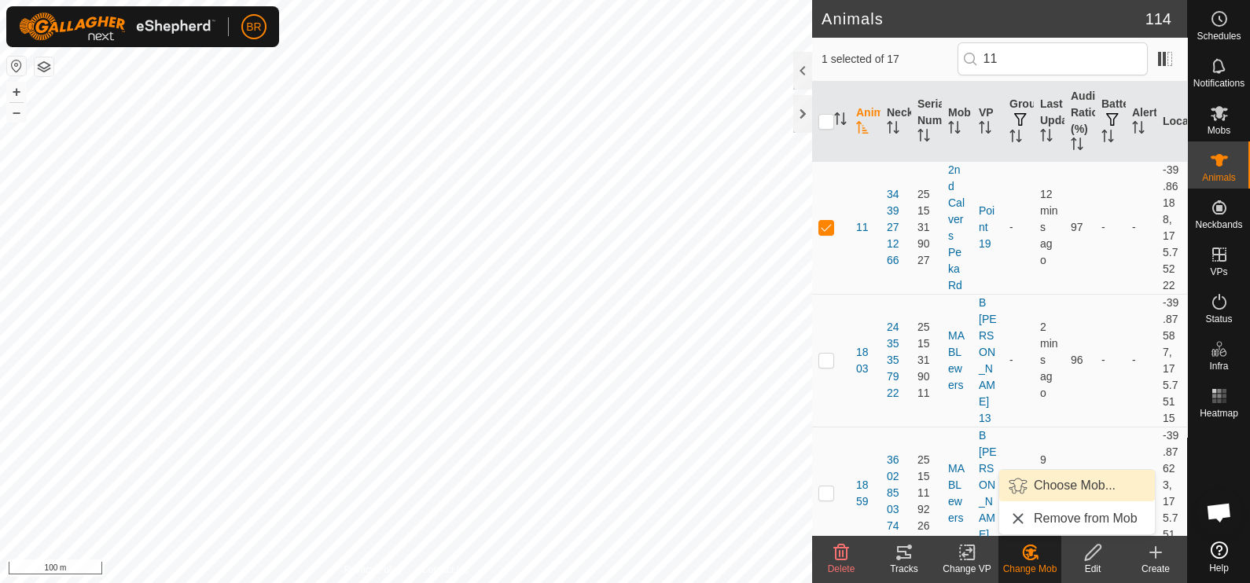
click at [1061, 484] on link "Choose Mob..." at bounding box center [1077, 485] width 156 height 31
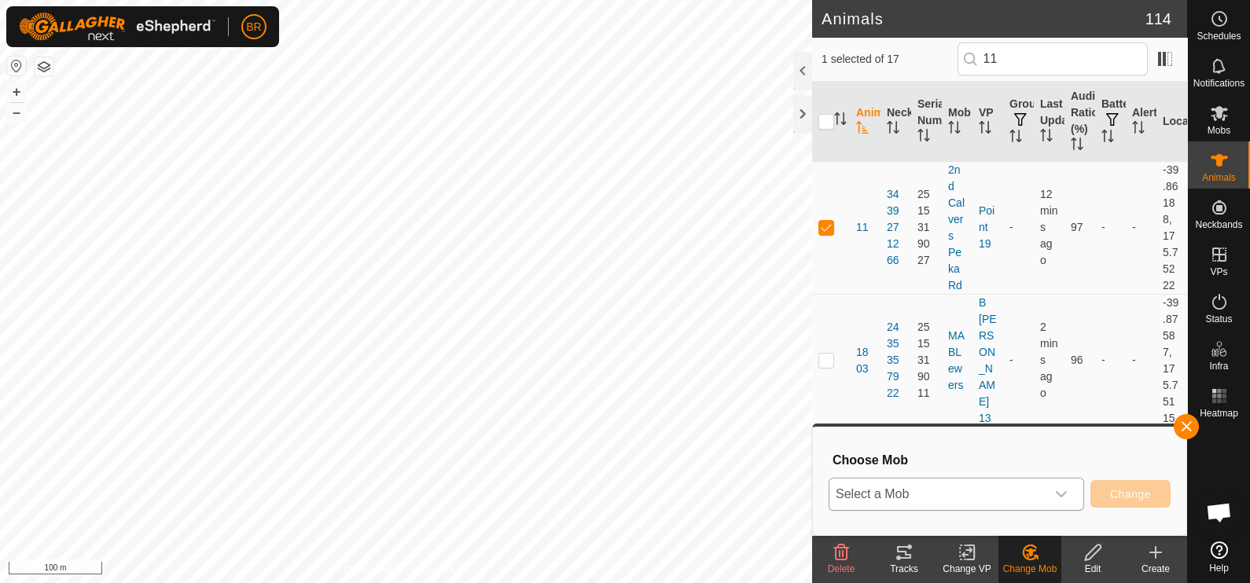
click at [1045, 491] on span "Select a Mob" at bounding box center [937, 494] width 216 height 31
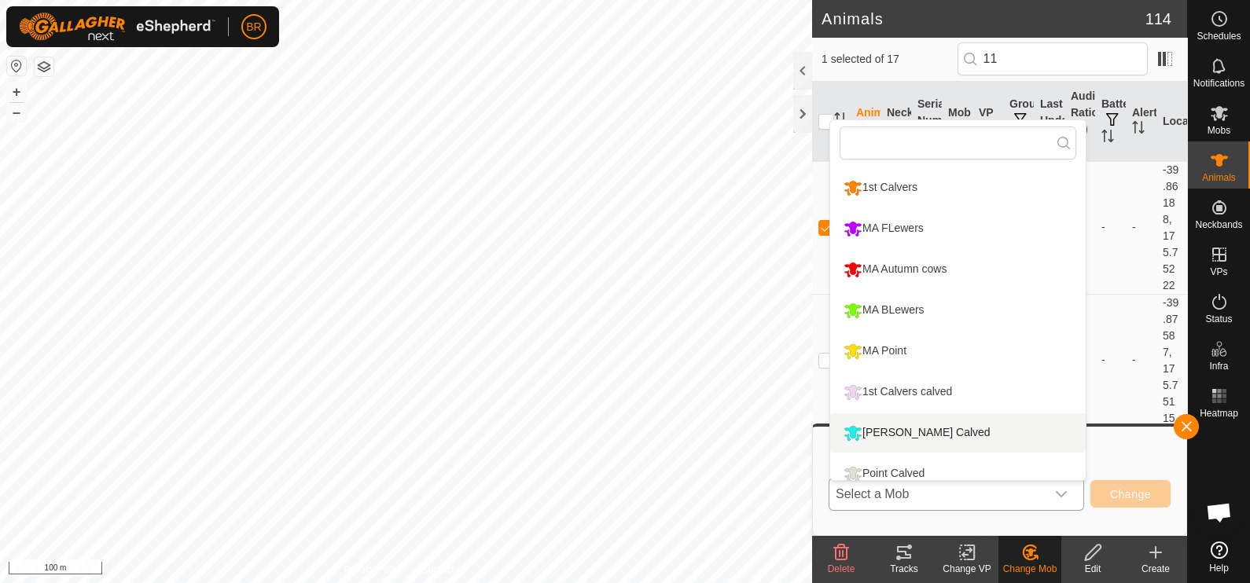
scroll to position [51, 0]
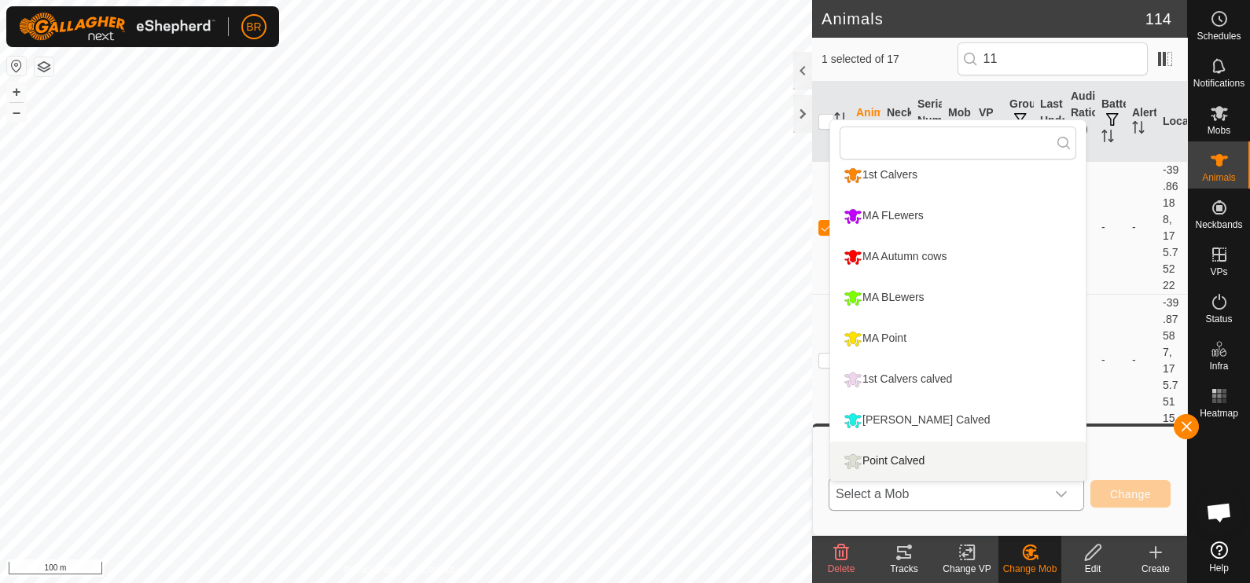
click at [902, 451] on li "Point Calved" at bounding box center [957, 461] width 255 height 39
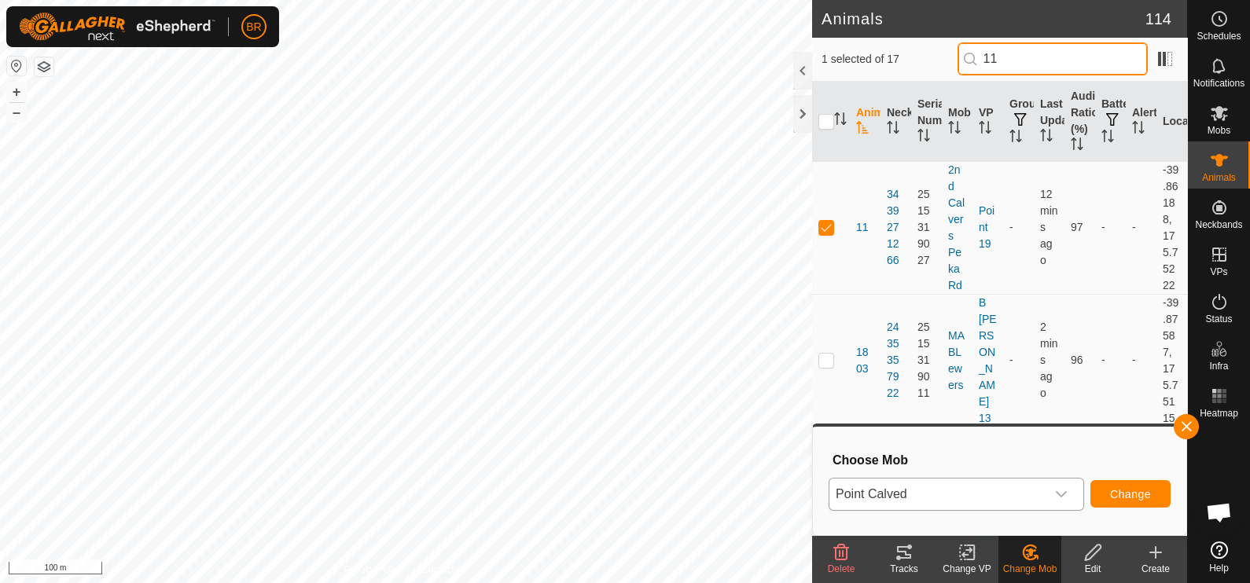
drag, startPoint x: 1034, startPoint y: 57, endPoint x: 964, endPoint y: 61, distance: 70.0
click at [964, 61] on div "1 selected of 17 11" at bounding box center [1000, 58] width 356 height 33
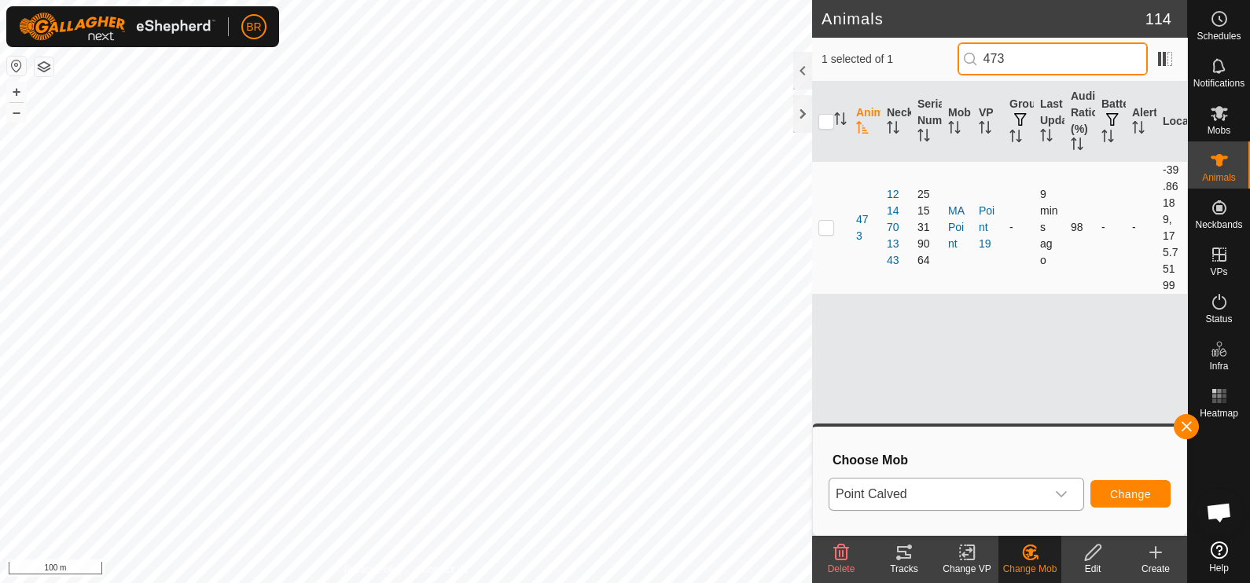
type input "473"
click at [829, 225] on p-checkbox at bounding box center [826, 227] width 16 height 13
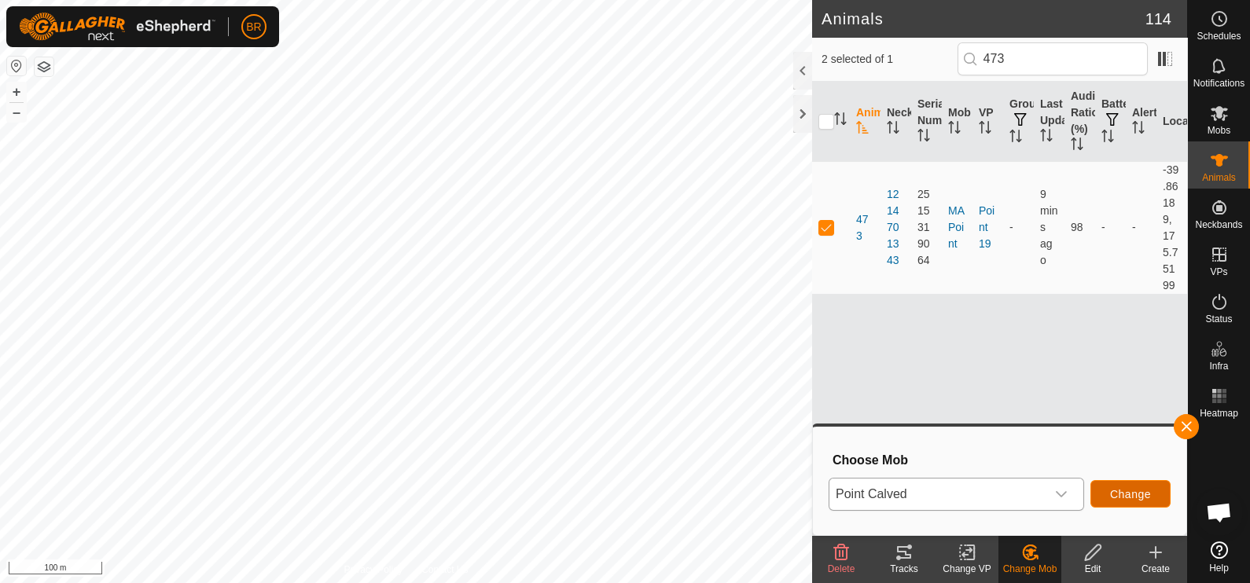
click at [1119, 484] on button "Change" at bounding box center [1130, 494] width 80 height 28
checkbox input "false"
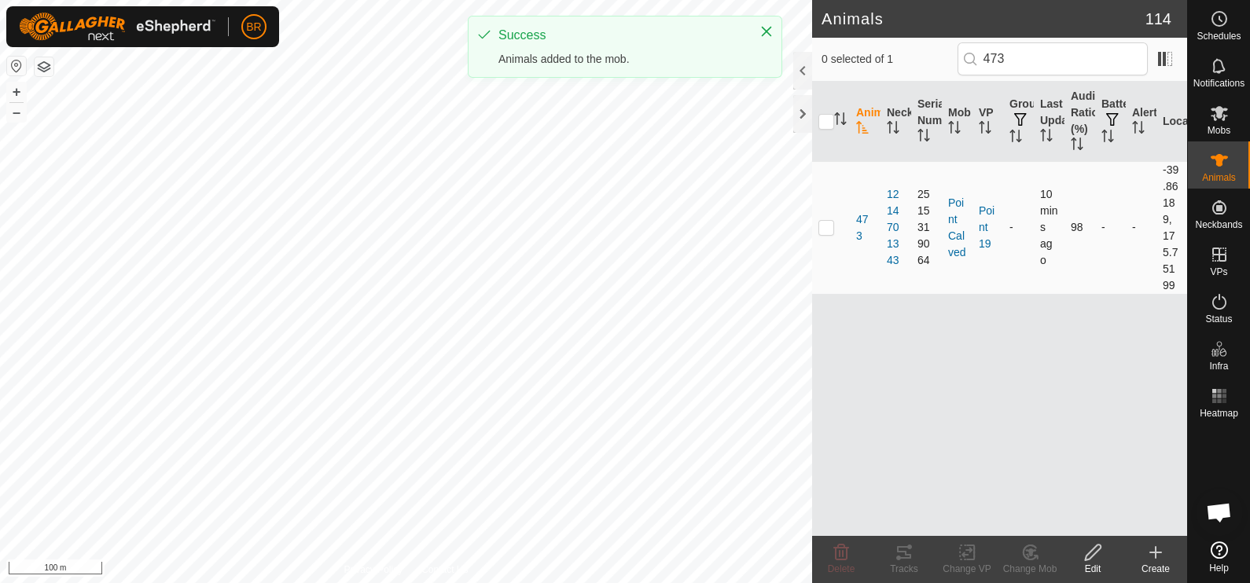
click at [822, 222] on p-checkbox at bounding box center [826, 227] width 16 height 13
checkbox input "true"
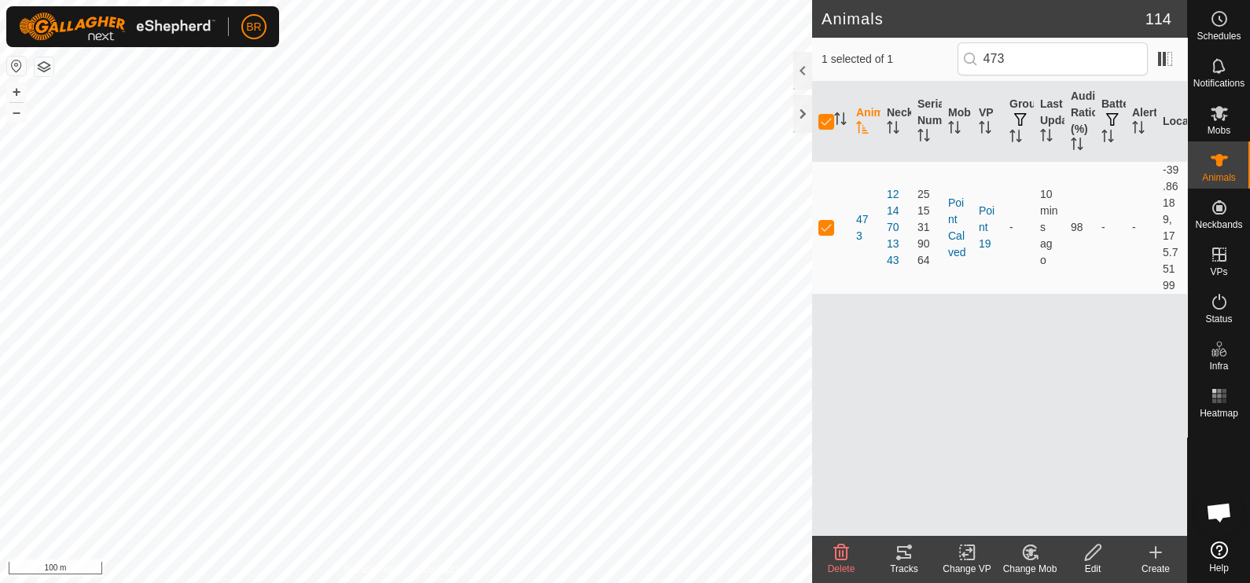
click at [1025, 551] on icon at bounding box center [1030, 552] width 20 height 19
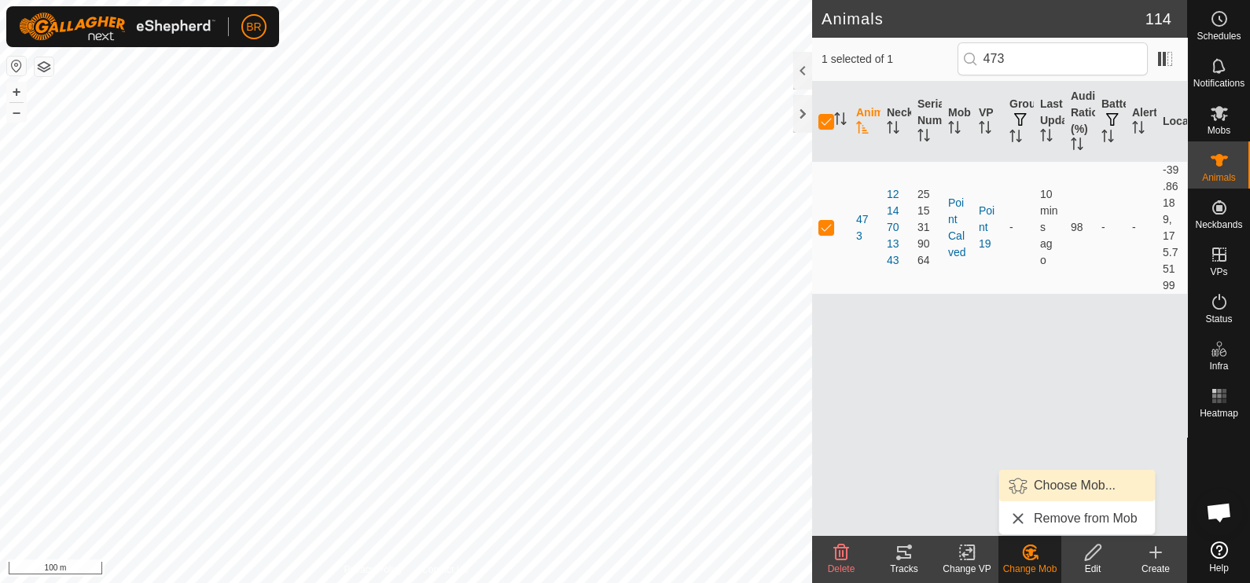
click at [1082, 480] on link "Choose Mob..." at bounding box center [1077, 485] width 156 height 31
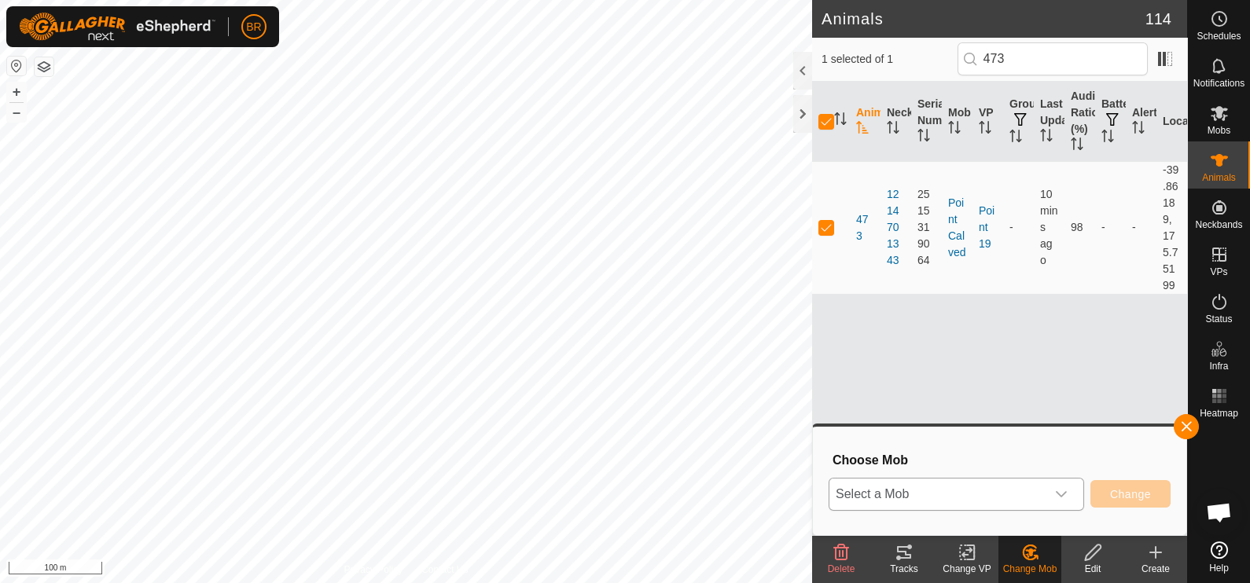
click at [998, 493] on span "Select a Mob" at bounding box center [937, 494] width 216 height 31
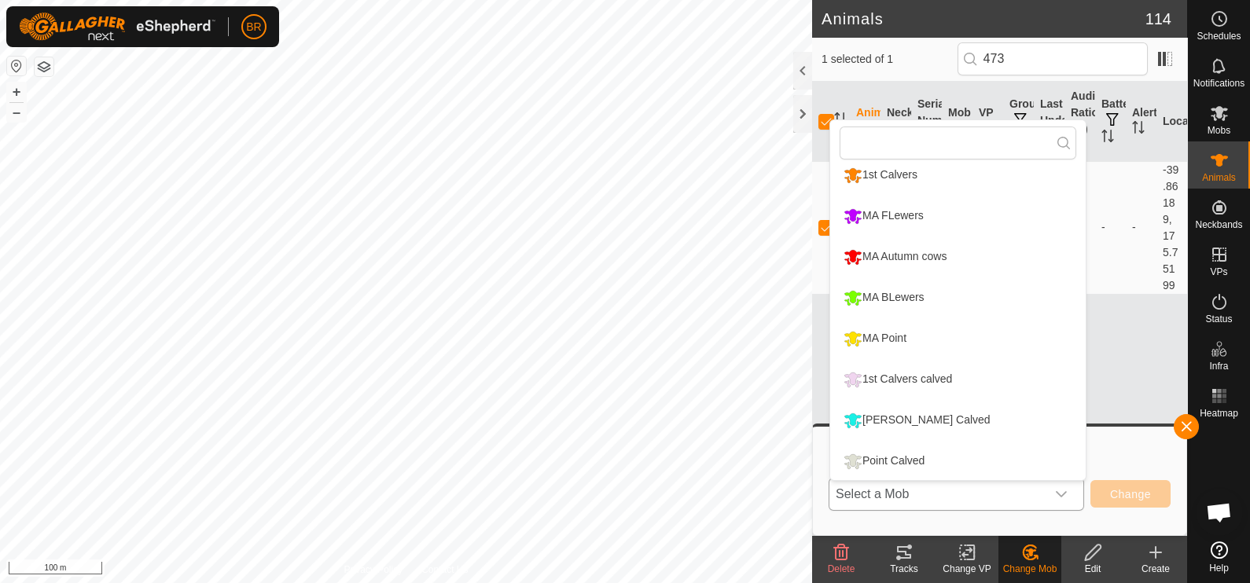
click at [888, 450] on li "Point Calved" at bounding box center [957, 461] width 255 height 39
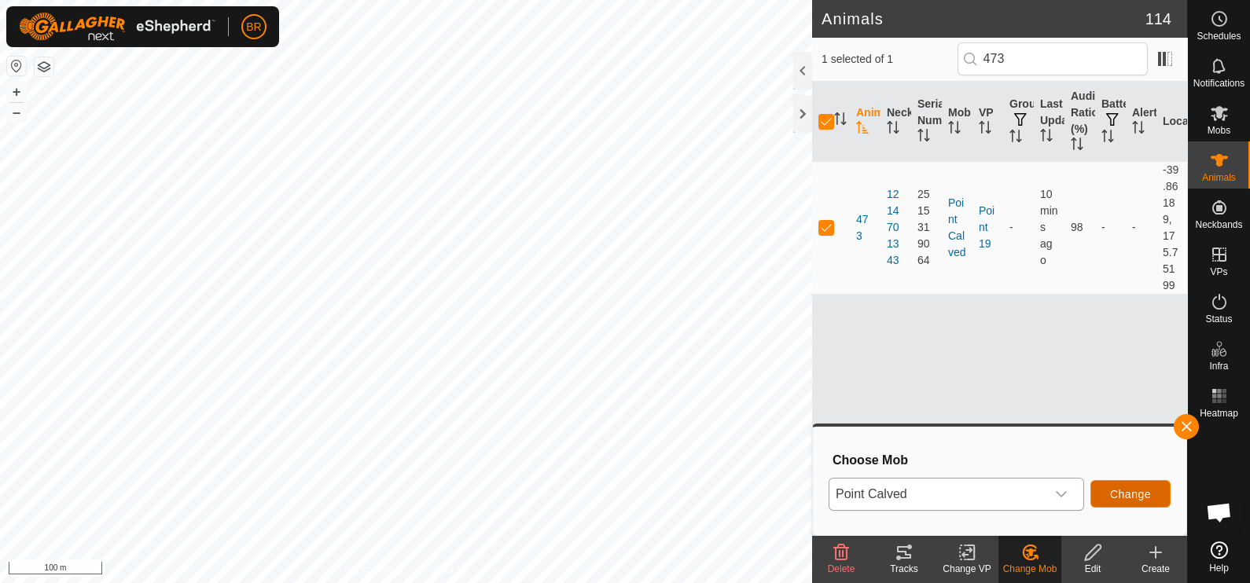
click at [1129, 486] on button "Change" at bounding box center [1130, 494] width 80 height 28
checkbox input "false"
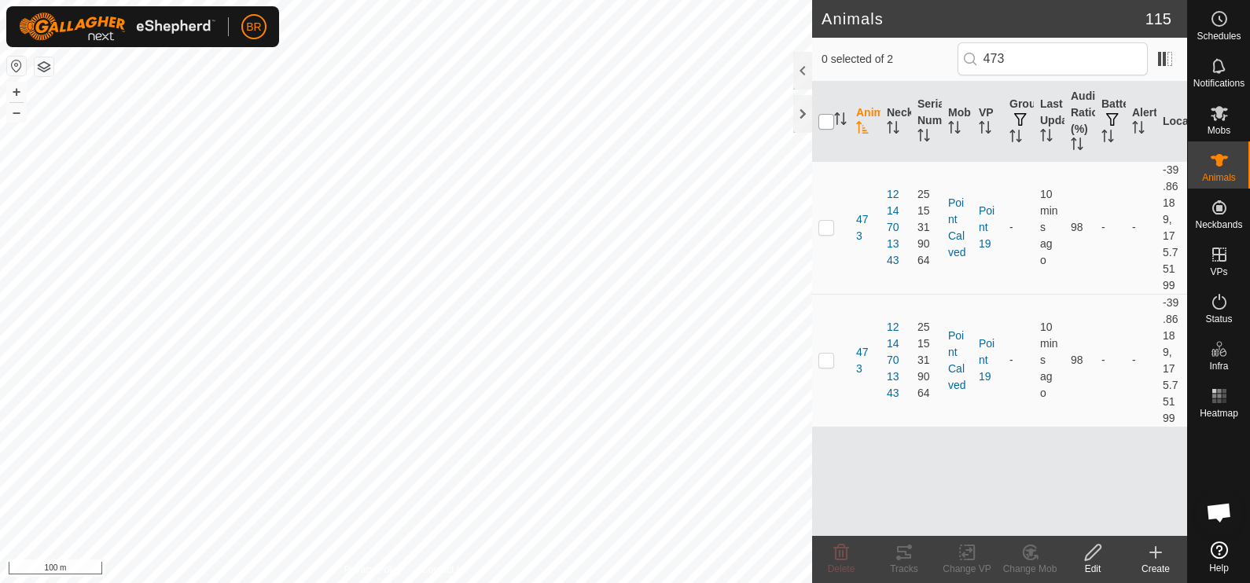
click at [824, 114] on input "checkbox" at bounding box center [826, 122] width 16 height 16
checkbox input "true"
click at [956, 557] on change-vp-svg-icon at bounding box center [967, 552] width 63 height 19
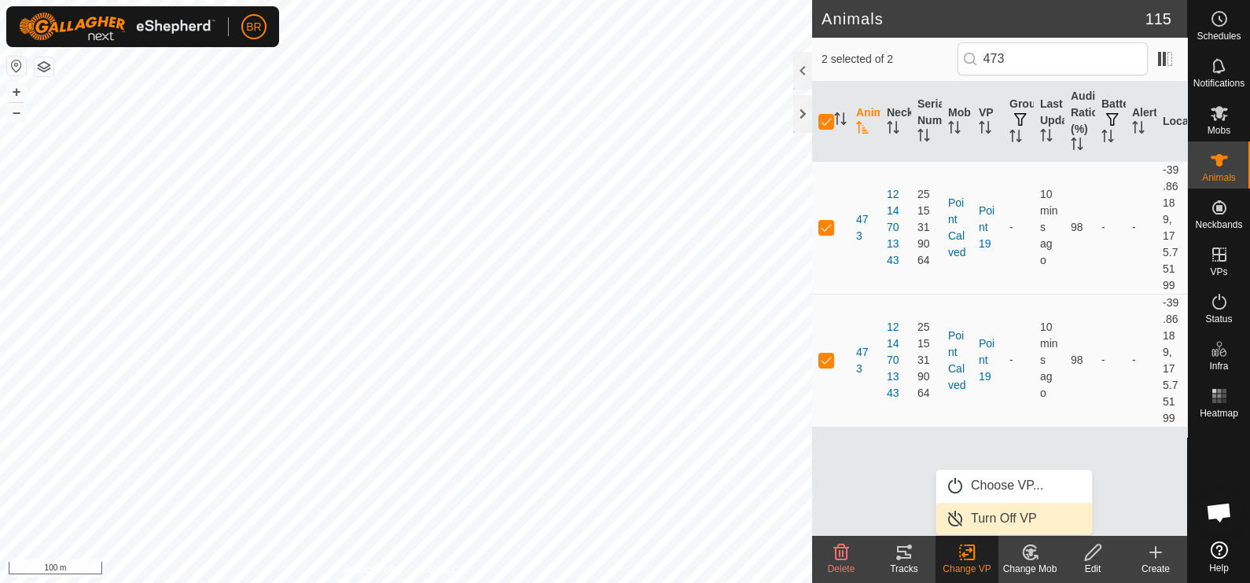
click at [998, 517] on link "Turn Off VP" at bounding box center [1014, 518] width 156 height 31
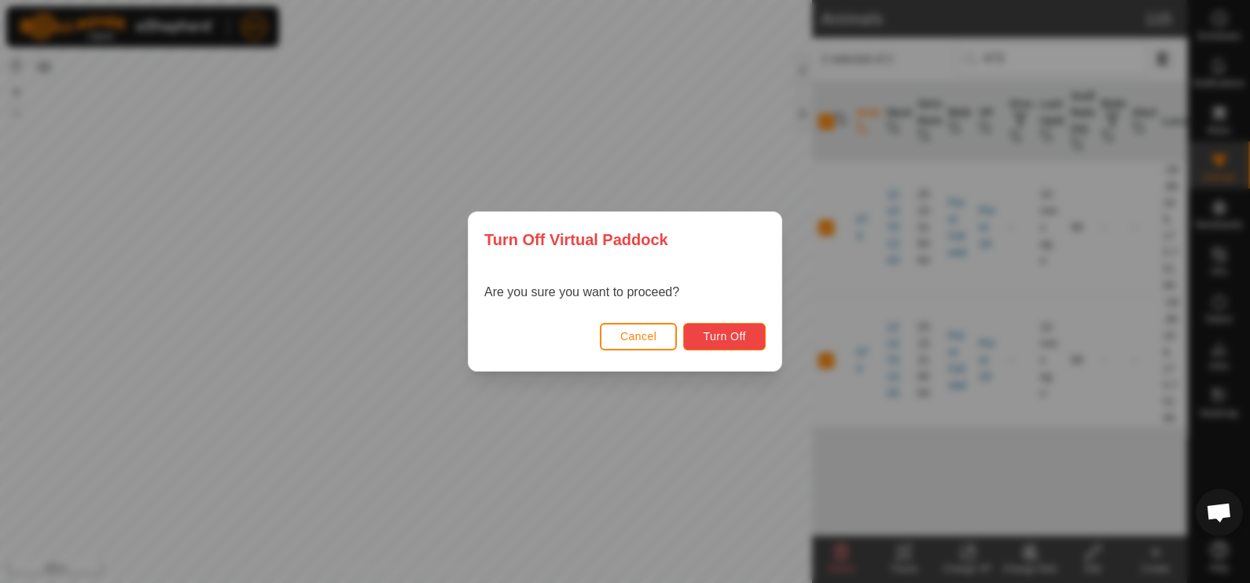
click at [711, 340] on span "Turn Off" at bounding box center [724, 336] width 43 height 13
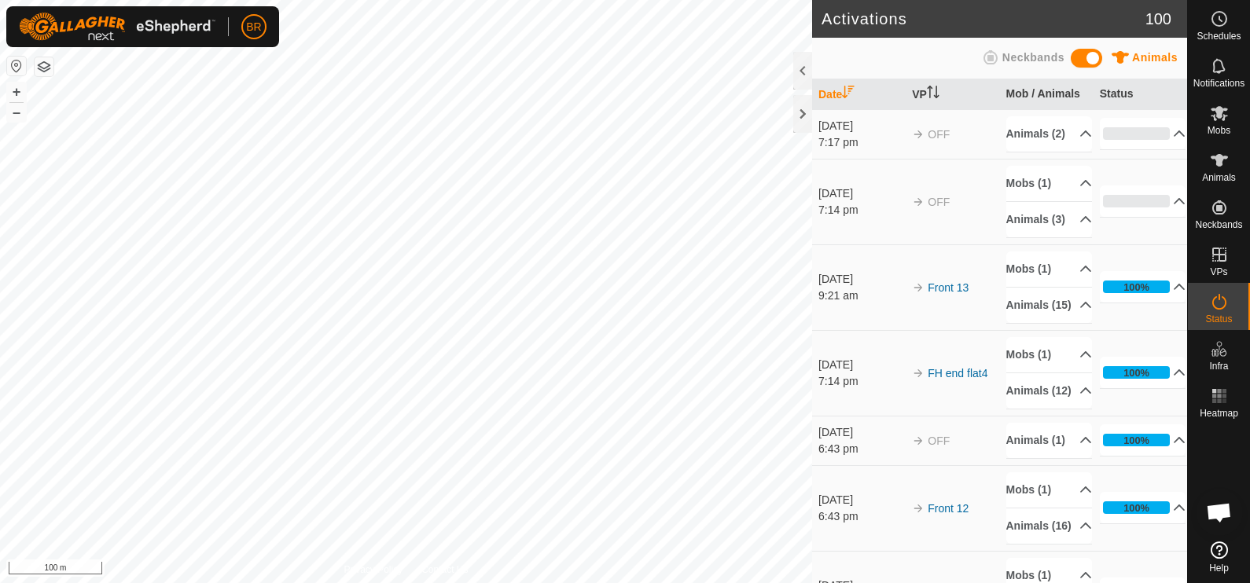
click at [952, 381] on div "Activations 100 Animals Neckbands Date VP Mob / Animals Status [DATE] 7:17 pm O…" at bounding box center [593, 291] width 1187 height 583
click at [487, 583] on html "BR Schedules Notifications Mobs Animals Neckbands VPs Status Infra Heatmap Help…" at bounding box center [625, 291] width 1250 height 583
click at [845, 480] on div "Activations 100 Animals Neckbands Date VP Mob / Animals Status [DATE] 7:17 pm O…" at bounding box center [593, 291] width 1187 height 583
